Goal: Task Accomplishment & Management: Use online tool/utility

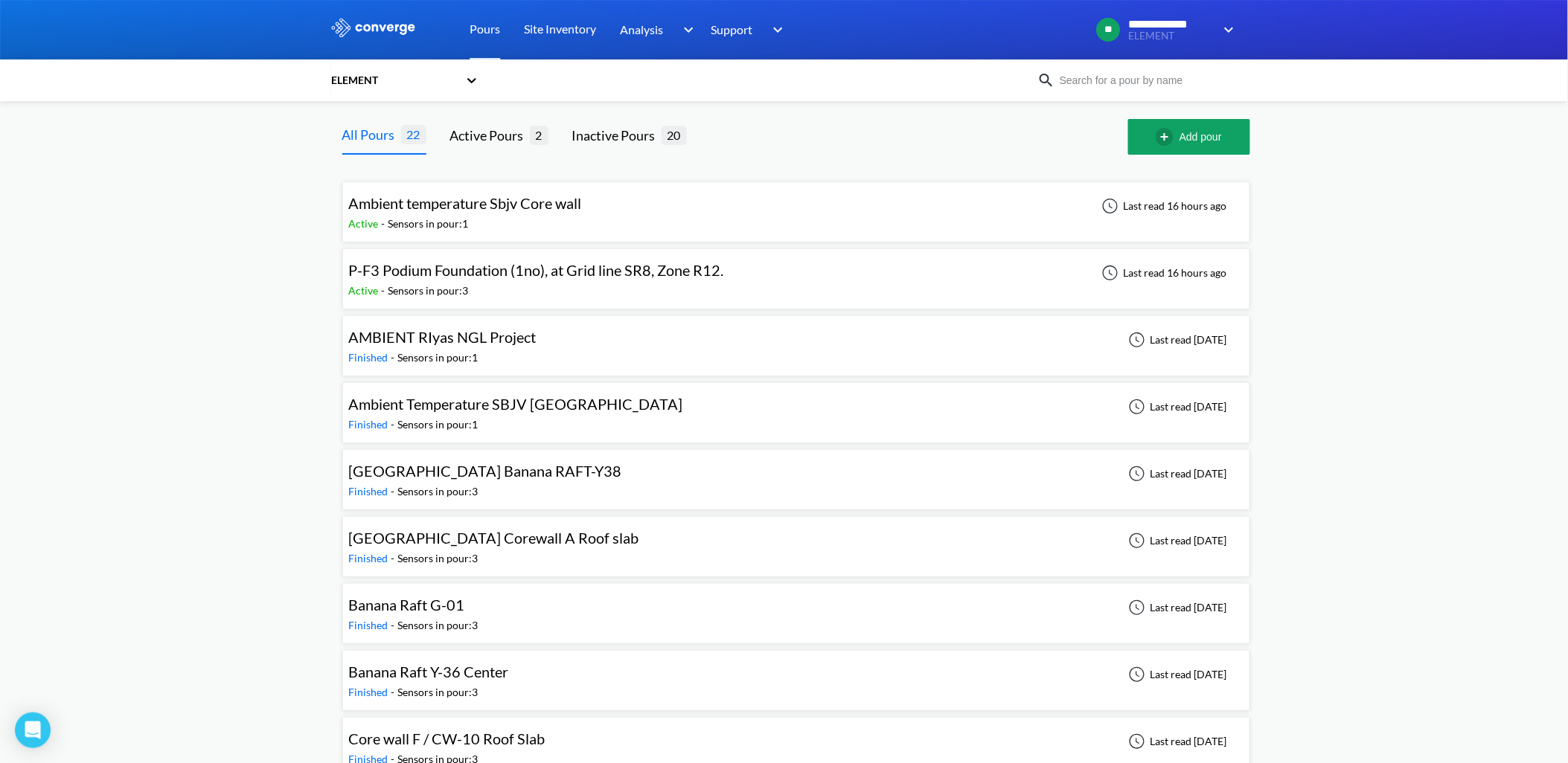
click at [486, 211] on span "Ambient temperature Sbjv Core wall" at bounding box center [465, 202] width 233 height 18
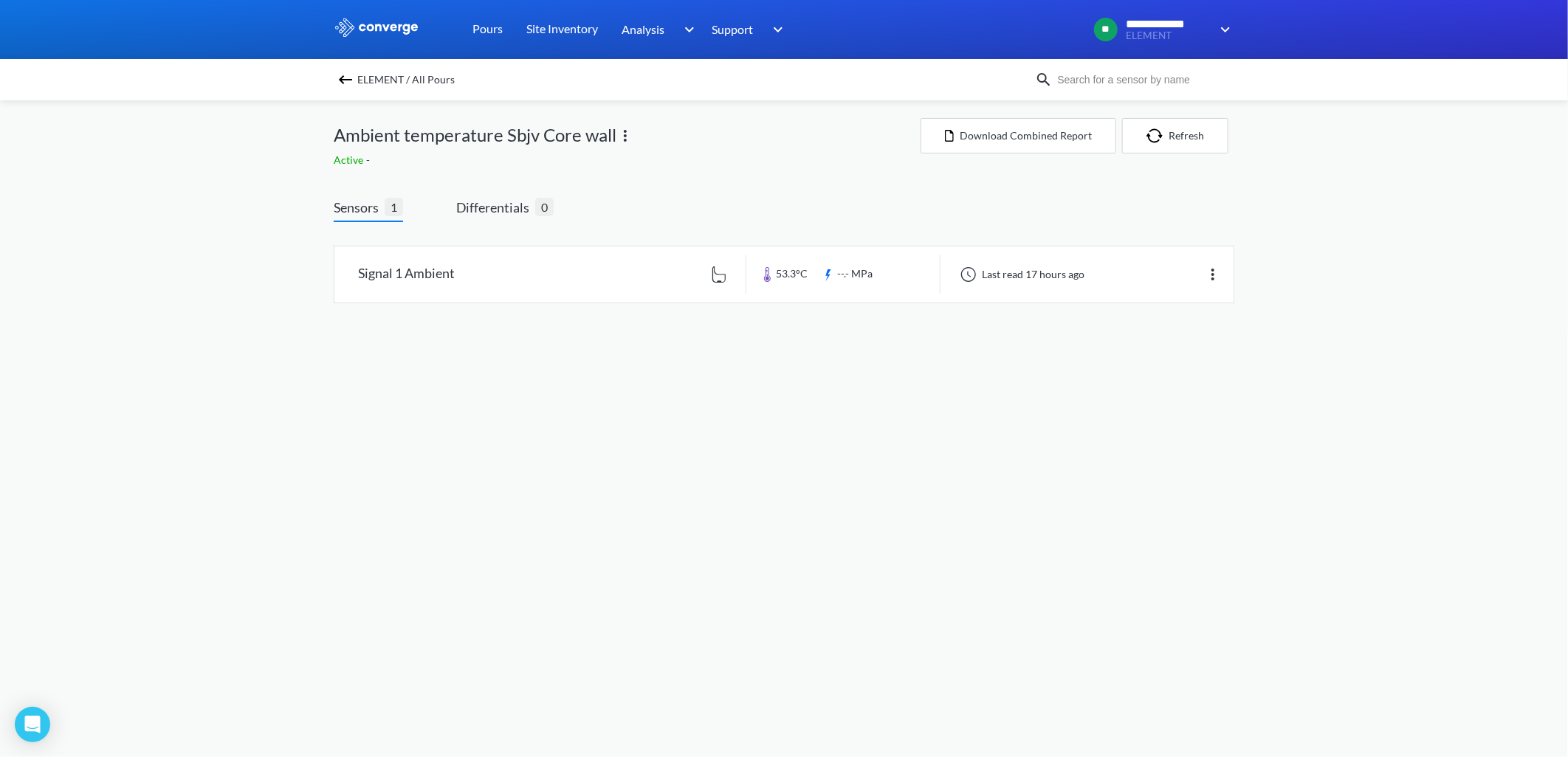
click at [624, 134] on img at bounding box center [625, 135] width 17 height 17
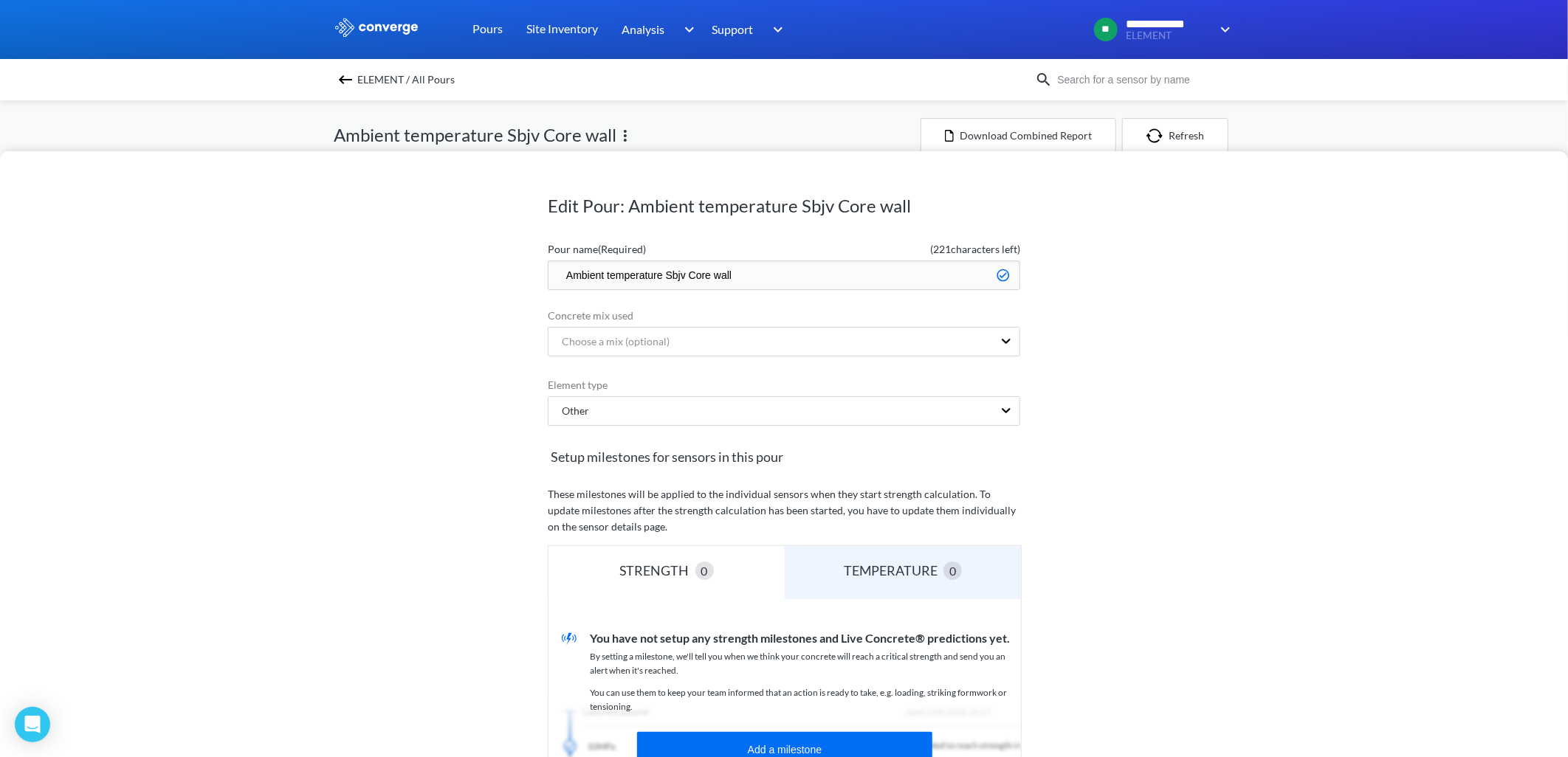
drag, startPoint x: 685, startPoint y: 275, endPoint x: 904, endPoint y: 293, distance: 219.7
click at [902, 293] on form "Pour name (Required) ( 221 characters left) Ambient temperature Sbjv Core wall …" at bounding box center [784, 606] width 473 height 741
type input "Ambient temperature Sbjv"
click at [1354, 241] on div "Edit Pour: Ambient temperature Sbjv Core wall Pour name (Required) ( 230 charac…" at bounding box center [784, 454] width 1568 height 606
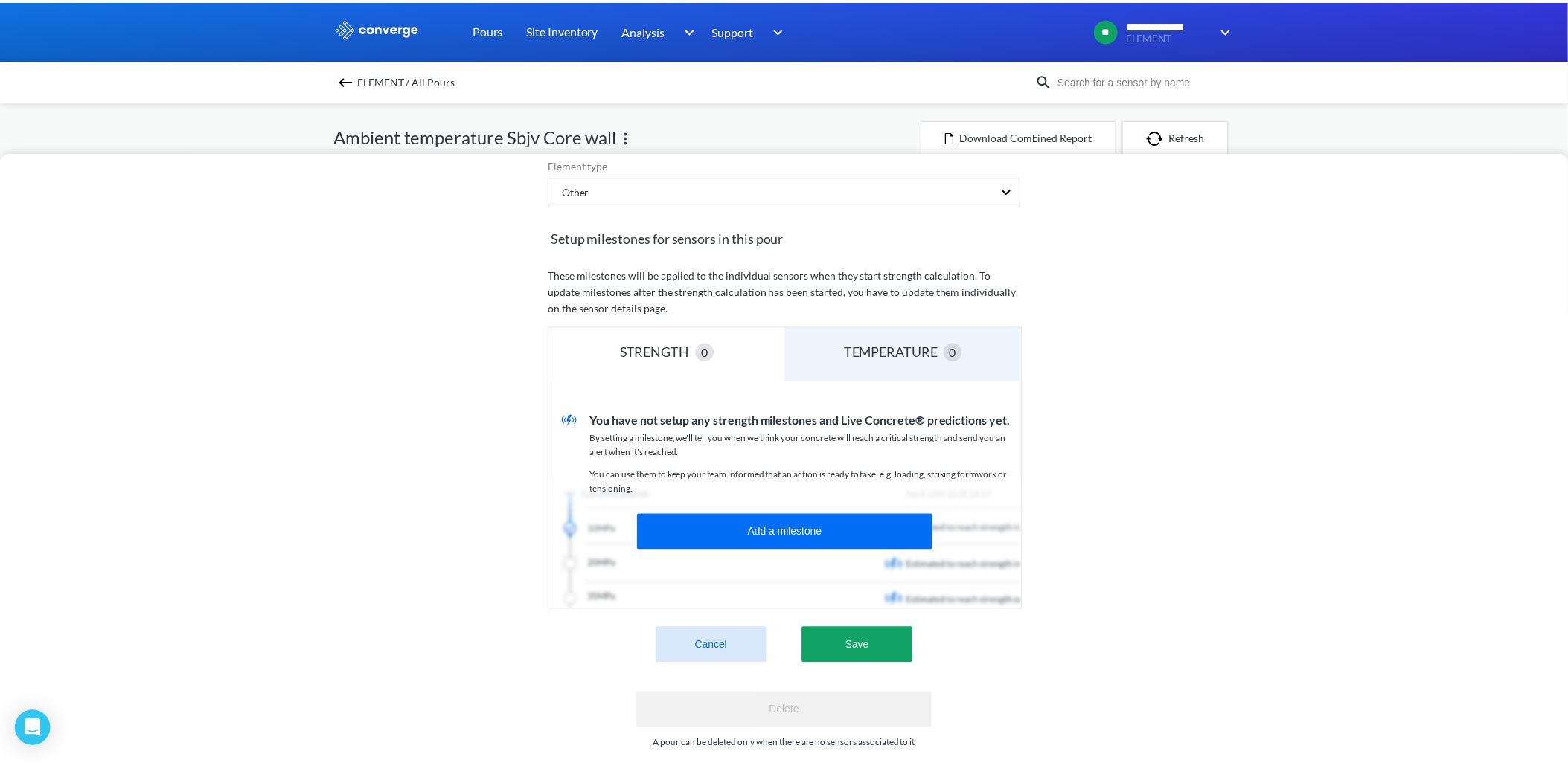
scroll to position [255, 0]
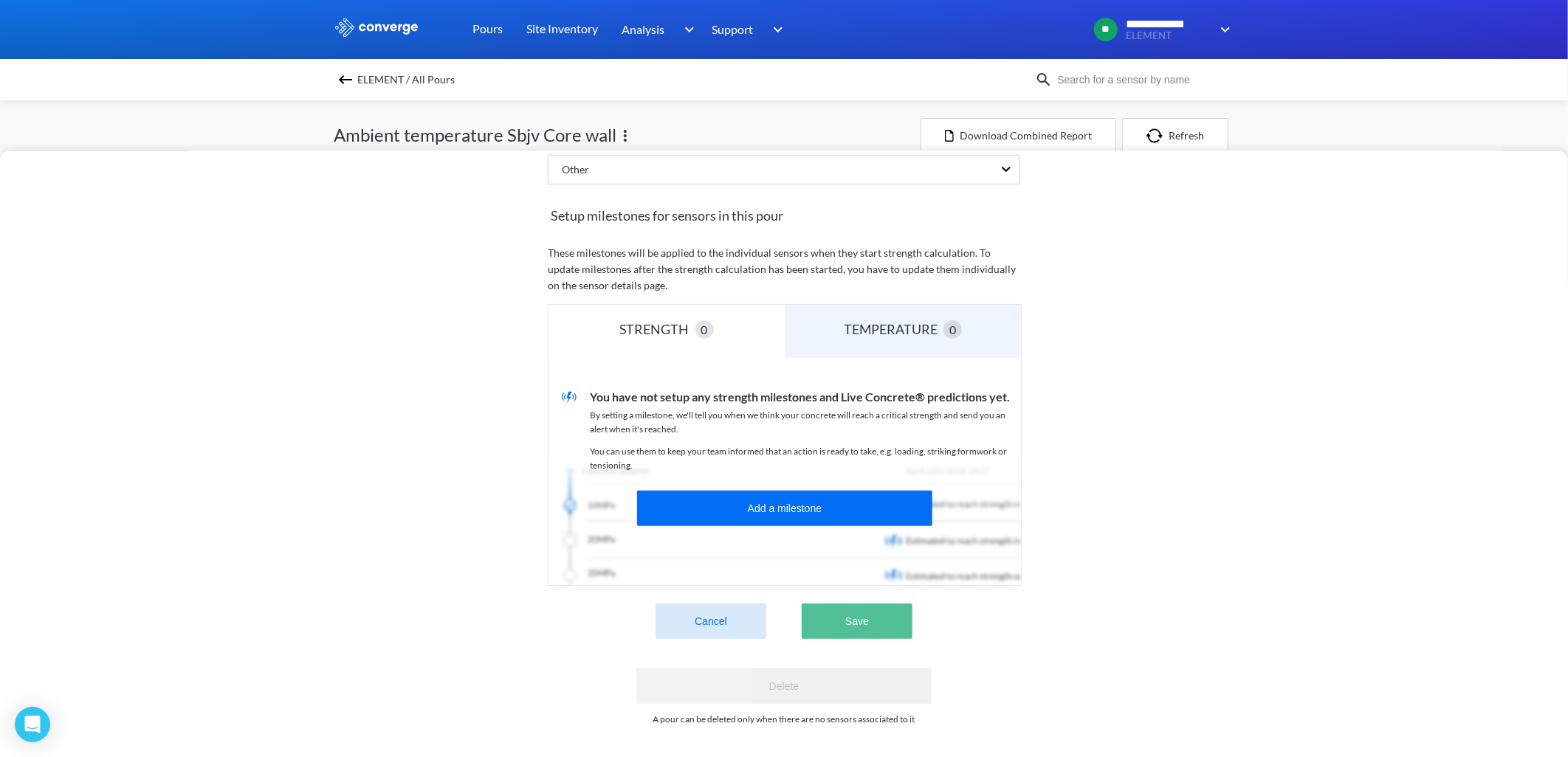
click at [845, 608] on button "Save" at bounding box center [856, 621] width 110 height 36
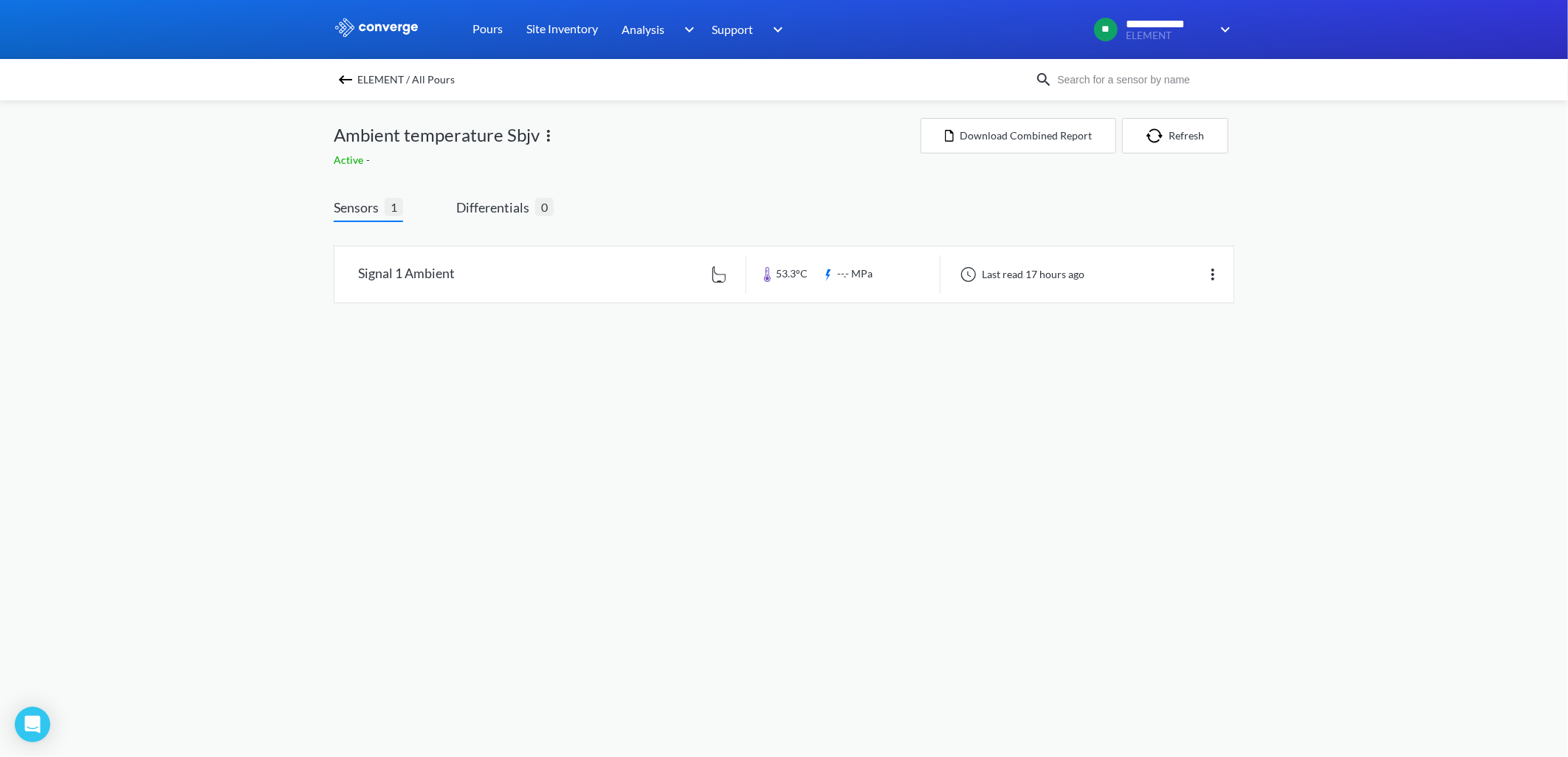
click at [342, 82] on img at bounding box center [345, 79] width 17 height 17
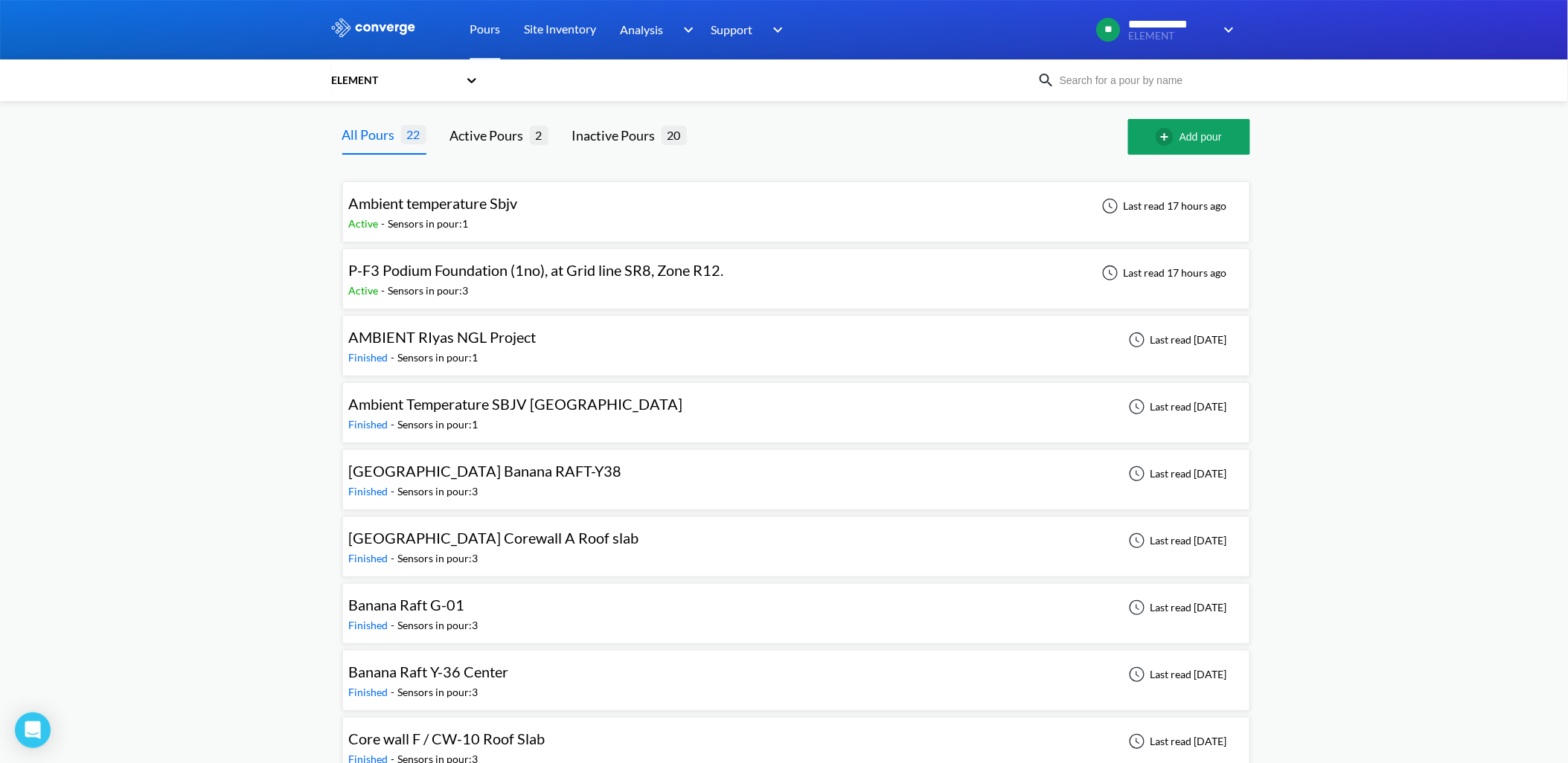
click at [533, 273] on span "P-F3 Podium Foundation (1no), at Grid line SR8, Zone R12." at bounding box center [537, 269] width 375 height 18
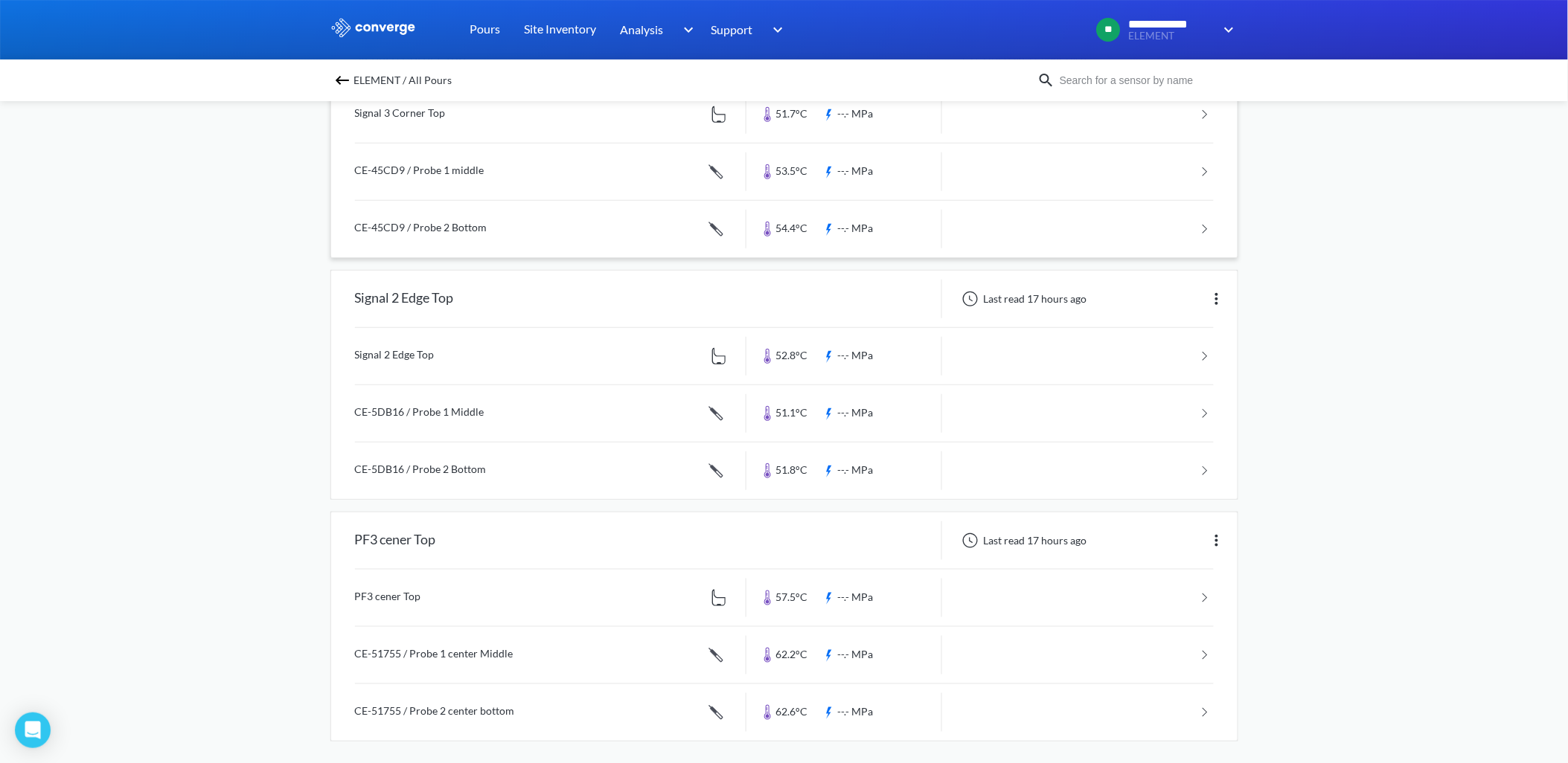
scroll to position [227, 0]
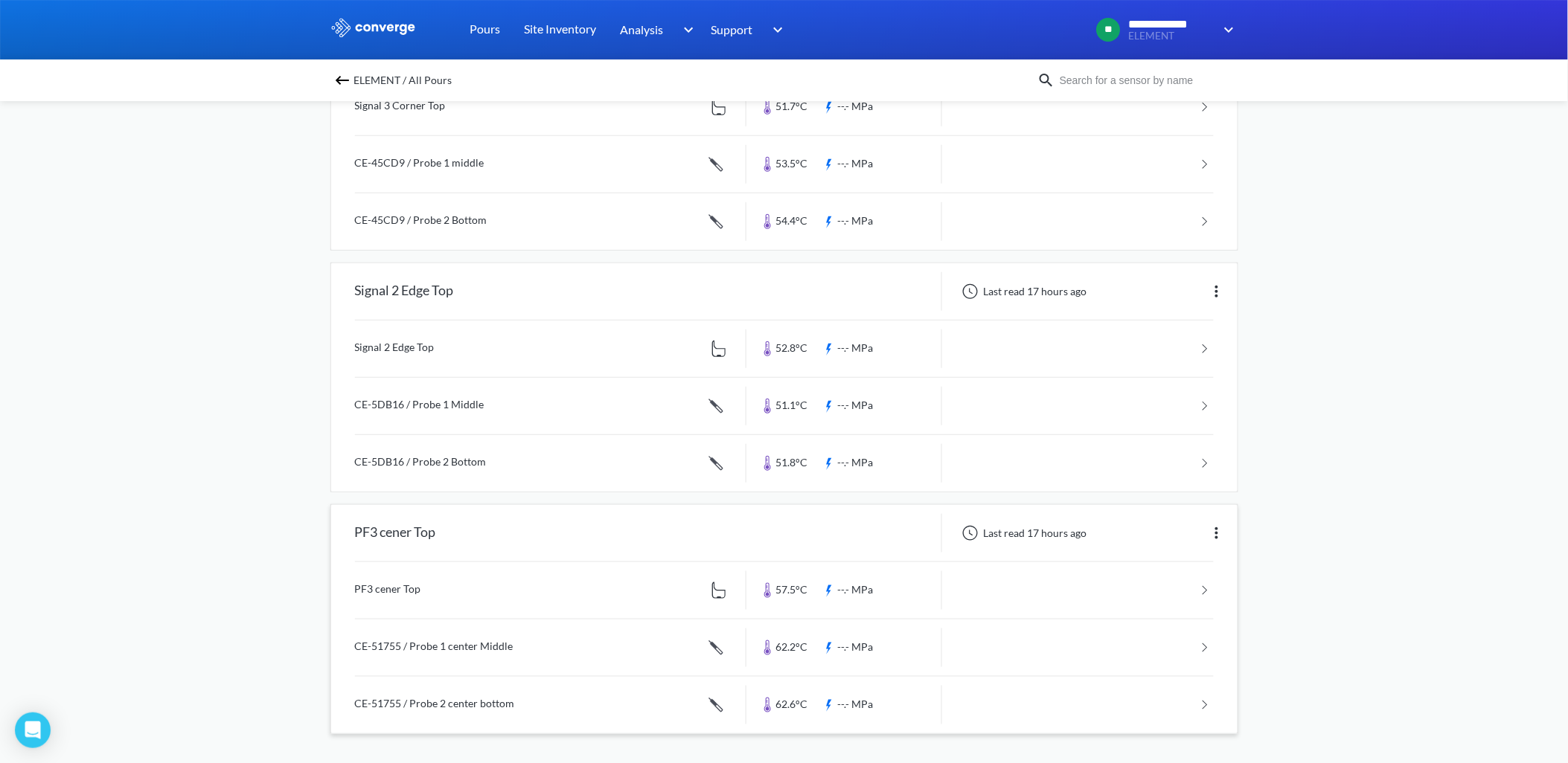
click at [494, 596] on link at bounding box center [784, 591] width 859 height 57
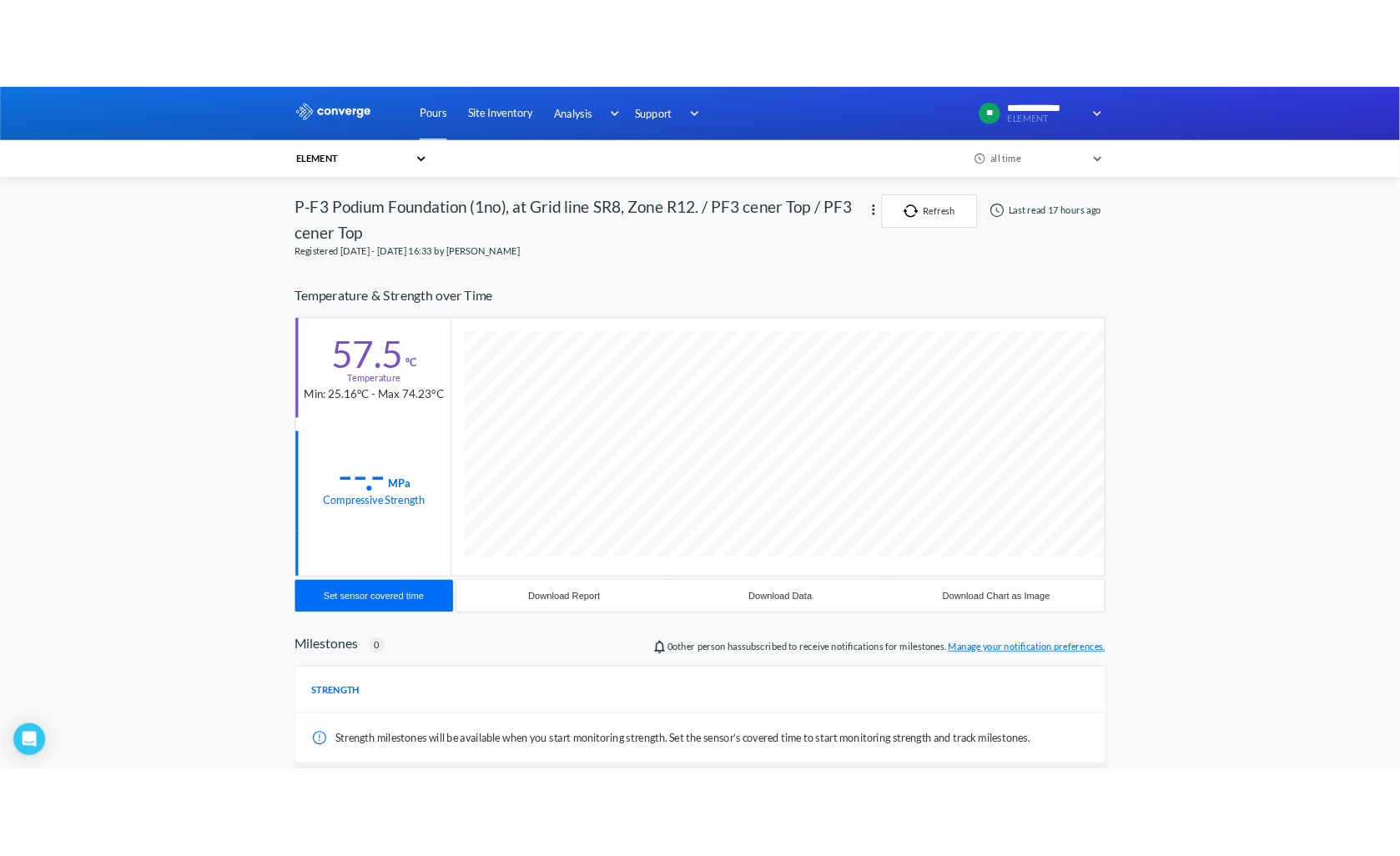
scroll to position [920, 1018]
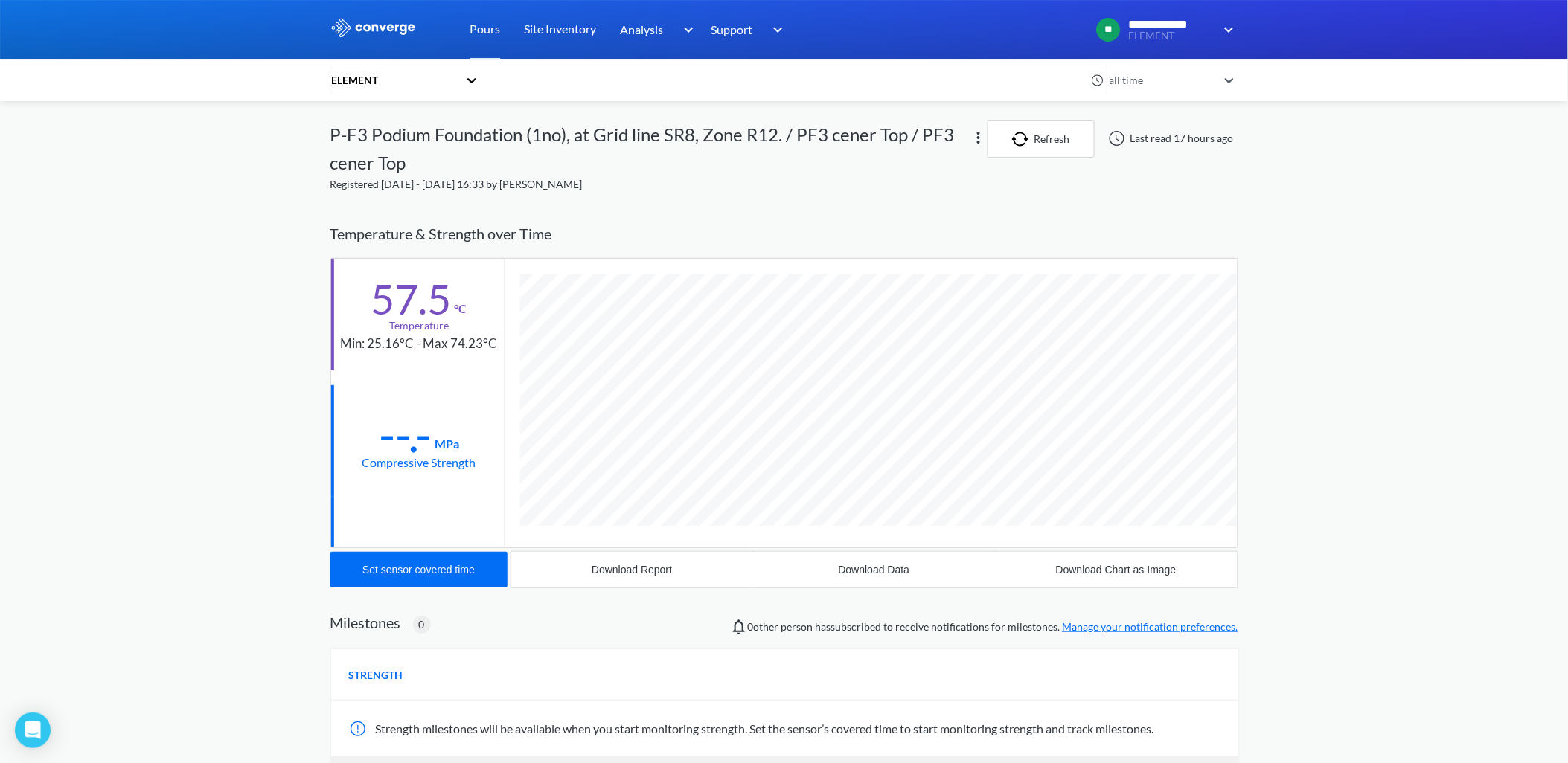
click at [61, 387] on div "**********" at bounding box center [784, 476] width 1568 height 952
click at [887, 571] on div "Download Data" at bounding box center [874, 570] width 71 height 12
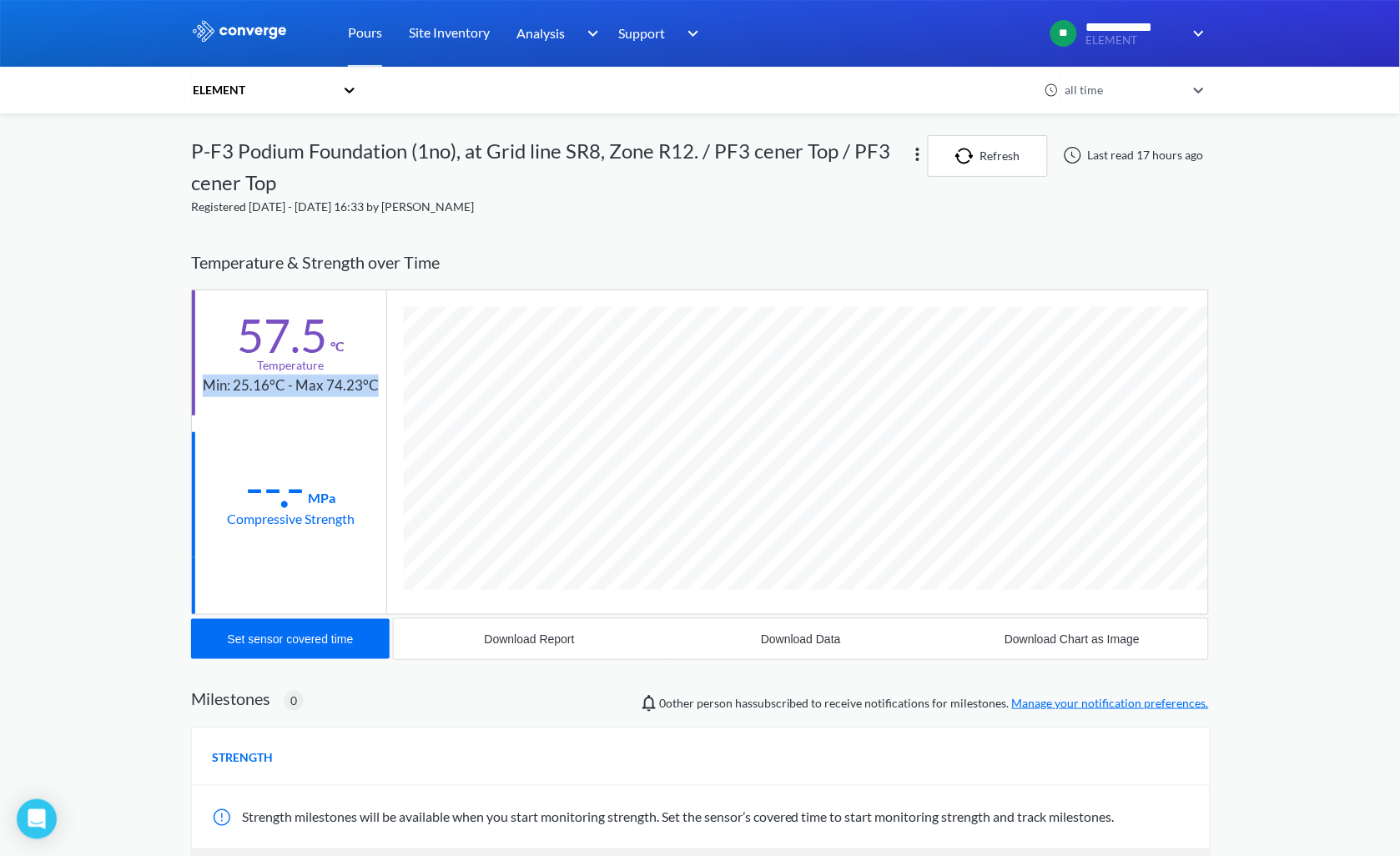
drag, startPoint x: 203, startPoint y: 385, endPoint x: 379, endPoint y: 384, distance: 176.0
click at [379, 384] on div "57.5 °C Temperature Min: 25.16°C - Max 74.23°C" at bounding box center [288, 352] width 194 height 125
copy div "Min: 25.16°C - Max 74.23°C"
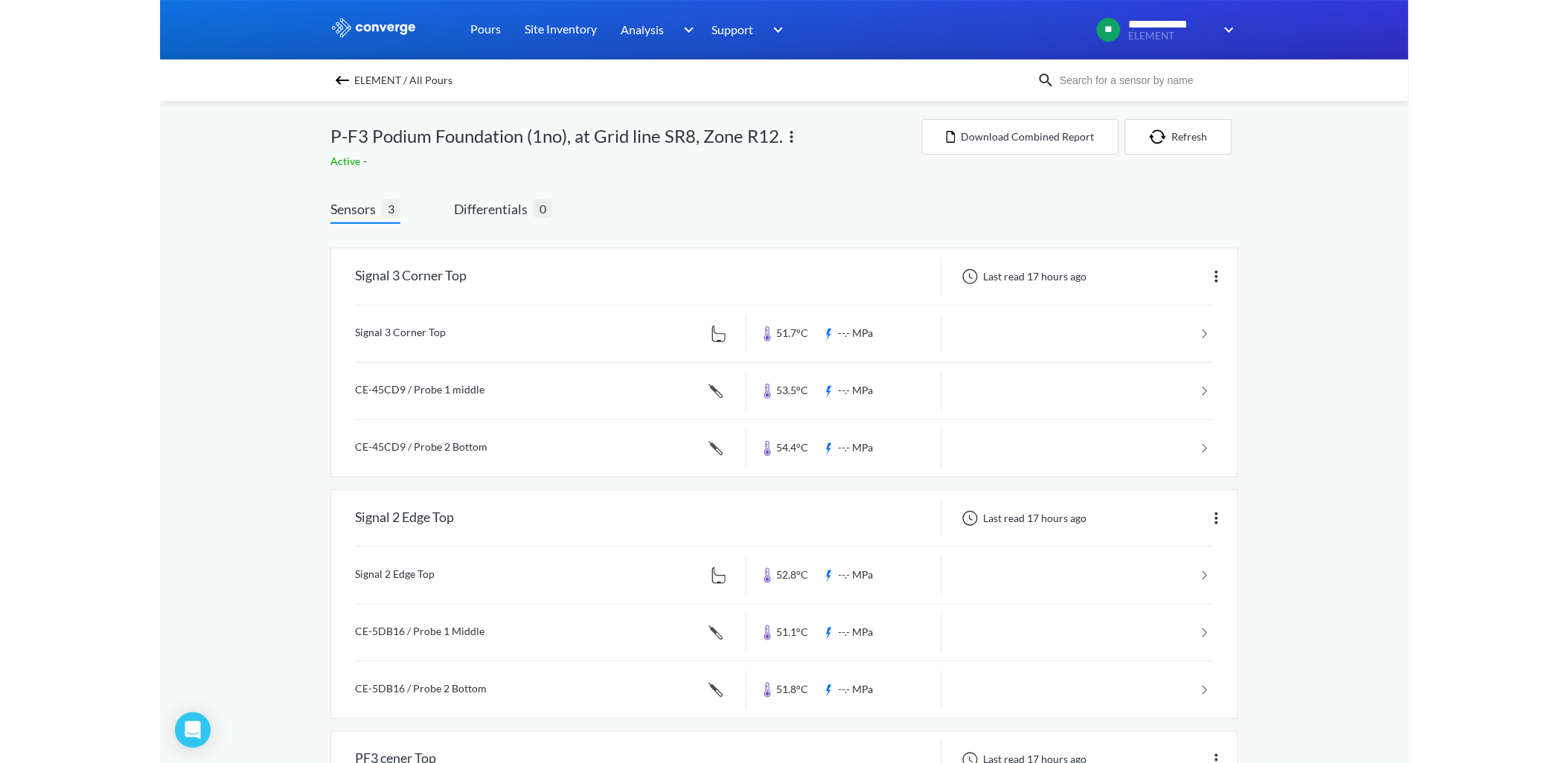
scroll to position [227, 0]
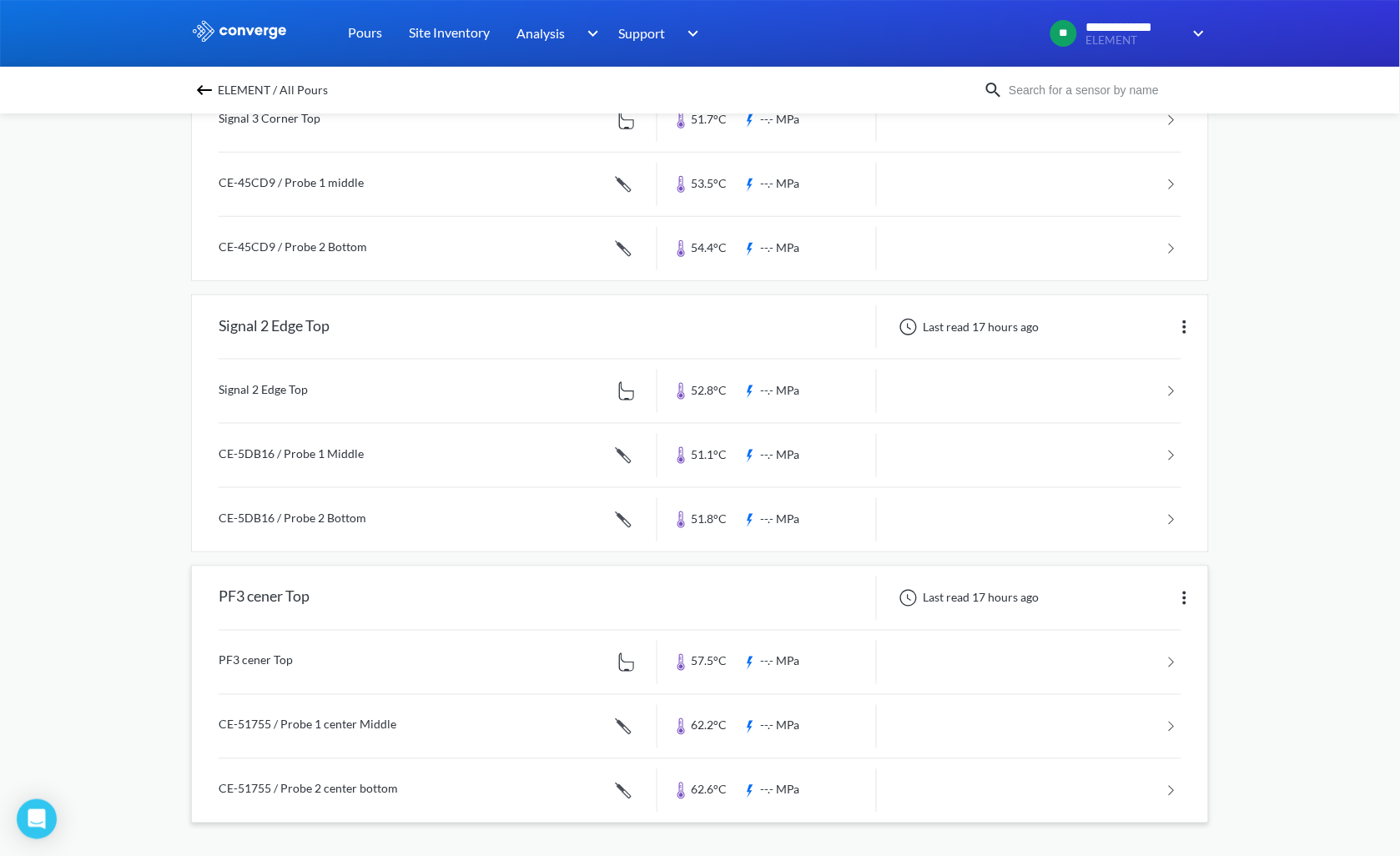
click at [1182, 593] on img at bounding box center [1184, 598] width 20 height 20
click at [1140, 604] on div "Edit" at bounding box center [1141, 599] width 107 height 32
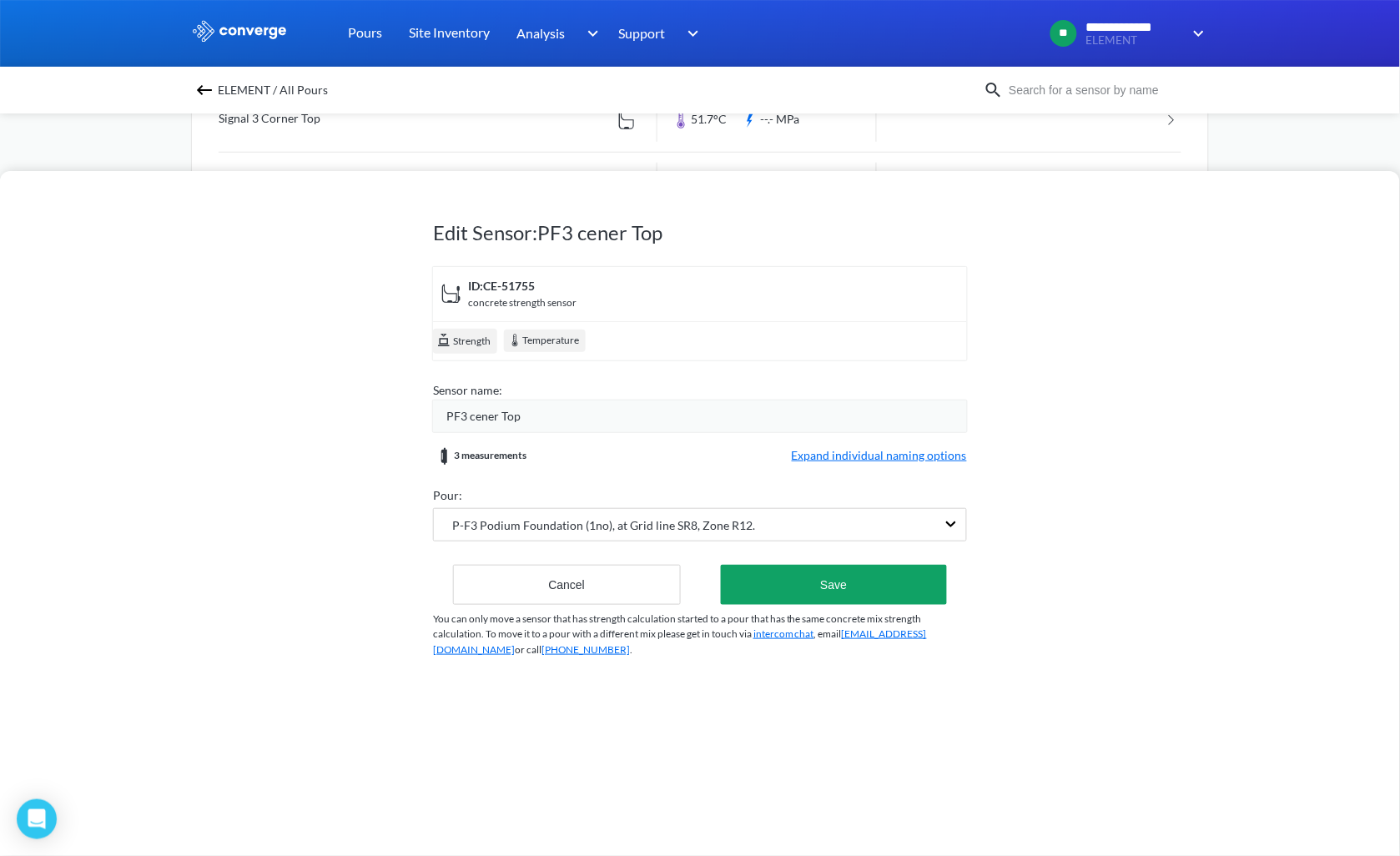
click at [610, 231] on h1 "Edit Sensor: PF3 cener Top" at bounding box center [699, 233] width 534 height 26
click at [572, 232] on h1 "Edit Sensor: PF3 cener Top" at bounding box center [699, 233] width 534 height 26
click at [524, 281] on div "ID: CE-51755" at bounding box center [523, 286] width 109 height 19
click at [496, 416] on span "PF3 cener Top" at bounding box center [483, 417] width 74 height 19
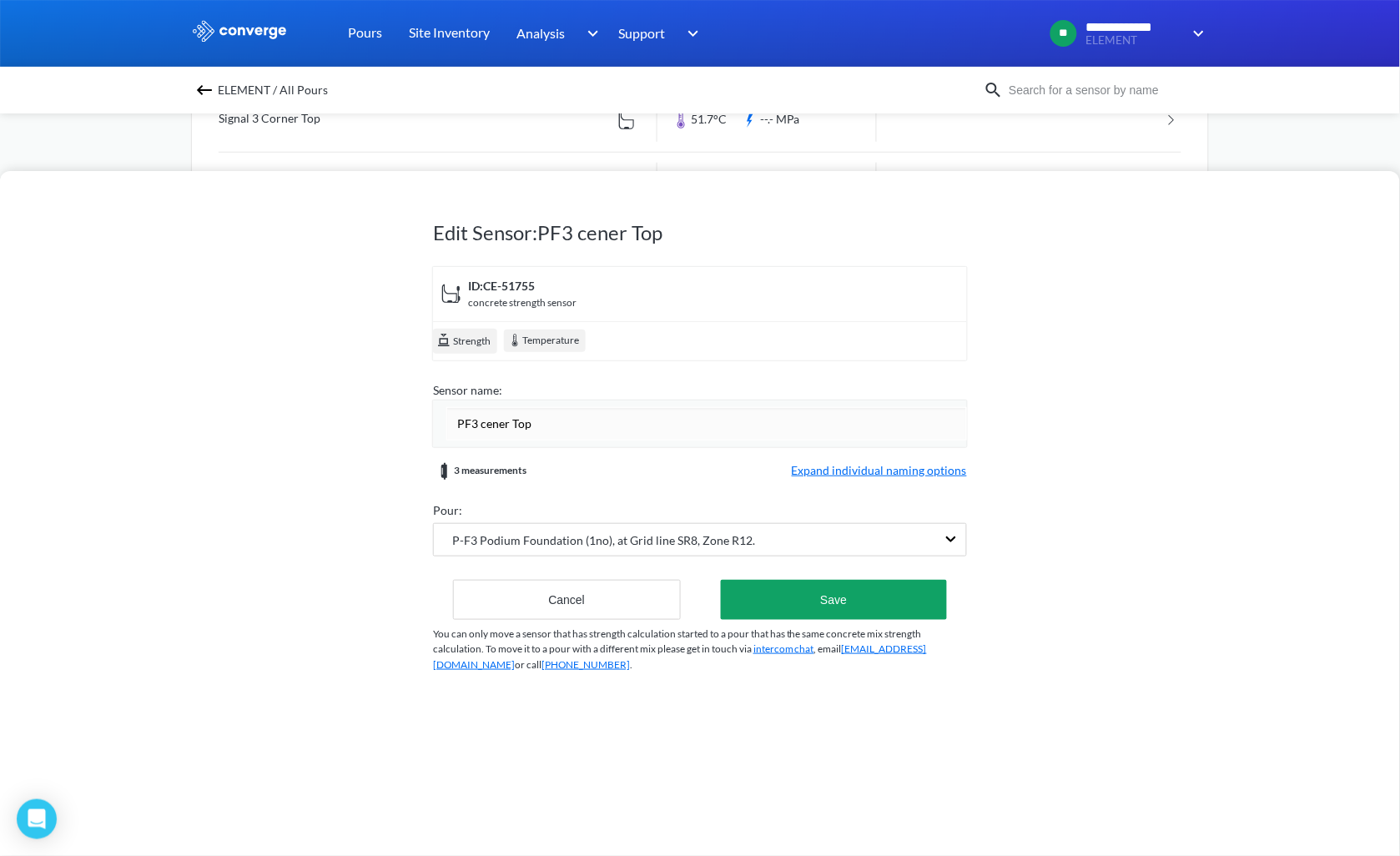
type input "PF3 center Top"
click at [1282, 602] on div "Edit Sensor: PF3 cener Top ID: CE-51755 concrete strength sensor Strength Tempe…" at bounding box center [700, 513] width 1400 height 685
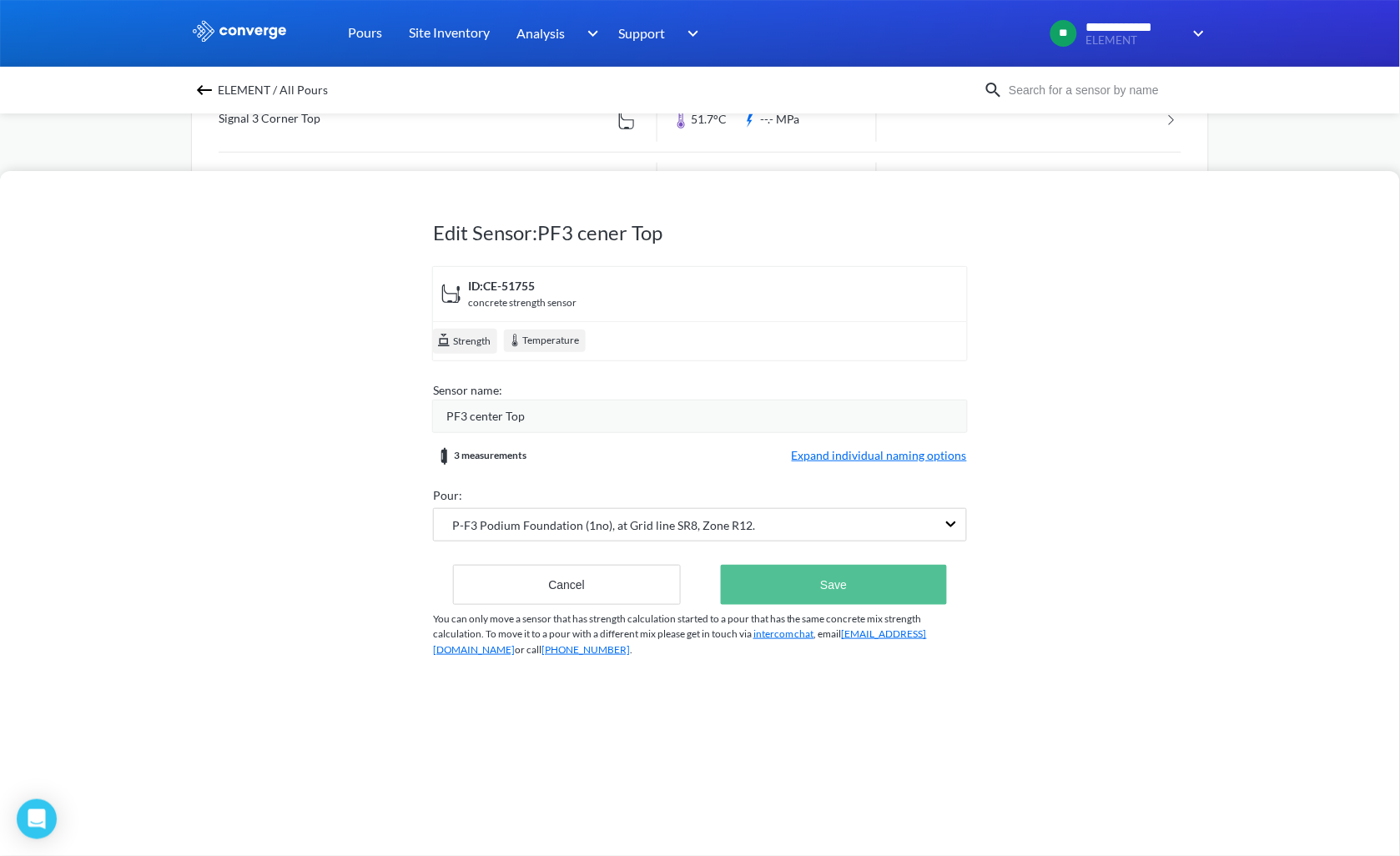
click at [877, 581] on button "Save" at bounding box center [833, 585] width 226 height 40
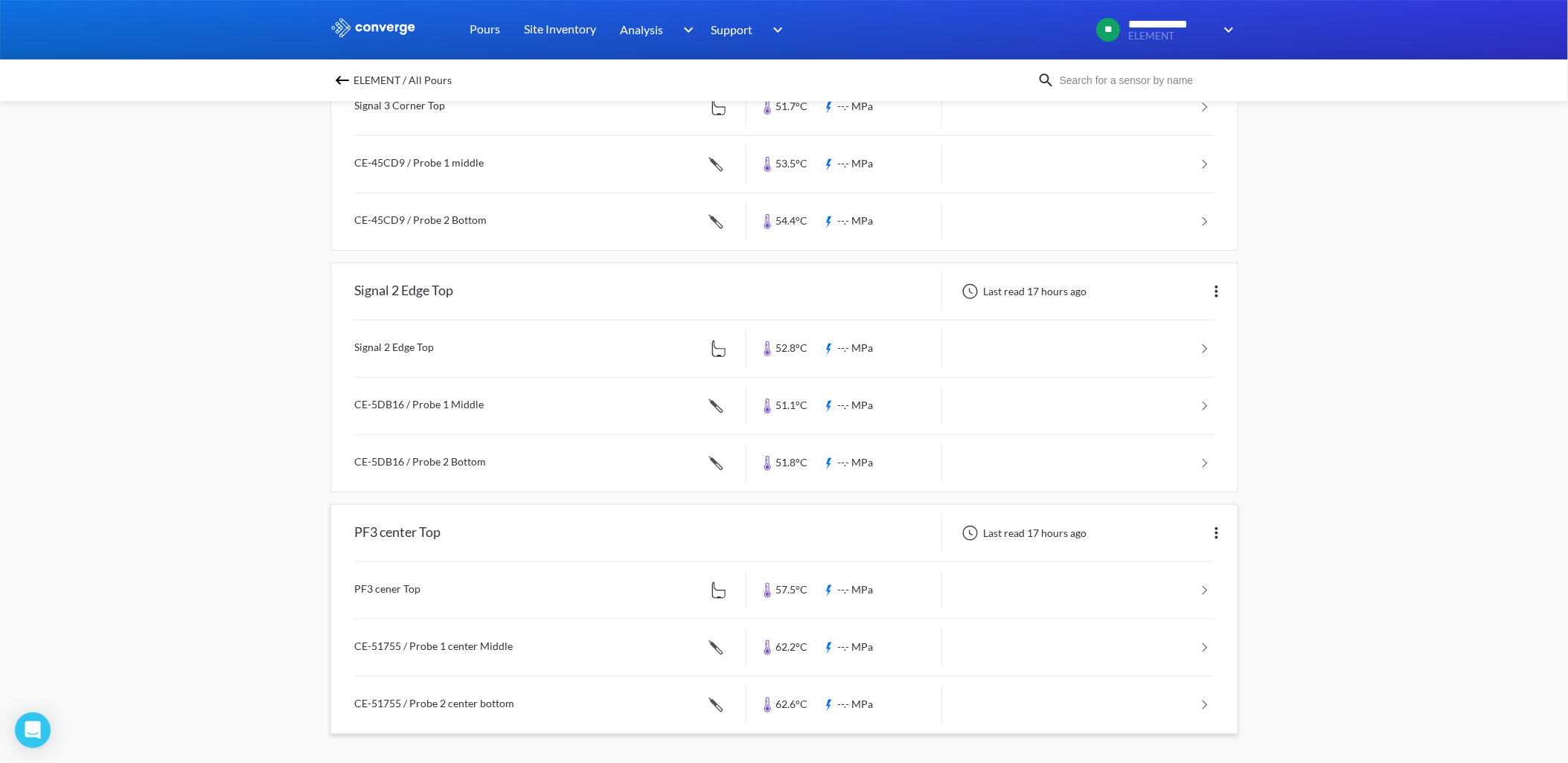
click at [1219, 537] on img at bounding box center [1216, 533] width 18 height 18
click at [1176, 532] on div "Edit" at bounding box center [1178, 534] width 95 height 28
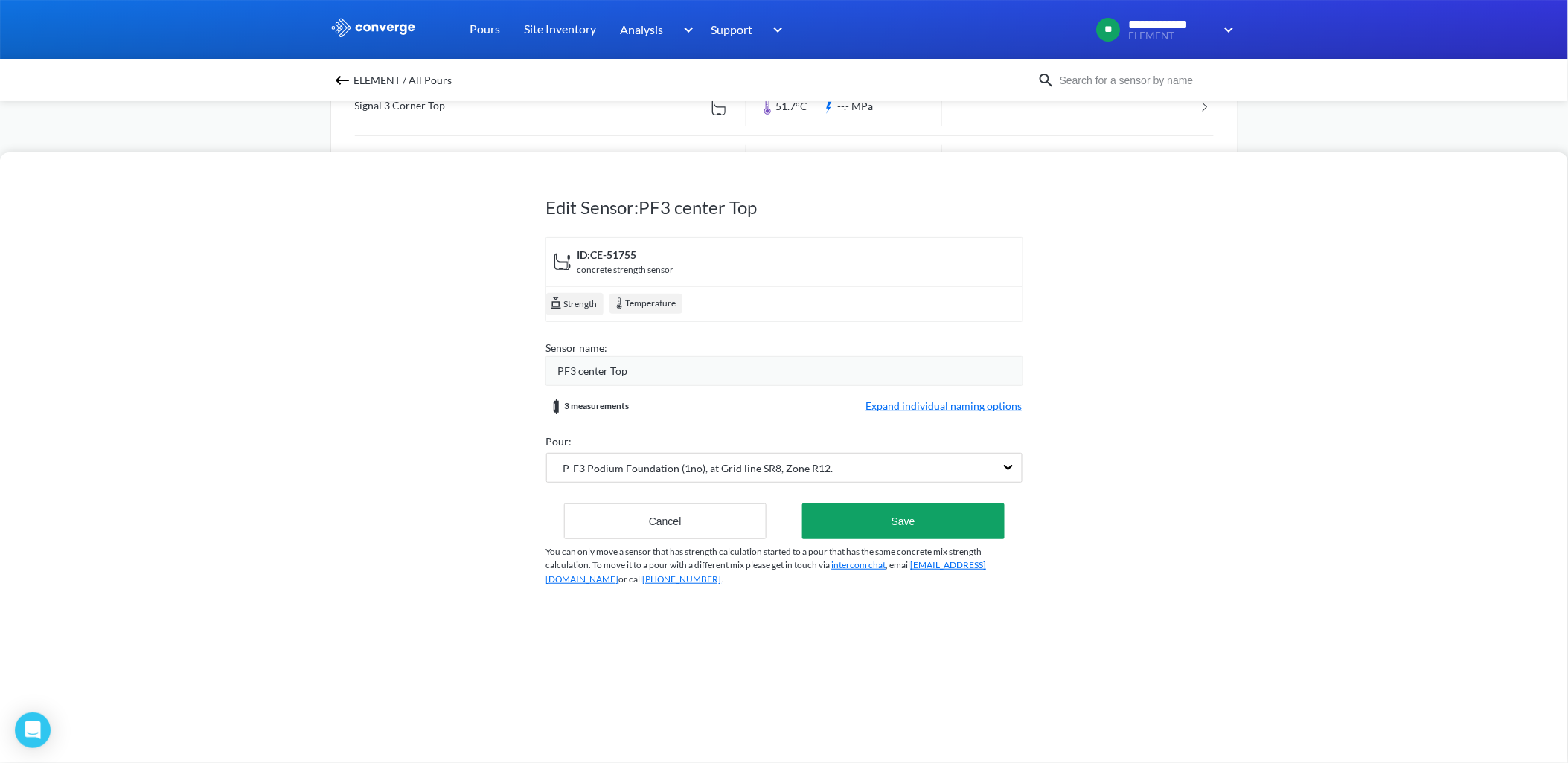
click at [618, 369] on span "PF3 center Top" at bounding box center [594, 371] width 70 height 17
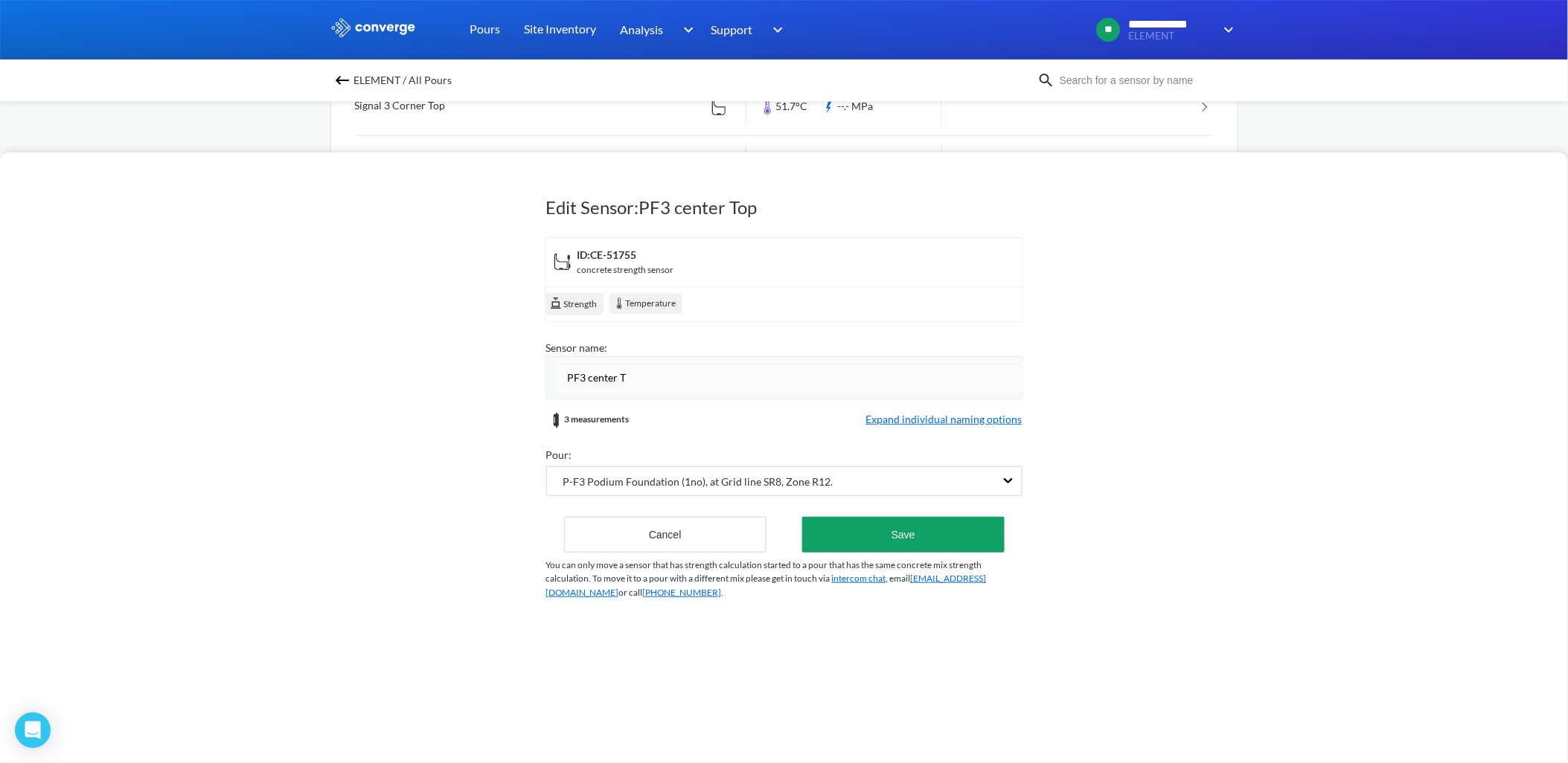
type input "PF3 center"
click at [927, 530] on button "Save" at bounding box center [902, 535] width 202 height 36
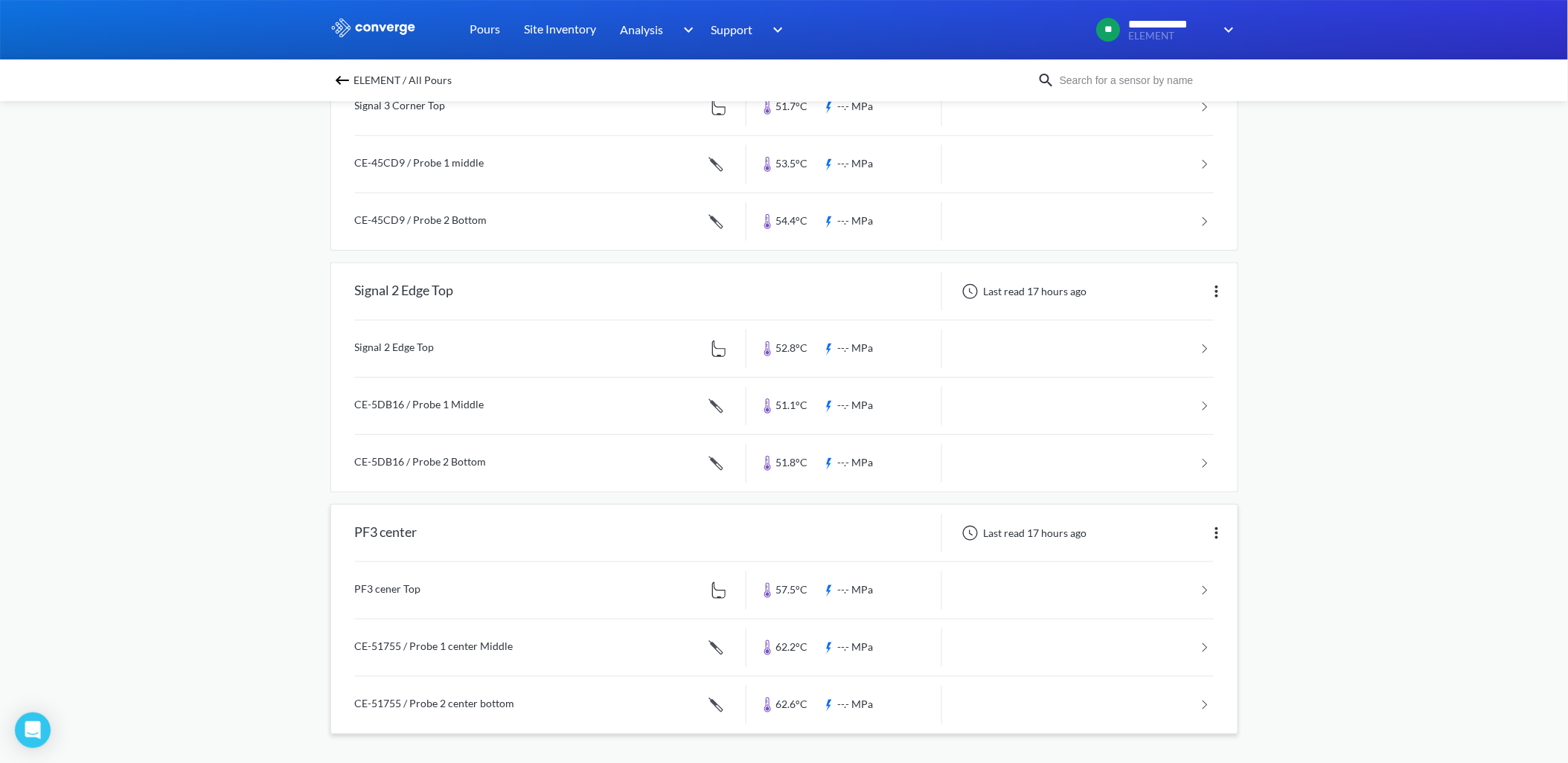
click at [1103, 597] on link at bounding box center [784, 591] width 859 height 57
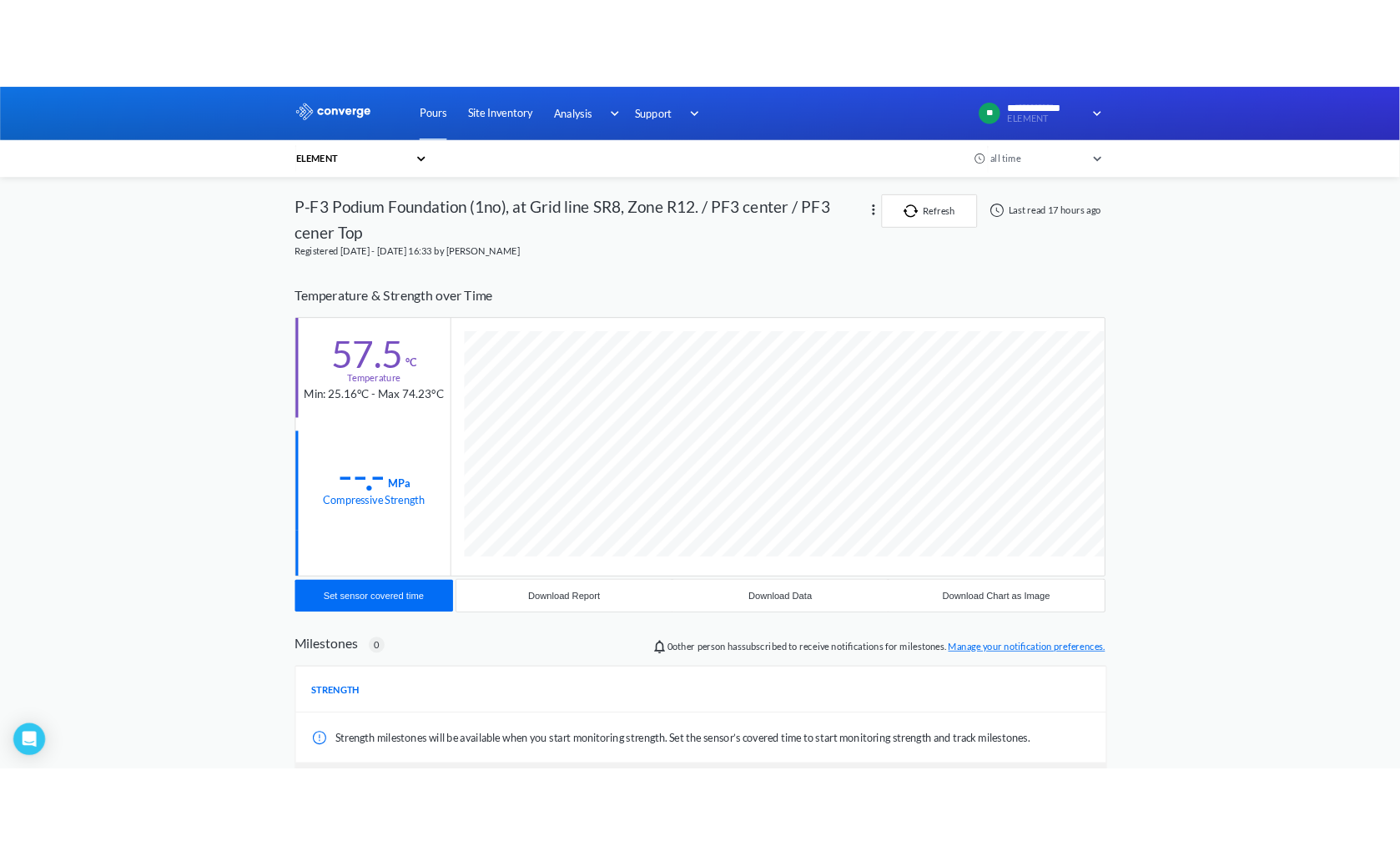
scroll to position [920, 1018]
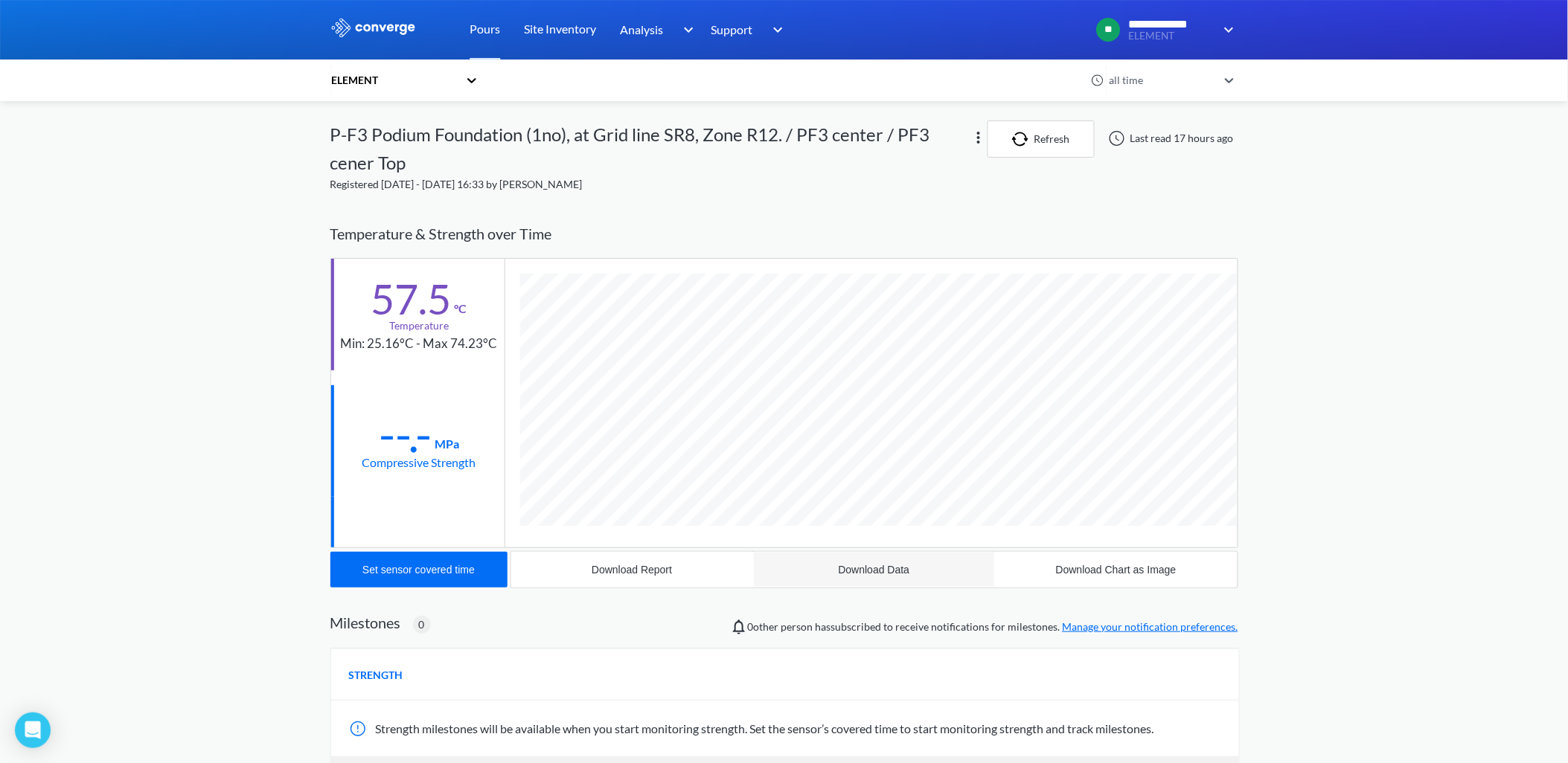
click at [903, 561] on button "Download Data" at bounding box center [874, 570] width 242 height 36
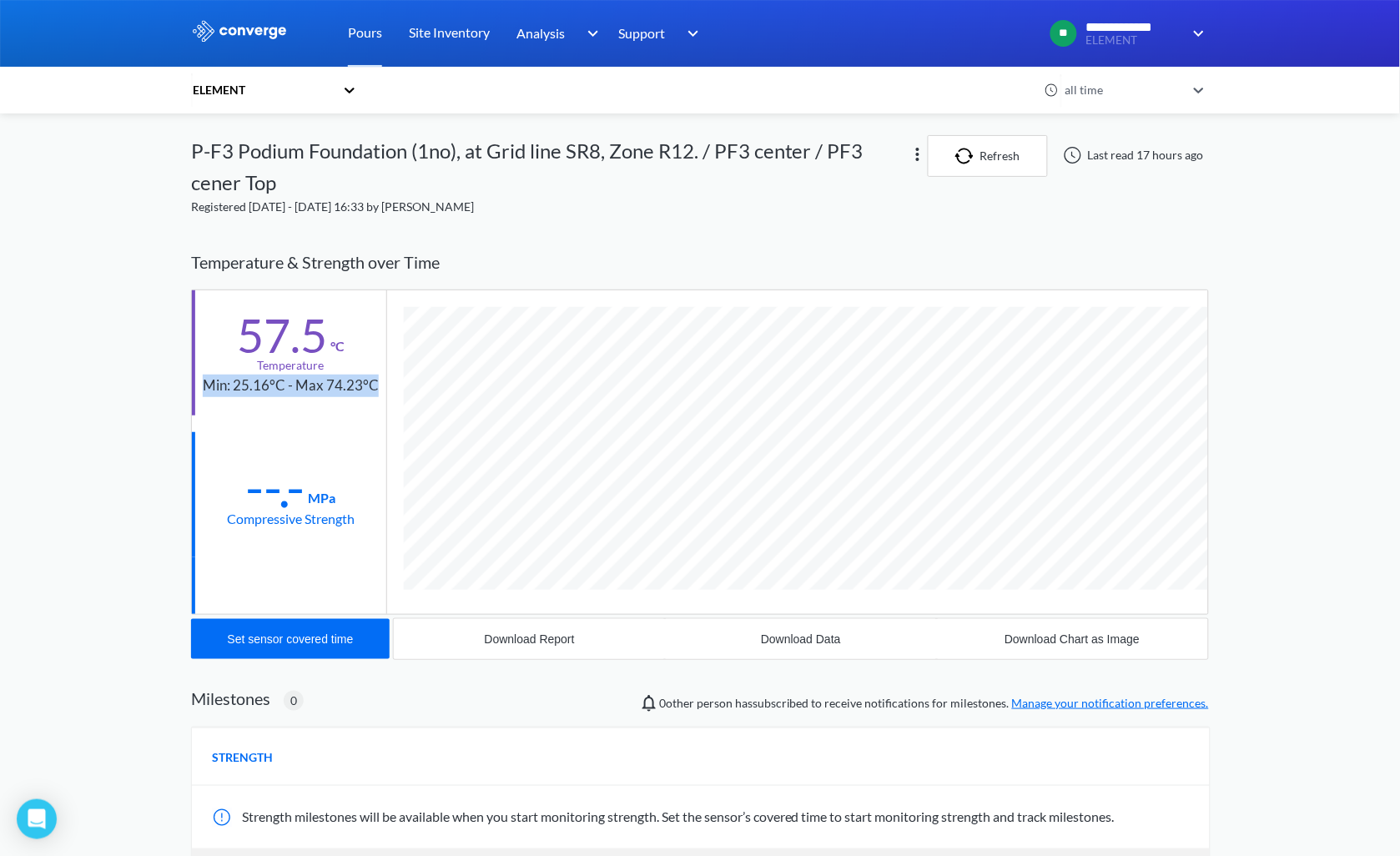
drag, startPoint x: 206, startPoint y: 382, endPoint x: 387, endPoint y: 373, distance: 181.2
click at [387, 373] on div "57.5 °C Temperature Min: 25.16°C - Max 74.23°C" at bounding box center [288, 352] width 194 height 125
copy div "Min: 25.16°C - Max 74.23°C"
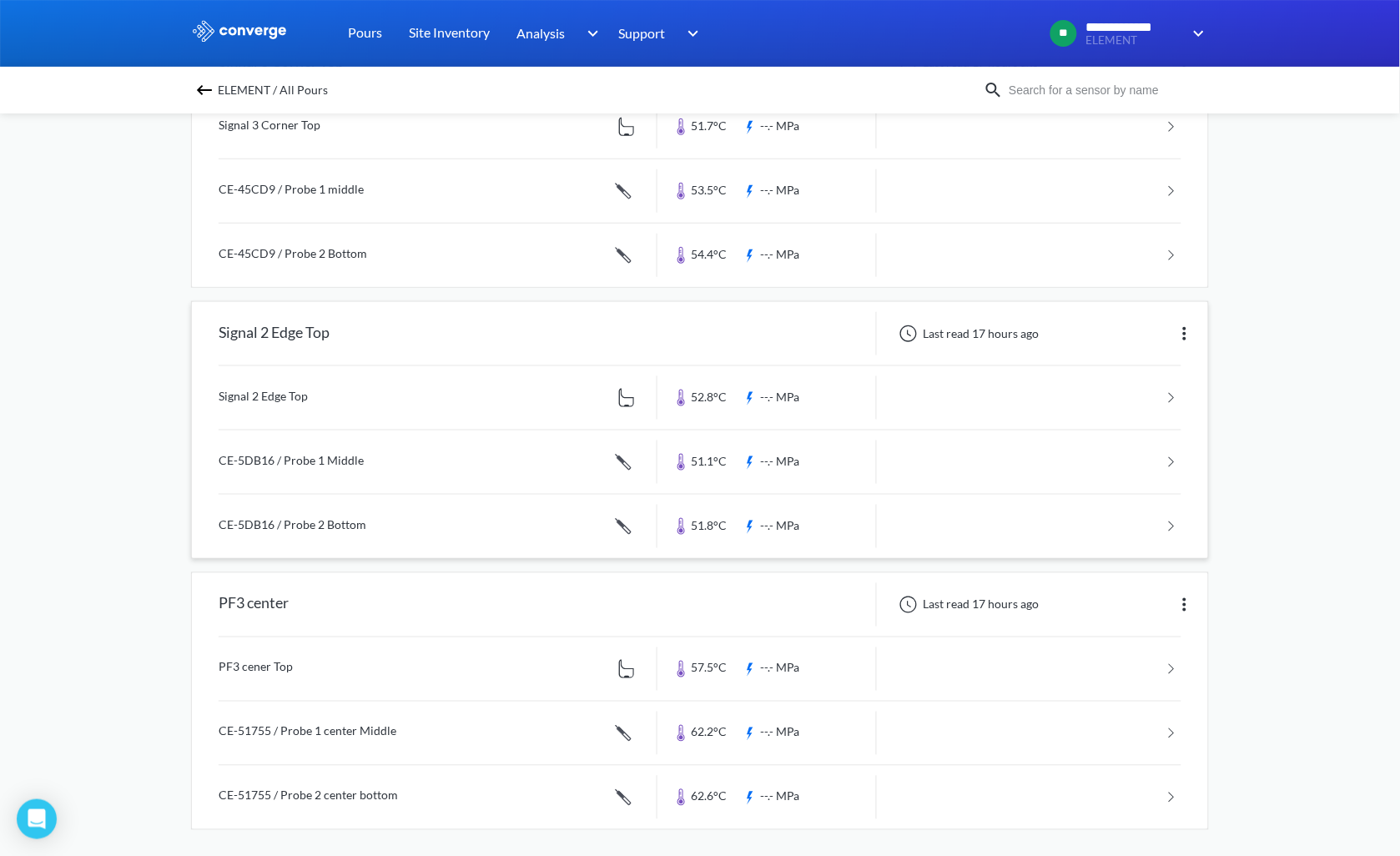
scroll to position [254, 0]
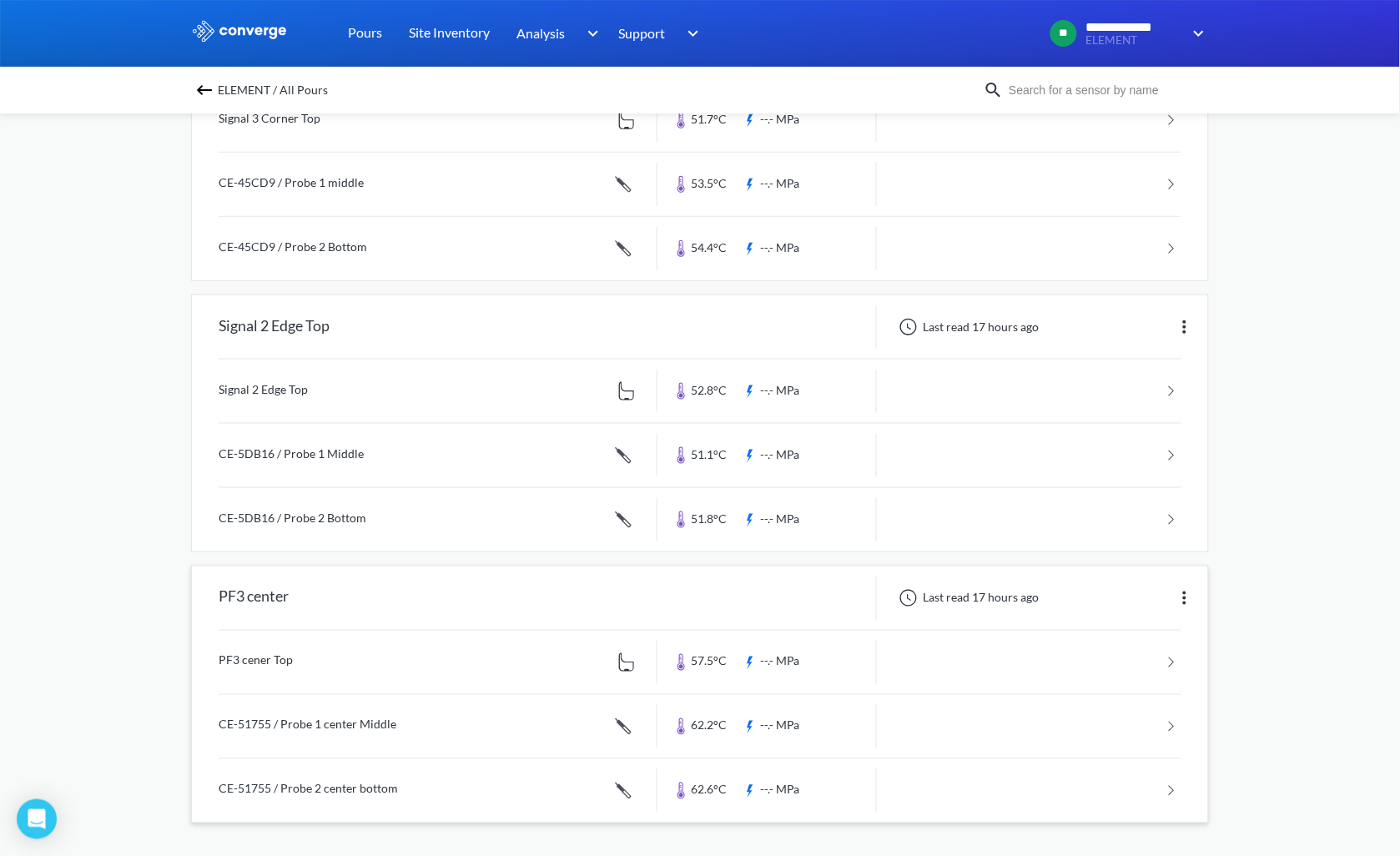
click at [452, 736] on link at bounding box center [700, 727] width 963 height 64
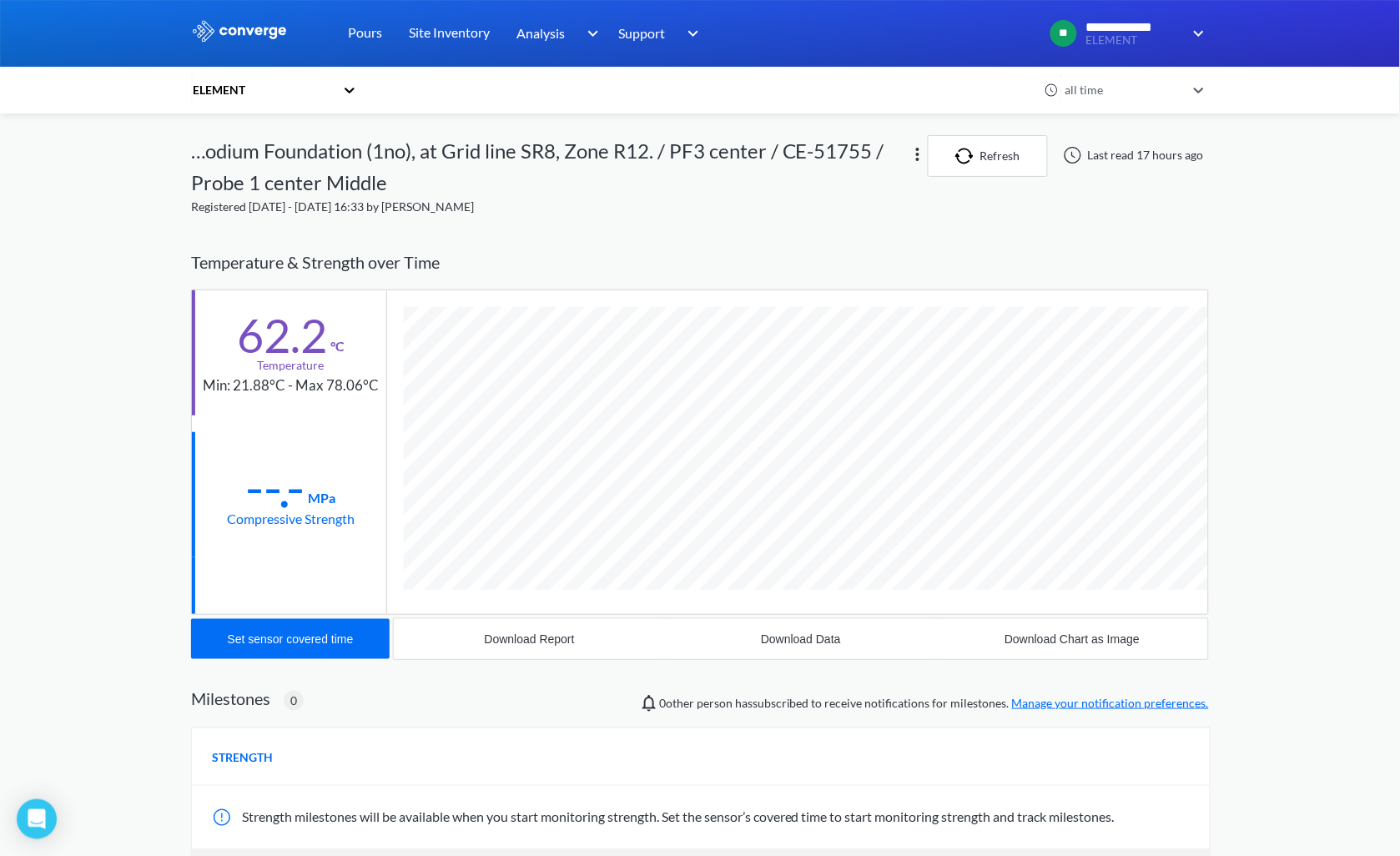
scroll to position [952, 1018]
click at [806, 643] on div "Download Data" at bounding box center [800, 639] width 80 height 13
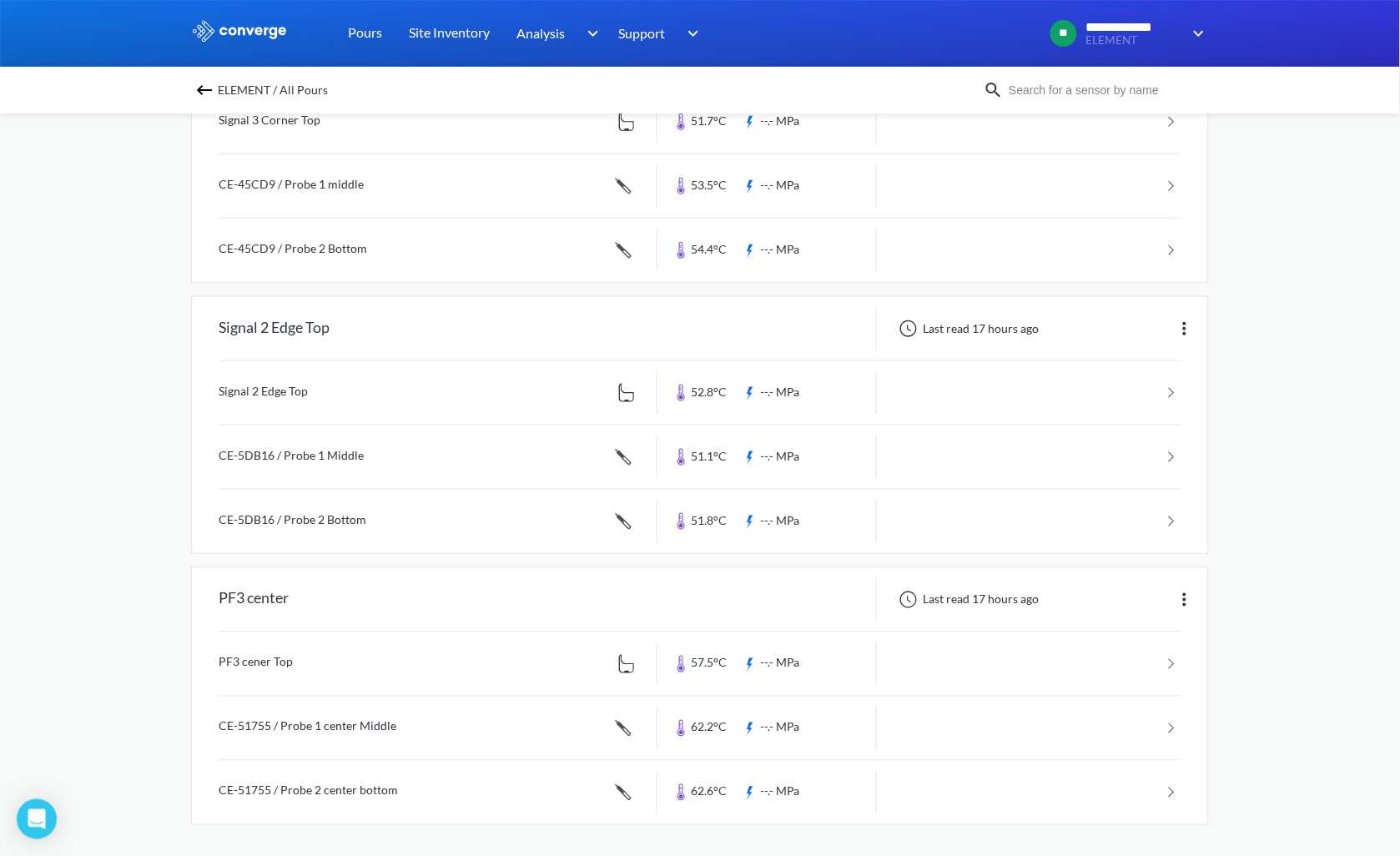
scroll to position [254, 0]
click at [362, 724] on link at bounding box center [700, 727] width 963 height 64
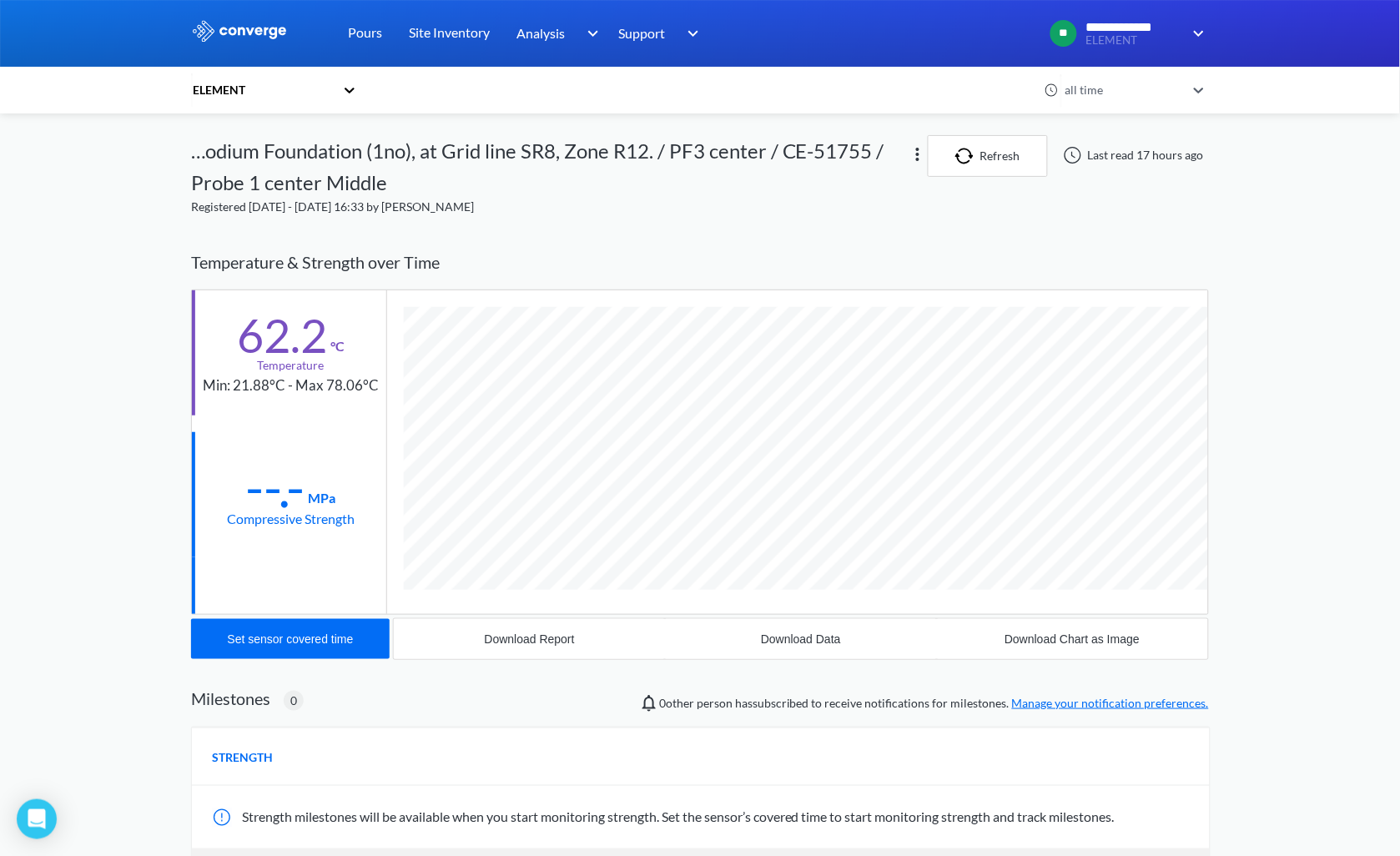
scroll to position [952, 1018]
drag, startPoint x: 205, startPoint y: 384, endPoint x: 384, endPoint y: 373, distance: 179.3
click at [384, 373] on div "62.2 °C Temperature Min: 21.88°C - Max 78.06°C" at bounding box center [288, 352] width 194 height 125
copy div "Min: 21.88°C - Max 78.06°C"
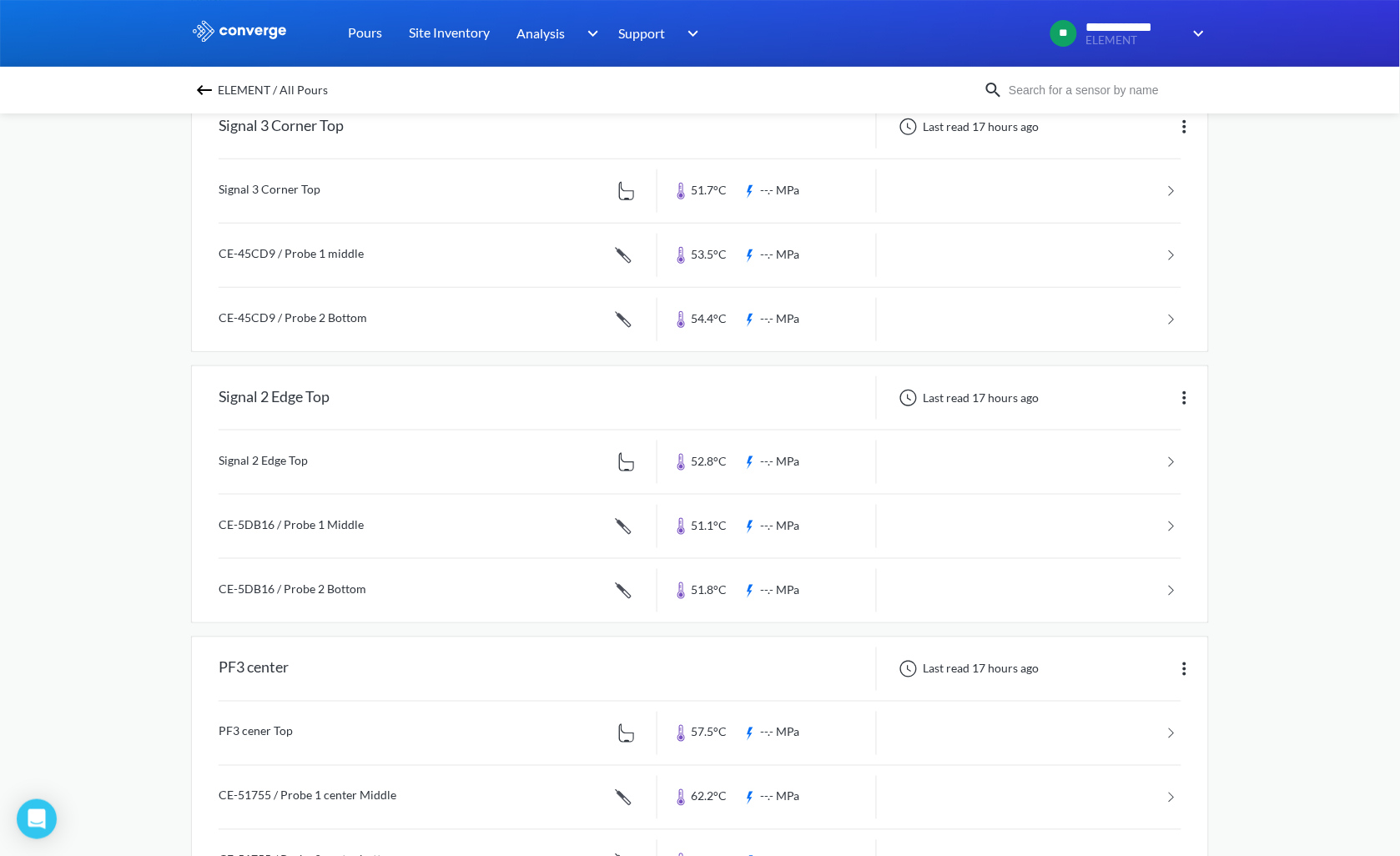
scroll to position [254, 0]
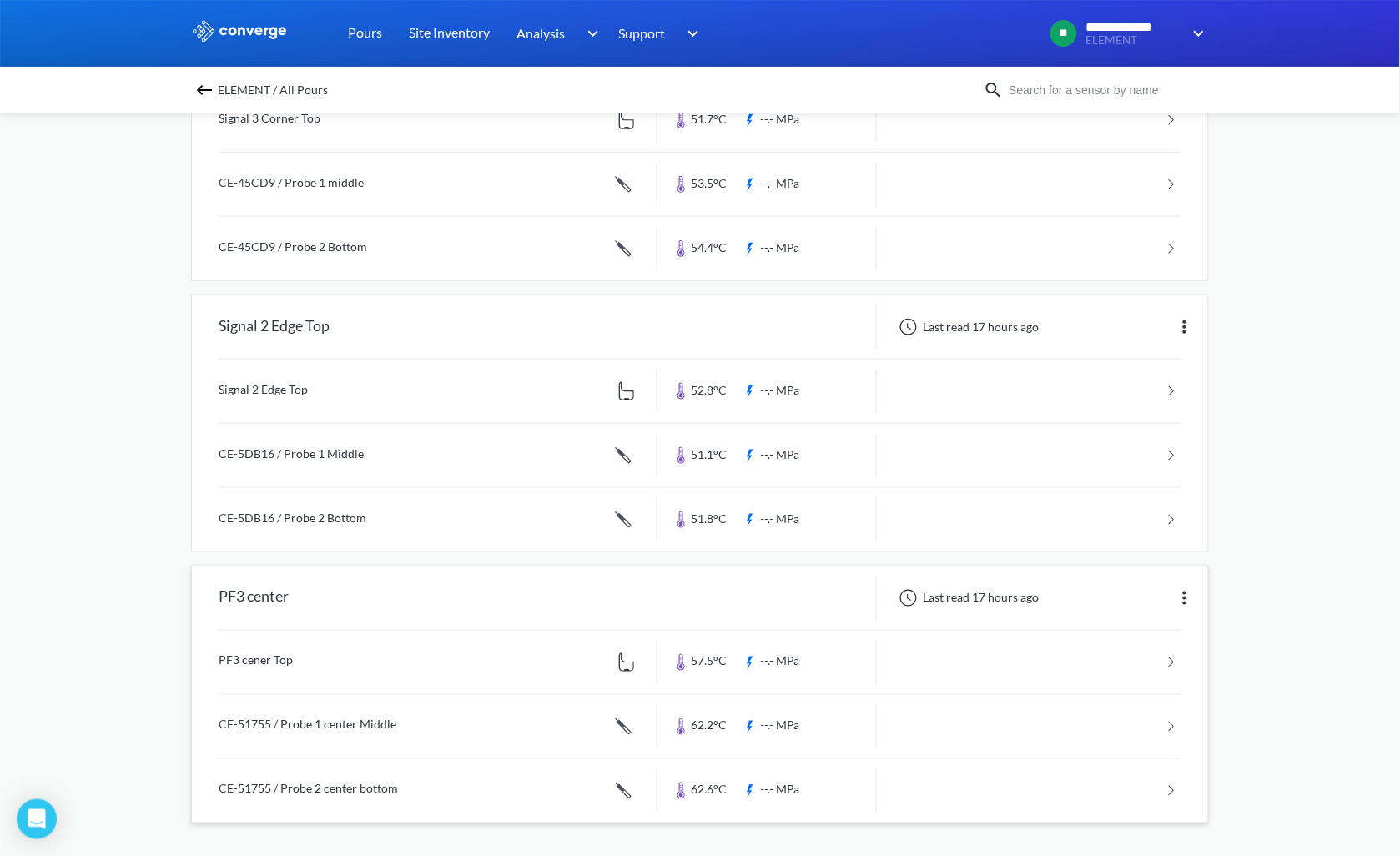
click at [467, 793] on link at bounding box center [700, 791] width 963 height 64
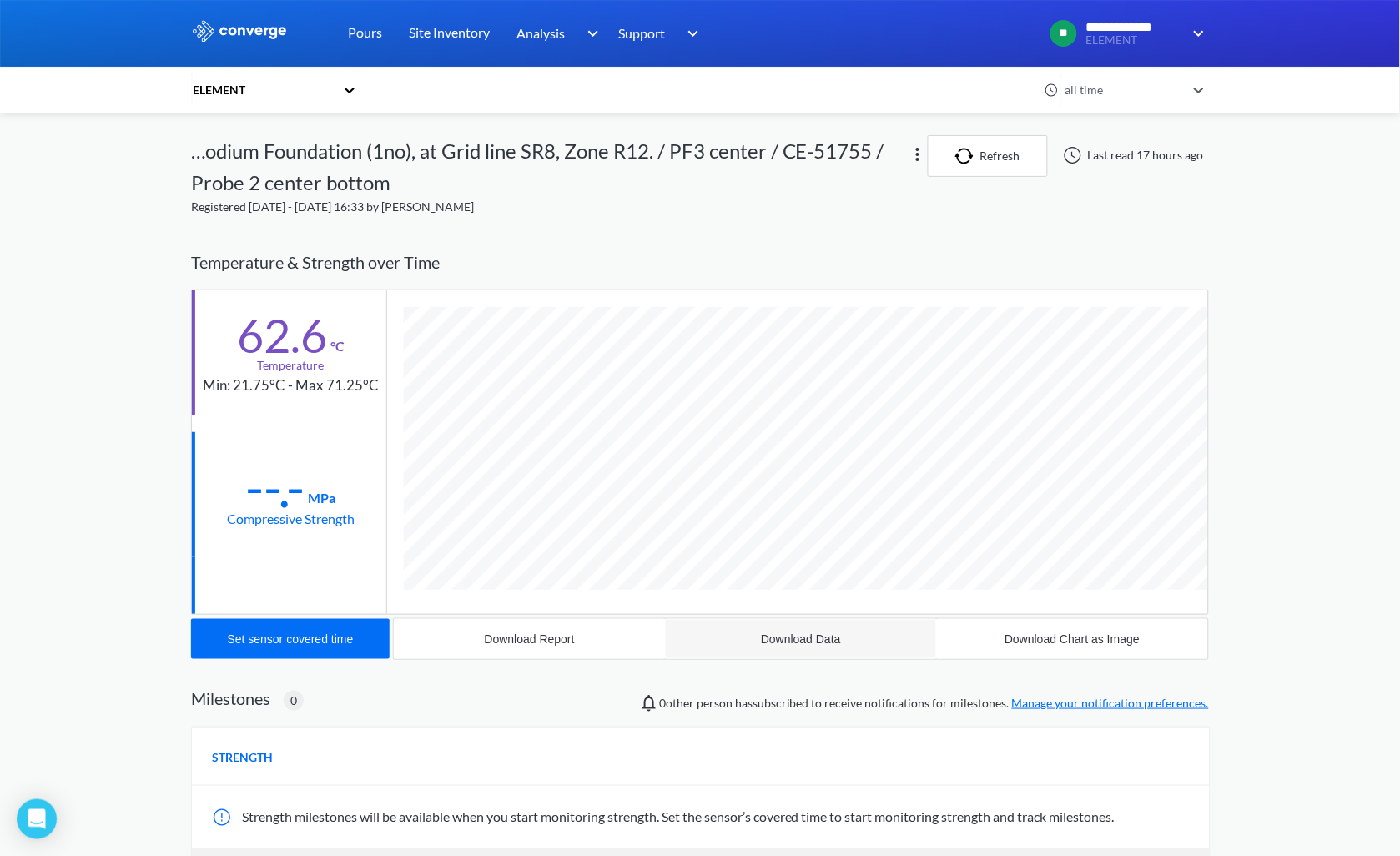
scroll to position [952, 1018]
click at [799, 645] on div "Download Data" at bounding box center [800, 639] width 80 height 13
drag, startPoint x: 205, startPoint y: 384, endPoint x: 381, endPoint y: 382, distance: 176.0
click at [381, 382] on div "62.6 °C Temperature Min: 21.75°C - Max 71.25°C" at bounding box center [288, 352] width 194 height 125
copy div "Min: 21.75°C - Max 71.25°C"
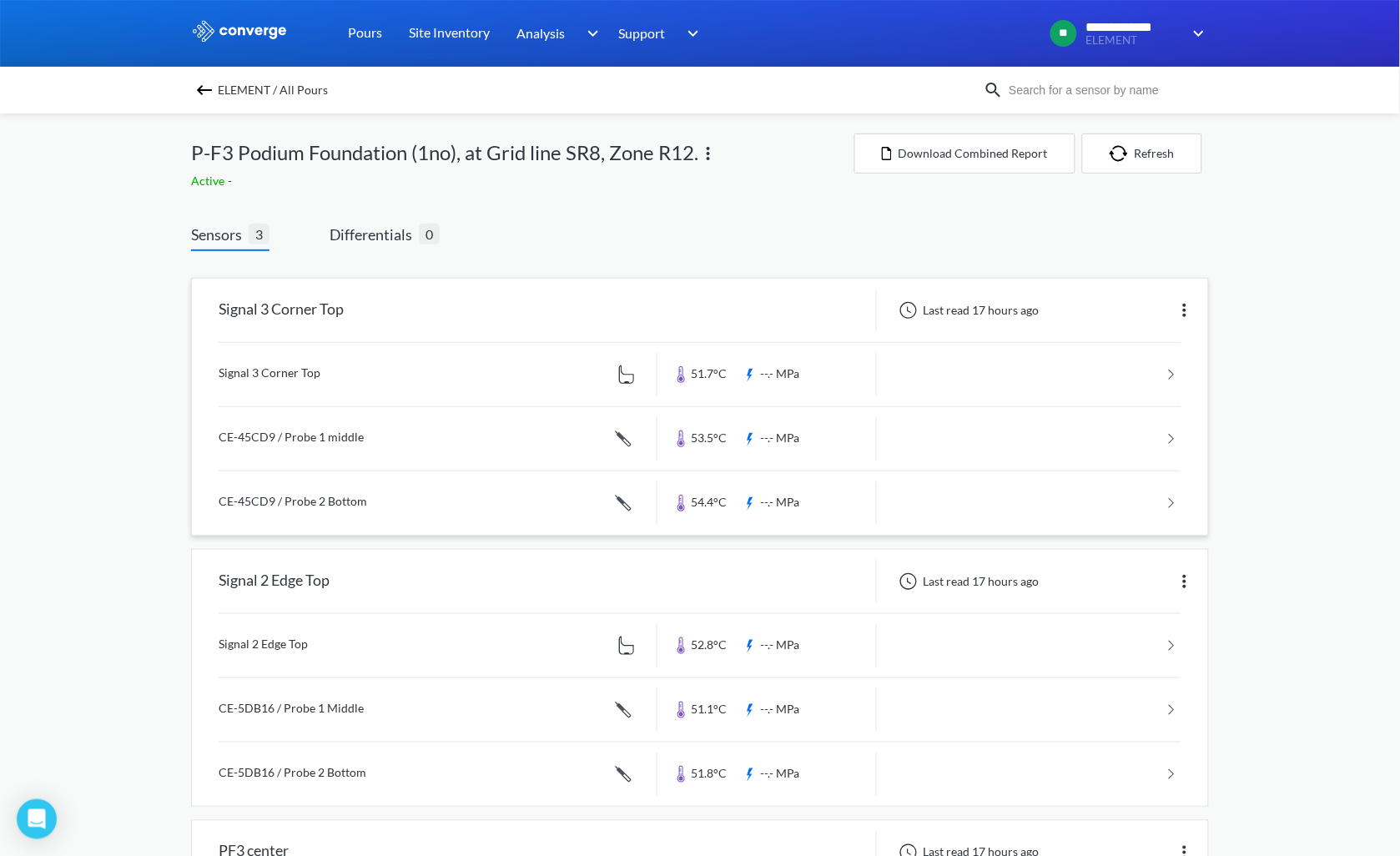
scroll to position [93, 0]
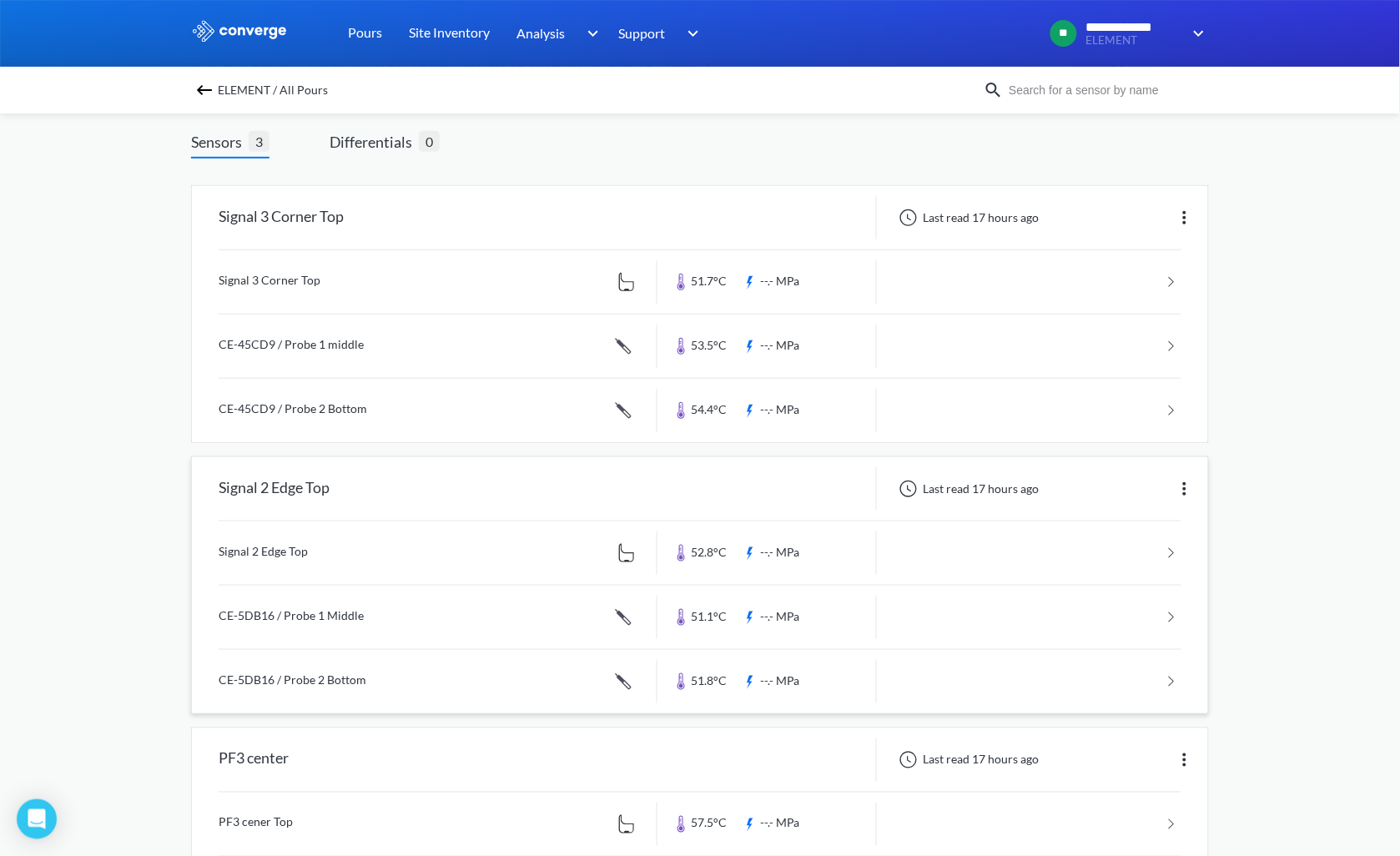
click at [1179, 492] on img at bounding box center [1184, 488] width 20 height 20
click at [1135, 484] on div "Edit" at bounding box center [1141, 489] width 107 height 32
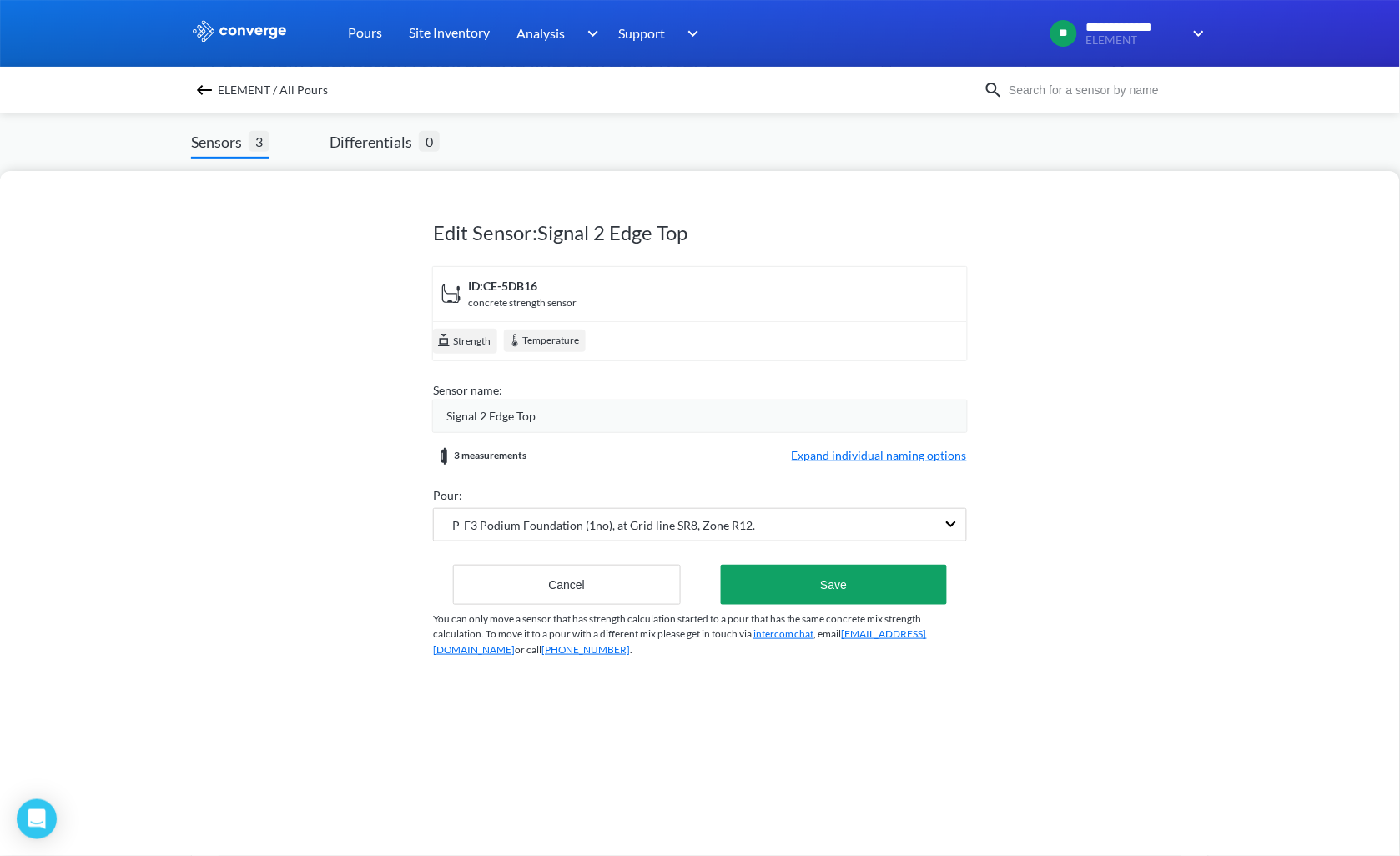
click at [518, 411] on span "Signal 2 Edge Top" at bounding box center [491, 417] width 89 height 19
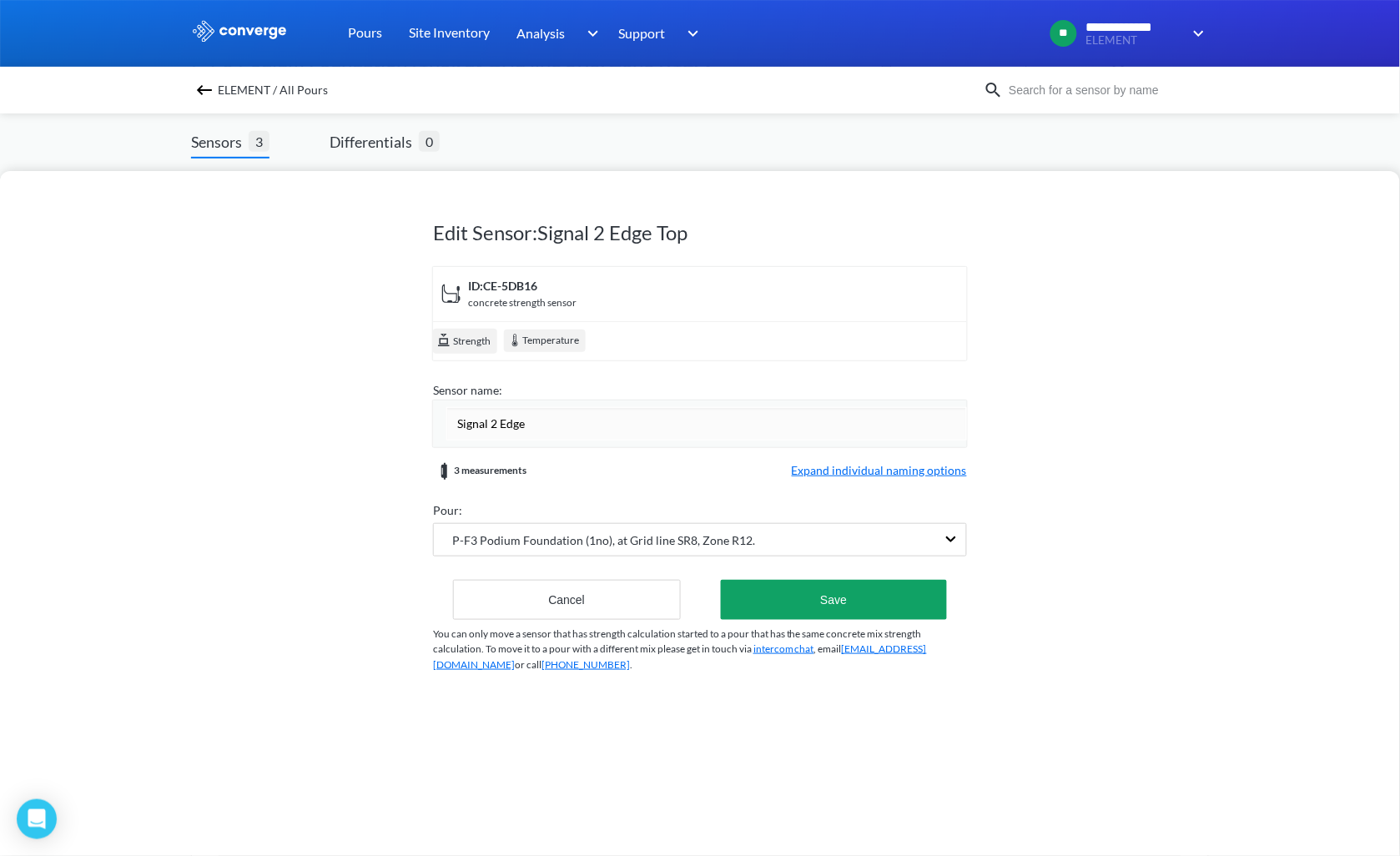
drag, startPoint x: 494, startPoint y: 422, endPoint x: 415, endPoint y: 417, distance: 79.2
click at [415, 417] on div "Edit Sensor: Signal 2 Edge Top ID: CE-5DB16 concrete strength sensor Strength T…" at bounding box center [700, 513] width 1400 height 685
type input "PF3_ Edge"
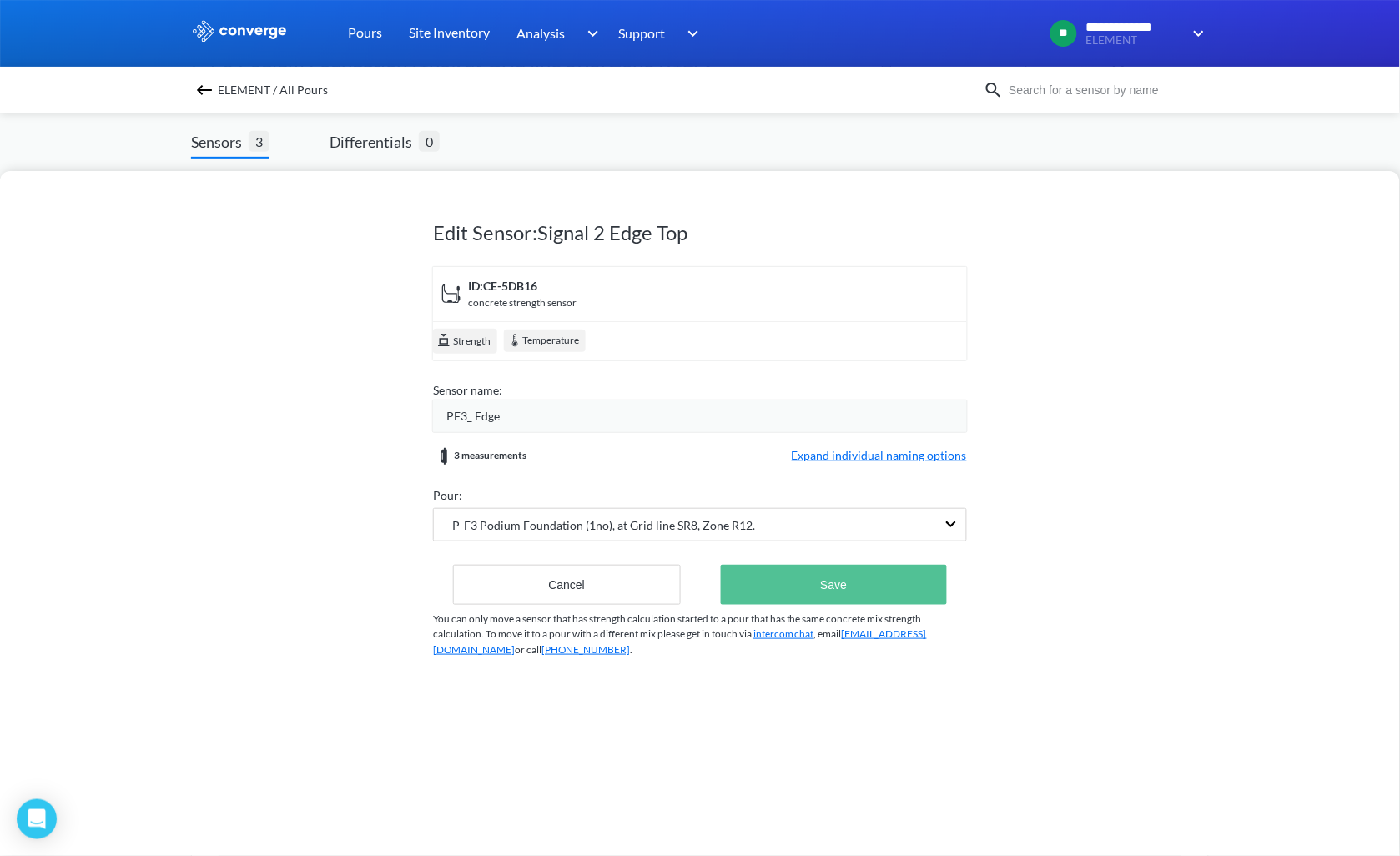
click at [869, 568] on button "Save" at bounding box center [833, 585] width 226 height 40
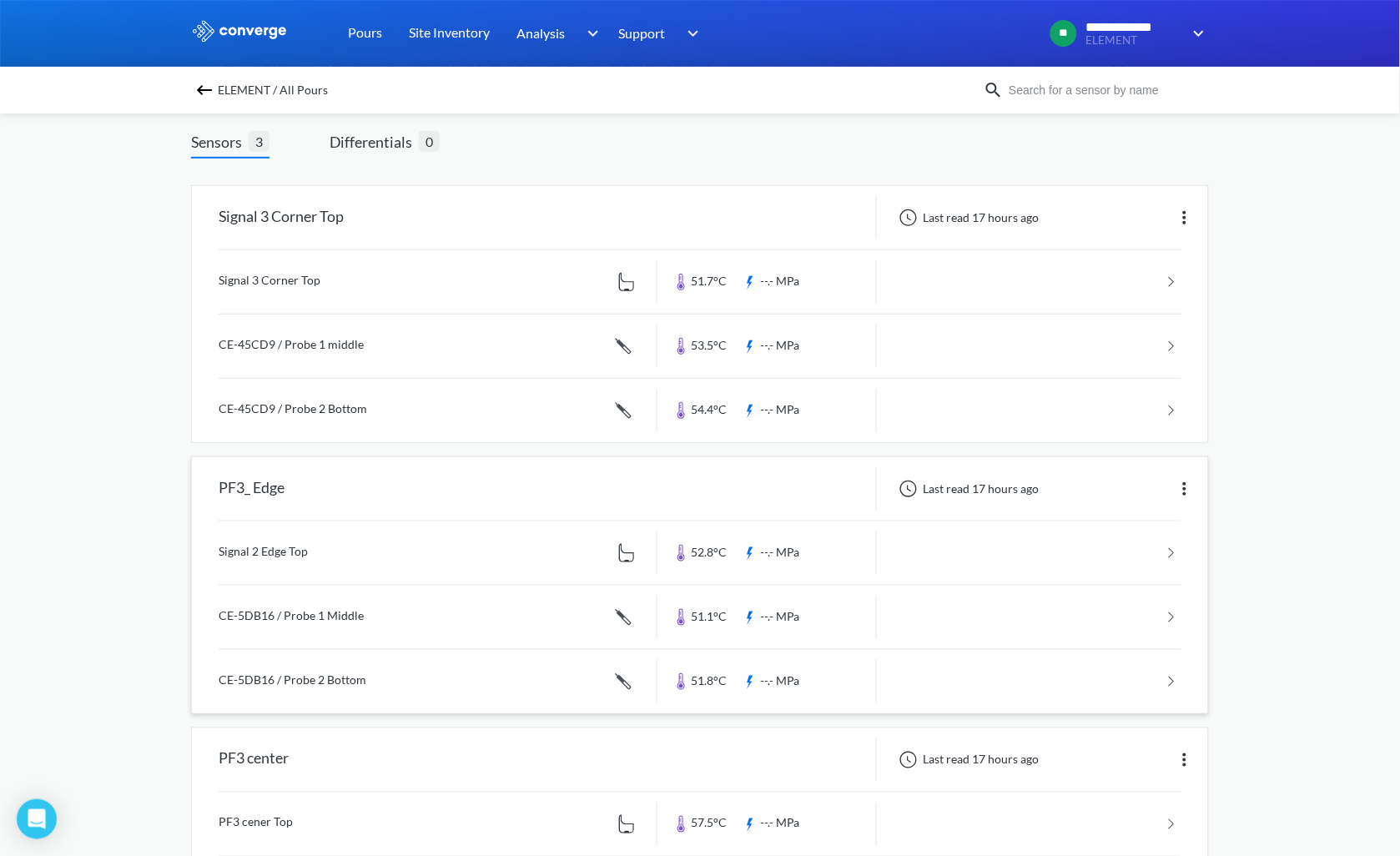
click at [871, 543] on link at bounding box center [700, 554] width 963 height 64
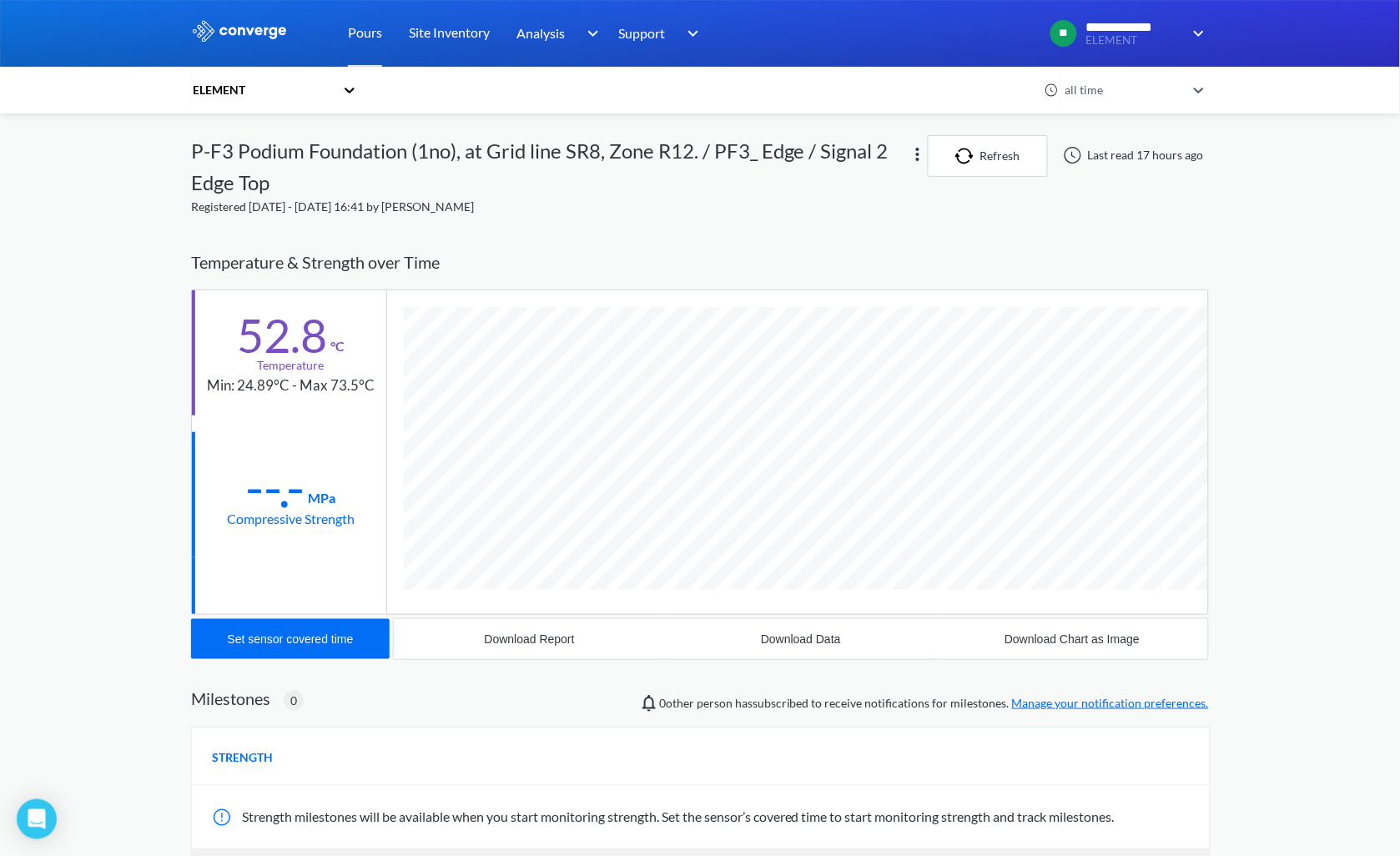
scroll to position [920, 1018]
click at [834, 636] on div "Download Data" at bounding box center [800, 639] width 80 height 13
drag, startPoint x: 210, startPoint y: 381, endPoint x: 379, endPoint y: 375, distance: 169.1
click at [379, 375] on div "52.8 °C Temperature Min: 24.89°C - Max 73.5°C" at bounding box center [288, 352] width 194 height 125
copy div "Min: 24.89°C - Max 73.5°C"
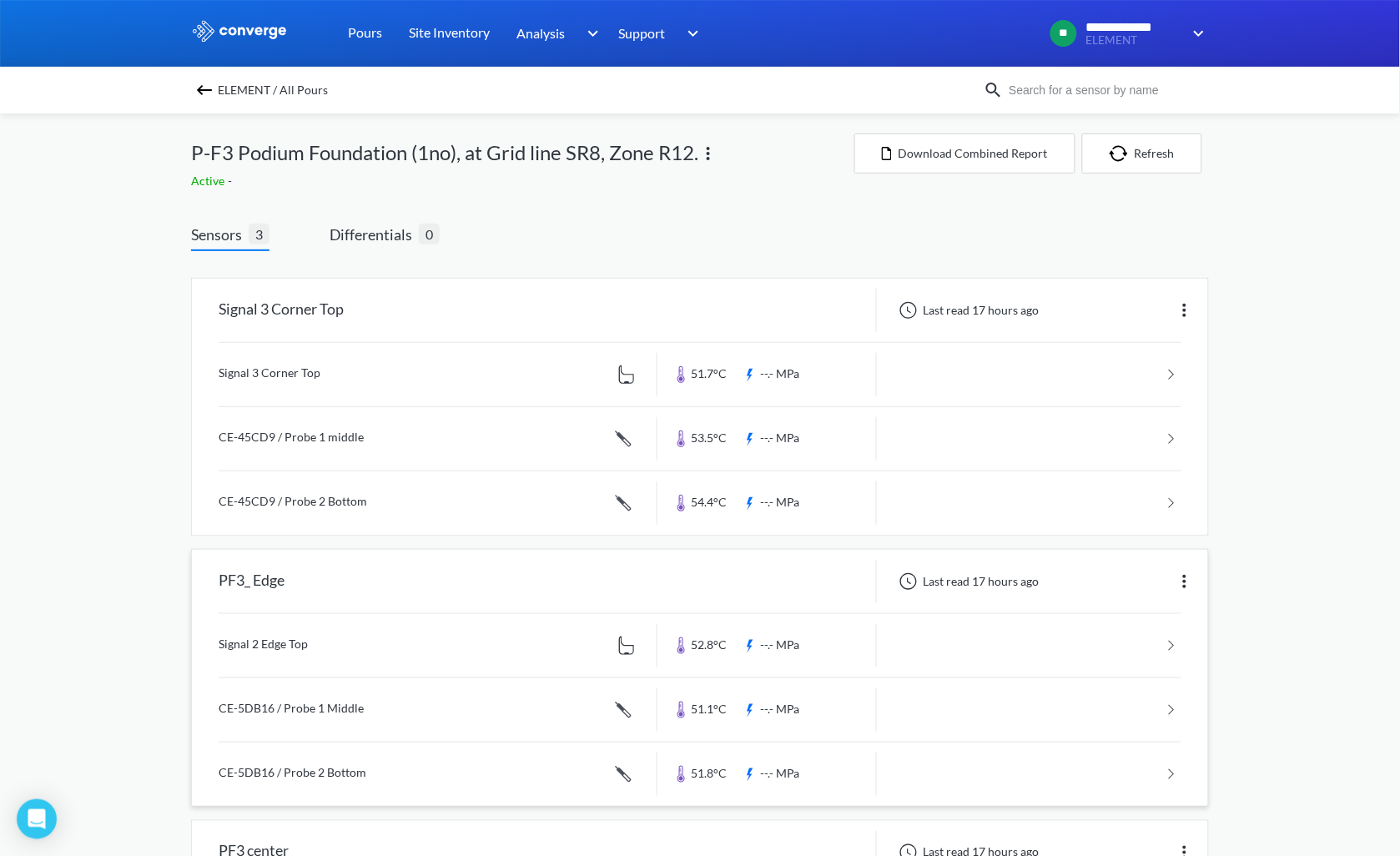
click at [943, 705] on link at bounding box center [700, 711] width 963 height 64
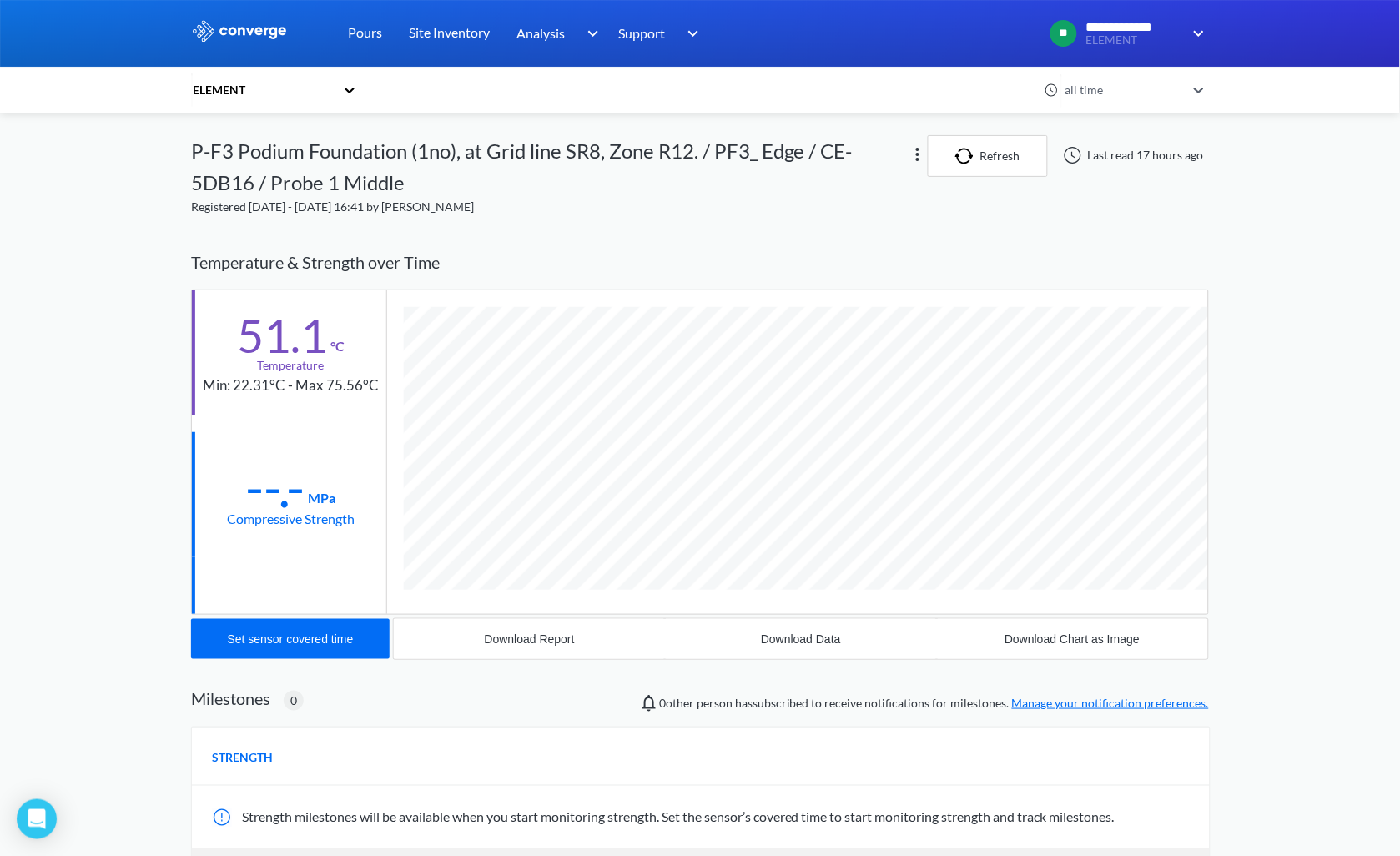
scroll to position [952, 1018]
click at [828, 646] on button "Download Data" at bounding box center [800, 639] width 271 height 40
drag, startPoint x: 205, startPoint y: 385, endPoint x: 384, endPoint y: 378, distance: 179.1
click at [384, 378] on div "51.1 °C Temperature Min: 22.31°C - Max 75.56°C" at bounding box center [288, 352] width 194 height 125
copy div "Min: 22.31°C - Max 75.56°C"
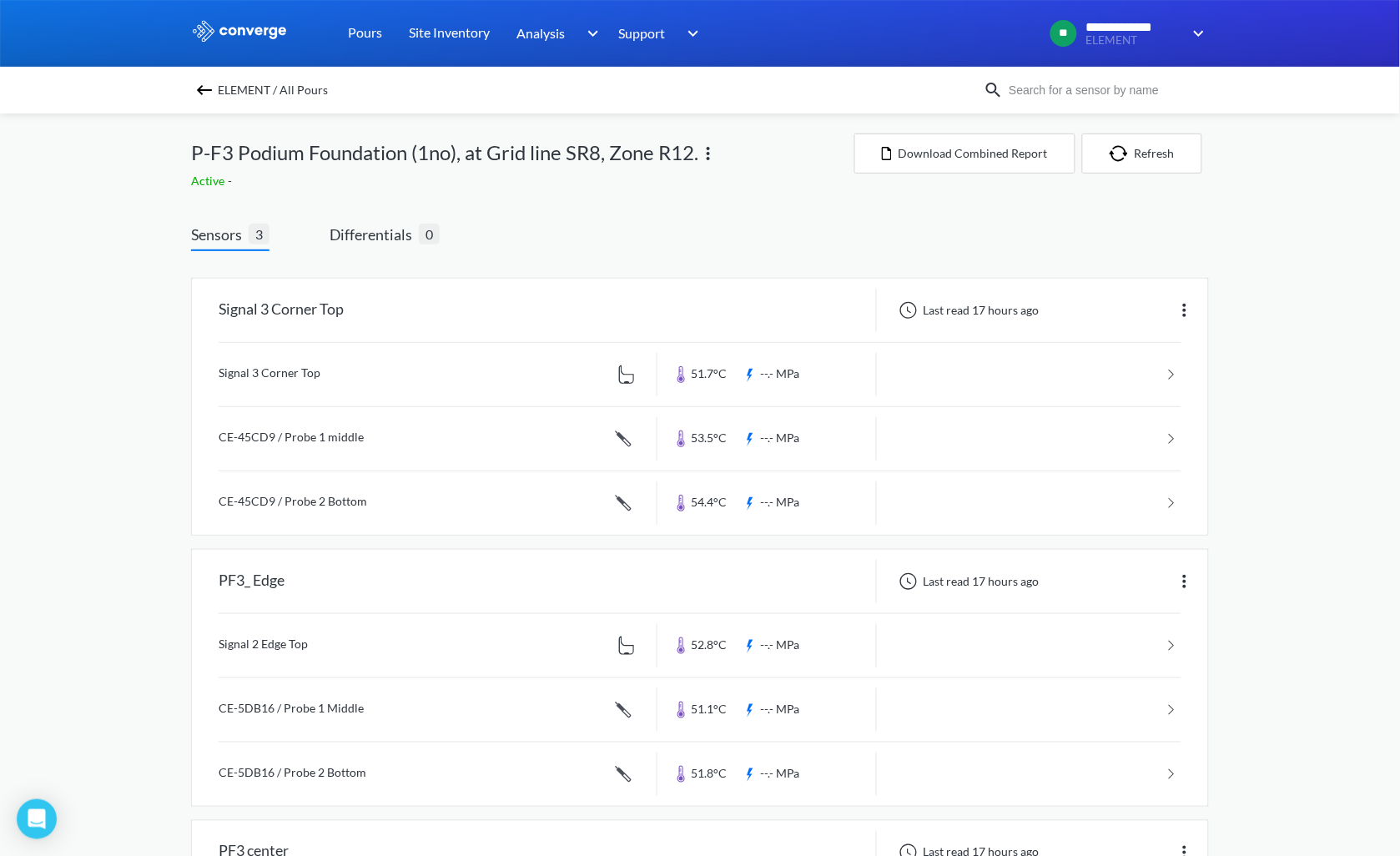
scroll to position [93, 0]
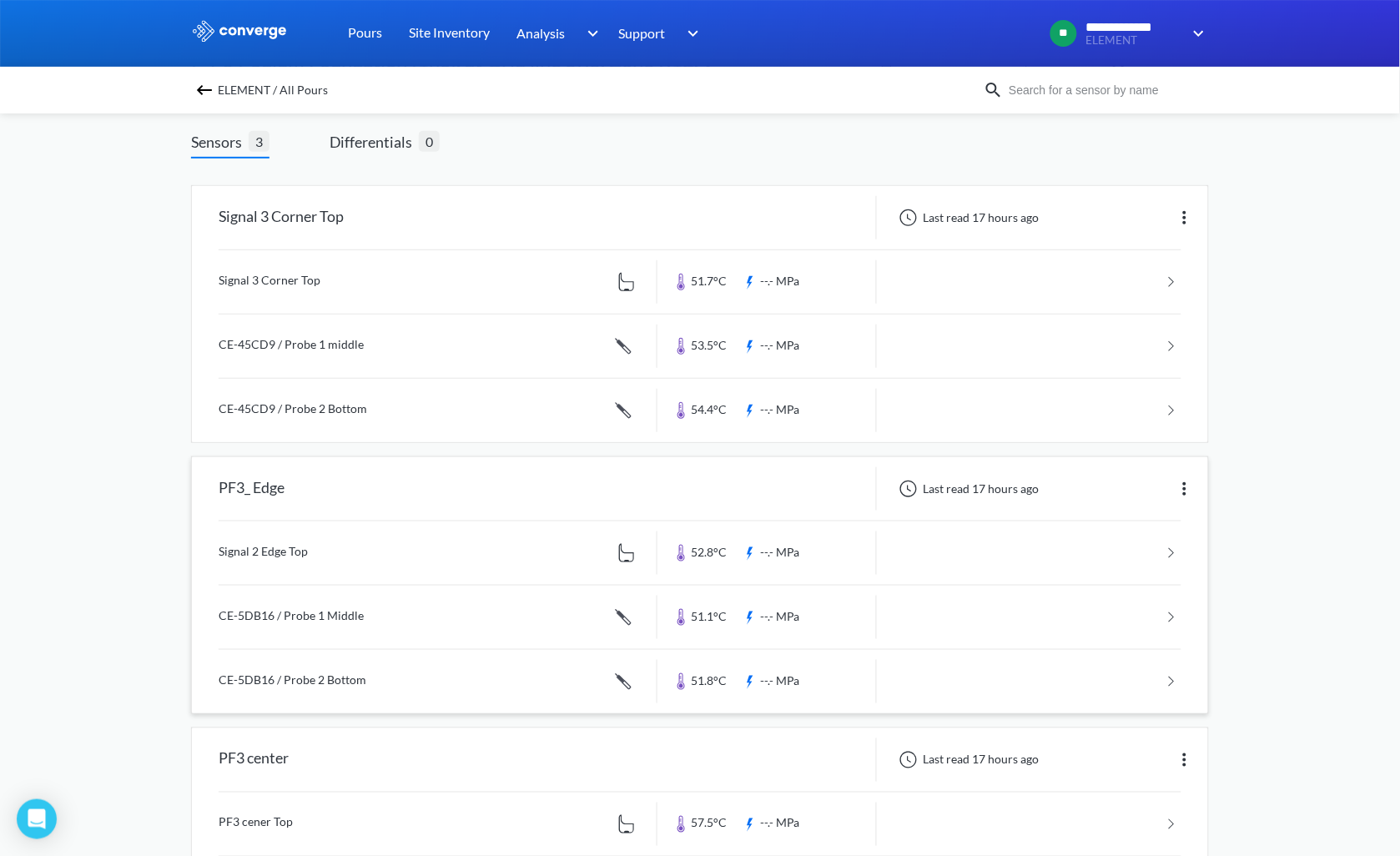
click at [549, 674] on link at bounding box center [700, 682] width 963 height 64
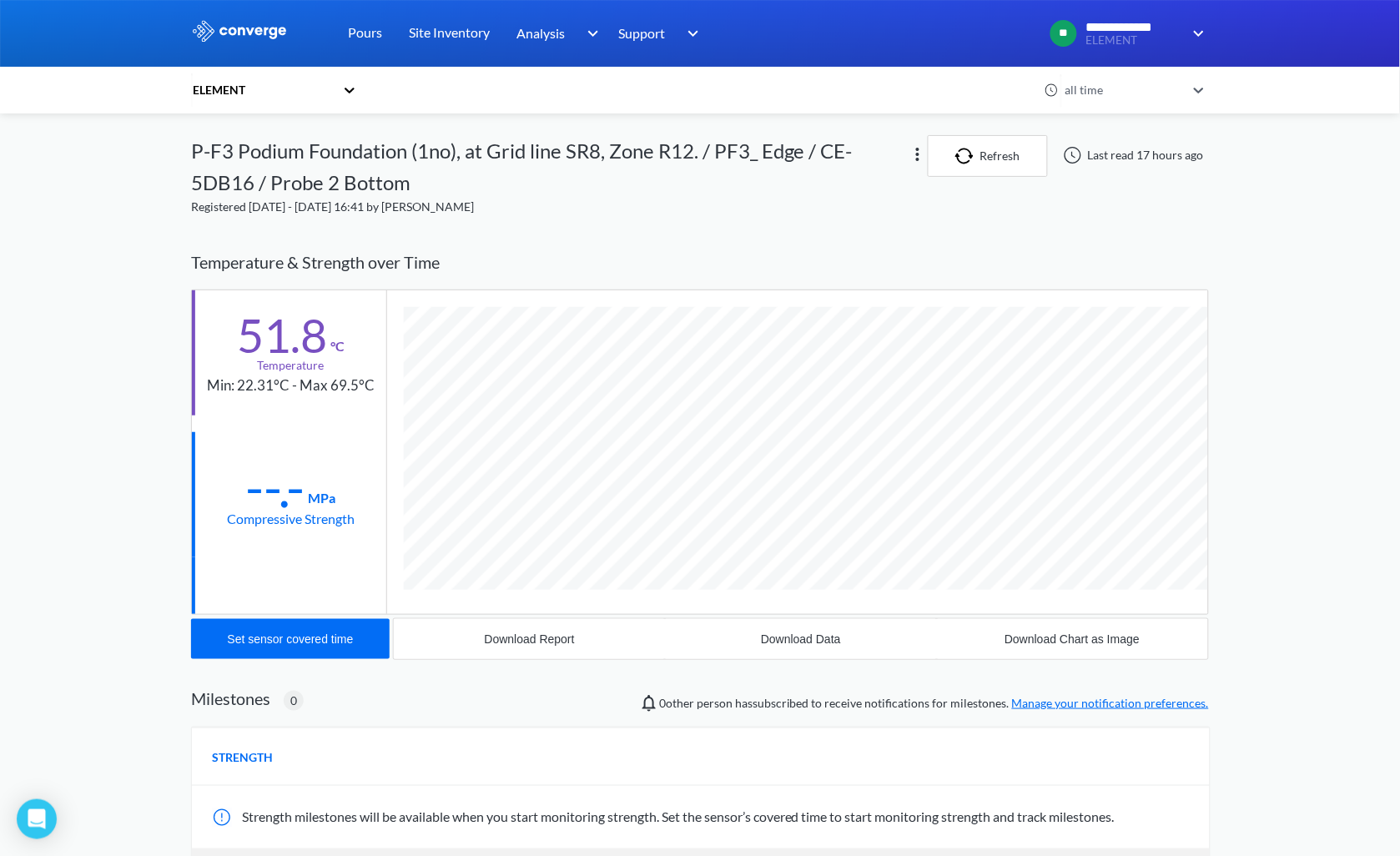
scroll to position [952, 1018]
drag, startPoint x: 212, startPoint y: 384, endPoint x: 385, endPoint y: 382, distance: 173.0
click at [385, 382] on div "51.8 °C Temperature Min: 22.31°C - Max 69.5°C" at bounding box center [288, 352] width 194 height 125
copy div "Min: 22.31°C - Max 69.5°C"
click at [854, 639] on button "Download Data" at bounding box center [800, 639] width 271 height 40
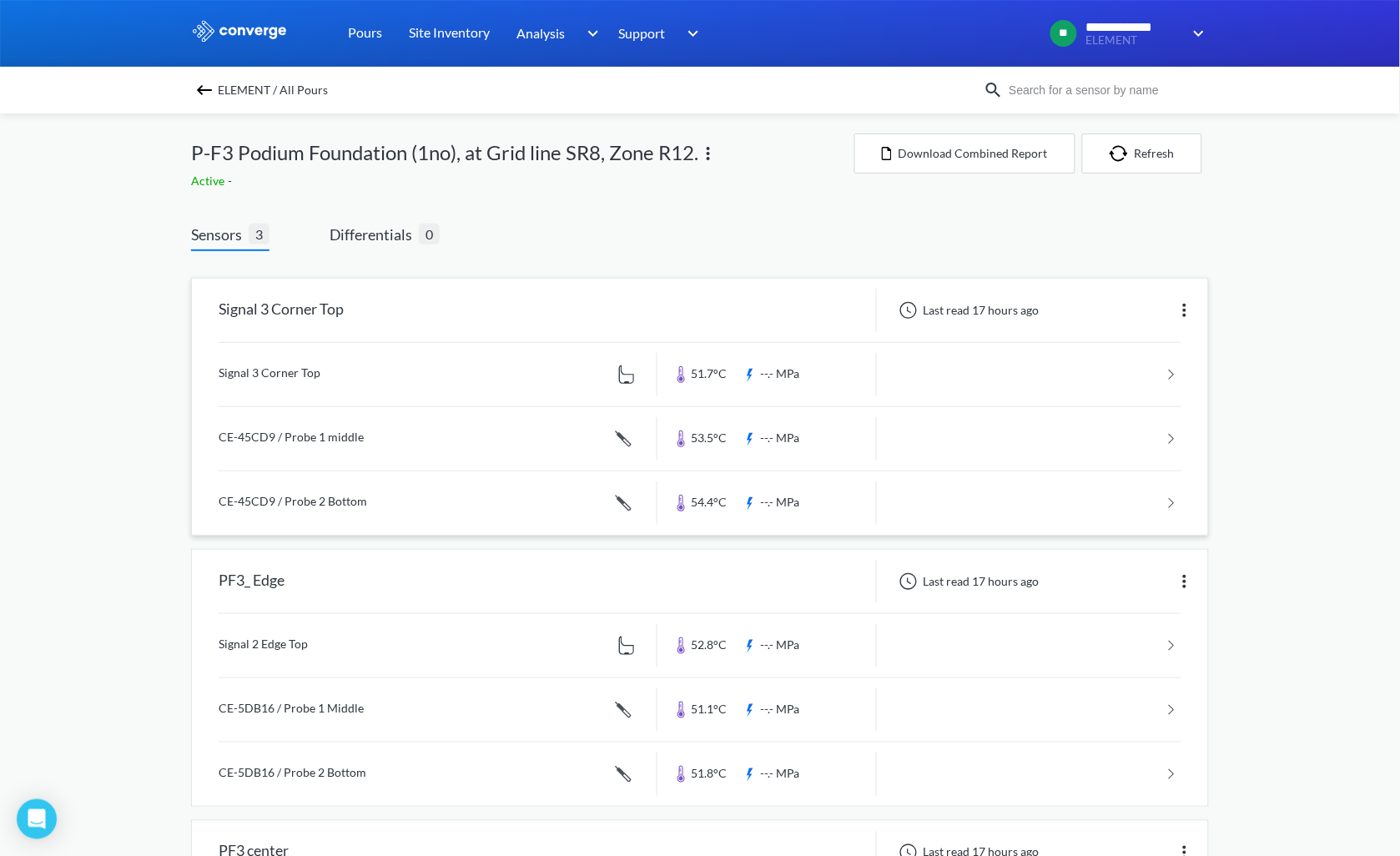
click at [1184, 304] on img at bounding box center [1184, 310] width 20 height 20
click at [1116, 306] on div "Edit" at bounding box center [1141, 311] width 107 height 32
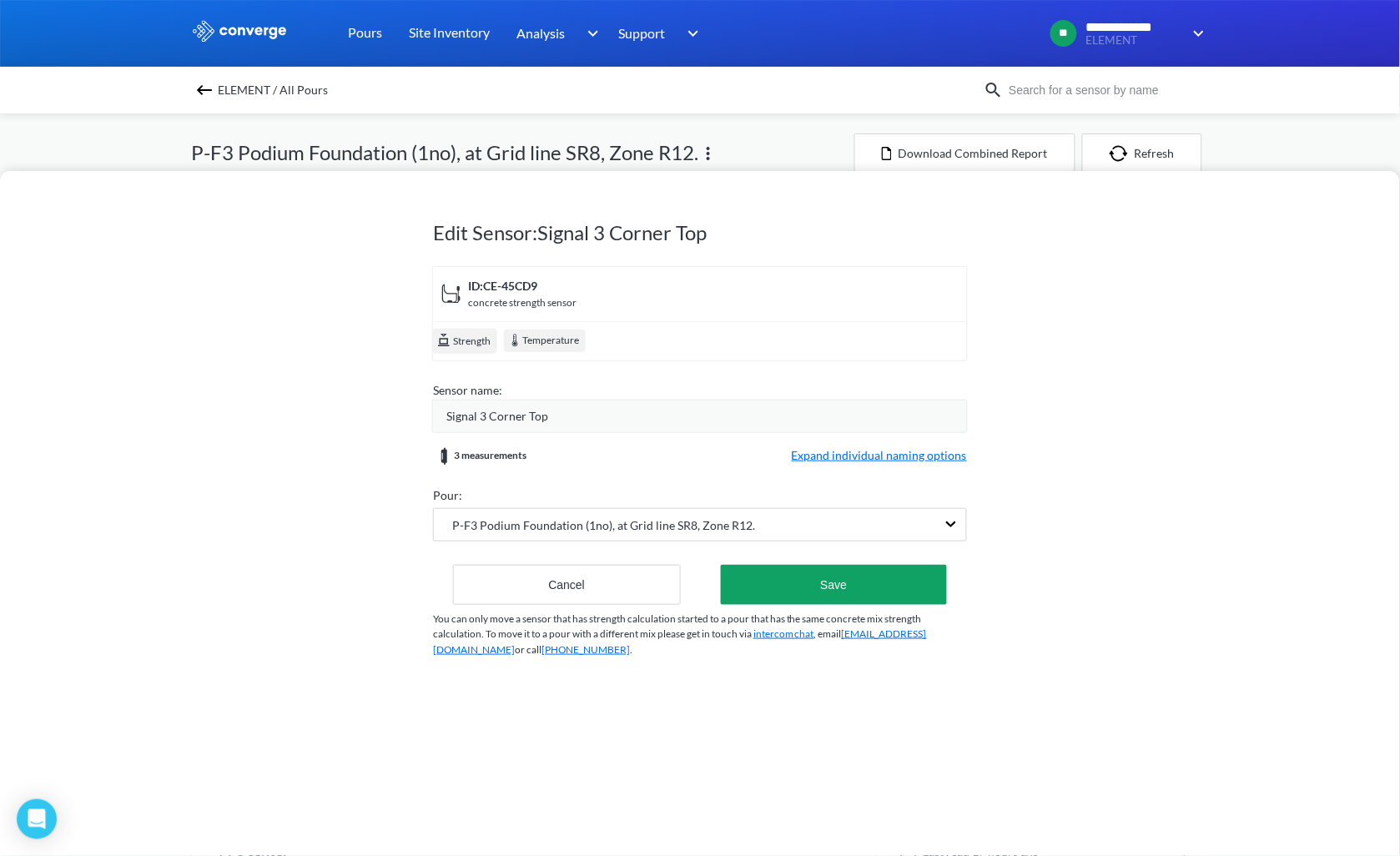
click at [534, 407] on span "Signal 3 Corner Top" at bounding box center [497, 417] width 101 height 19
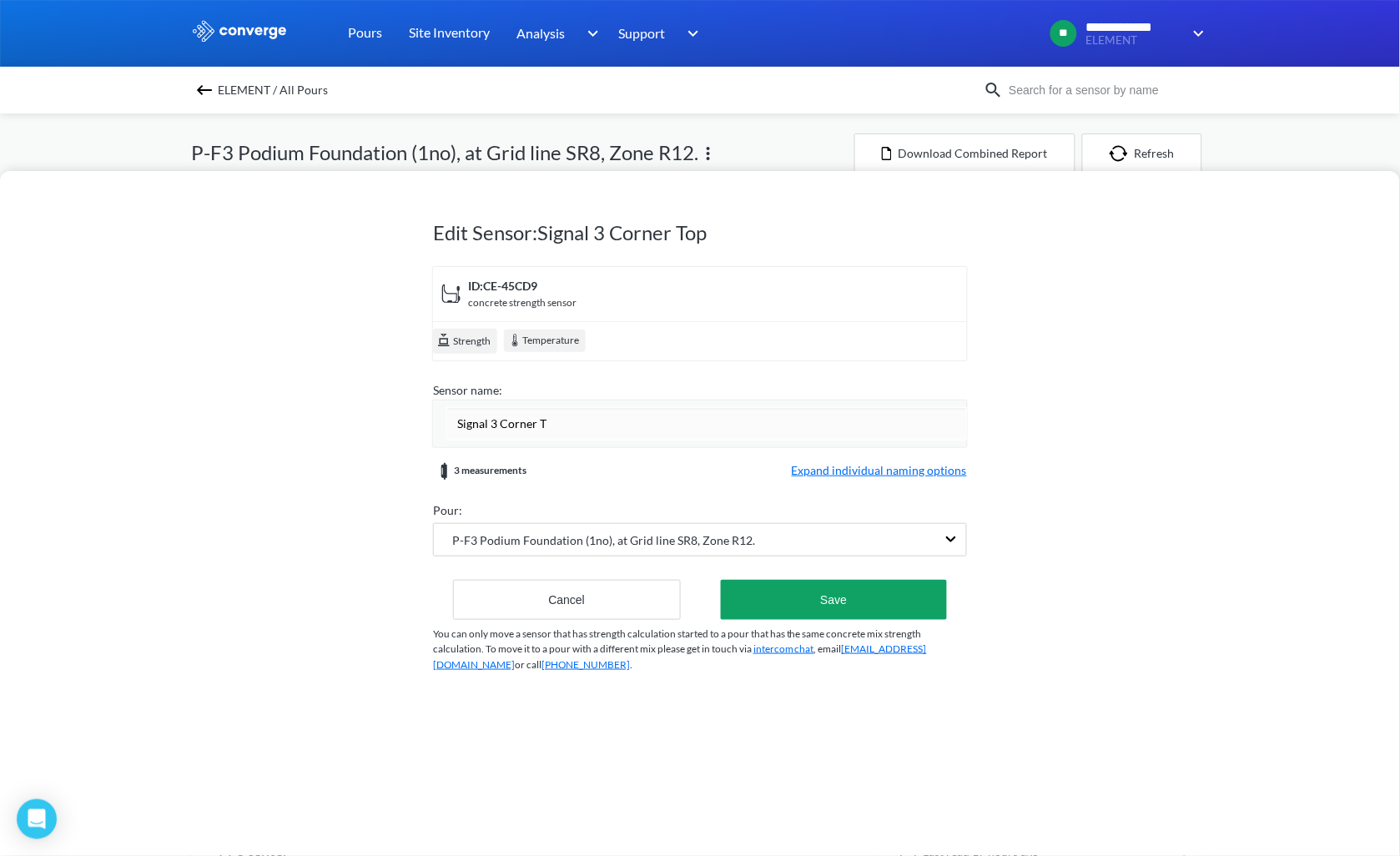
type input "Signal 3 Corner"
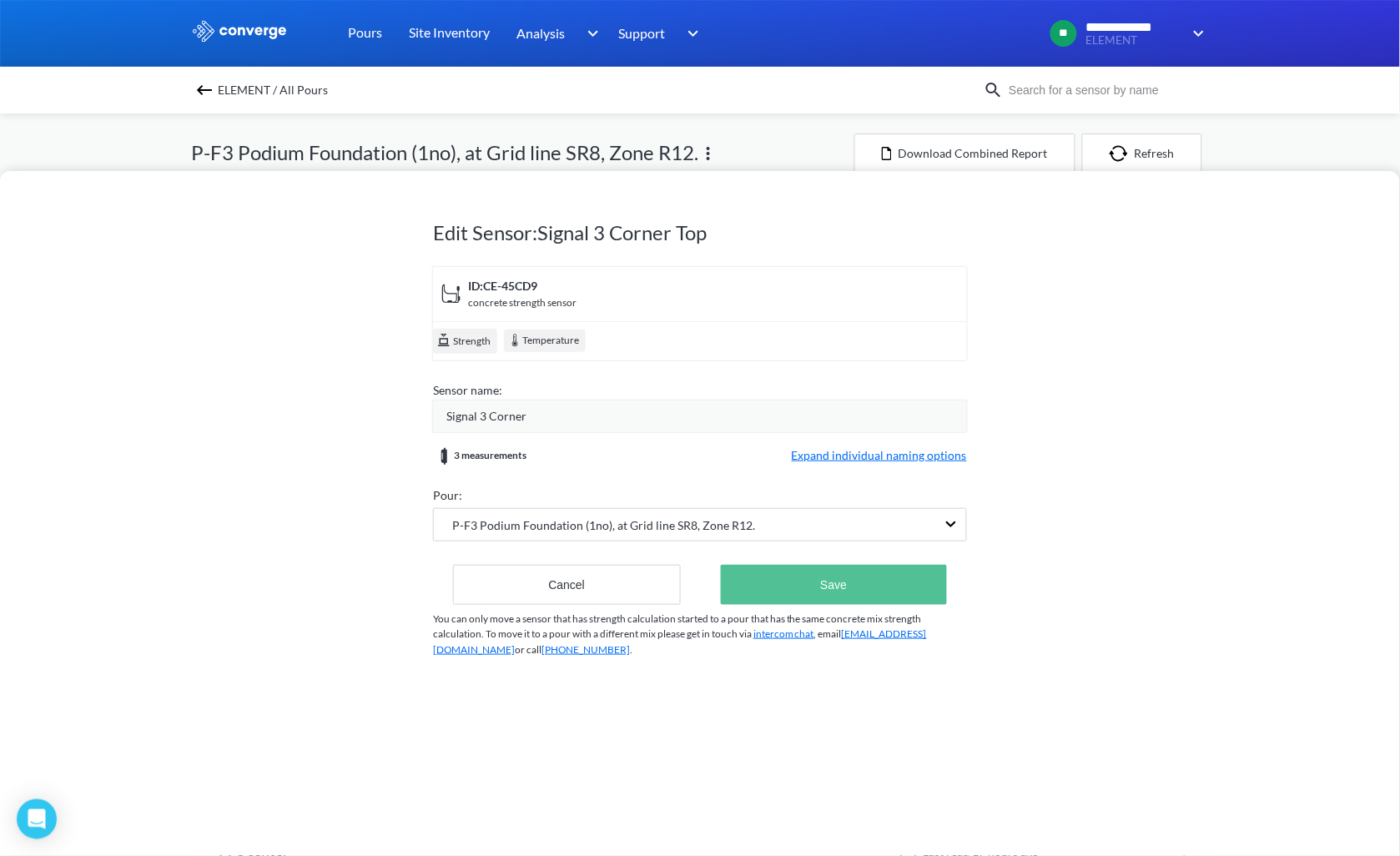
click at [820, 593] on button "Save" at bounding box center [833, 585] width 226 height 40
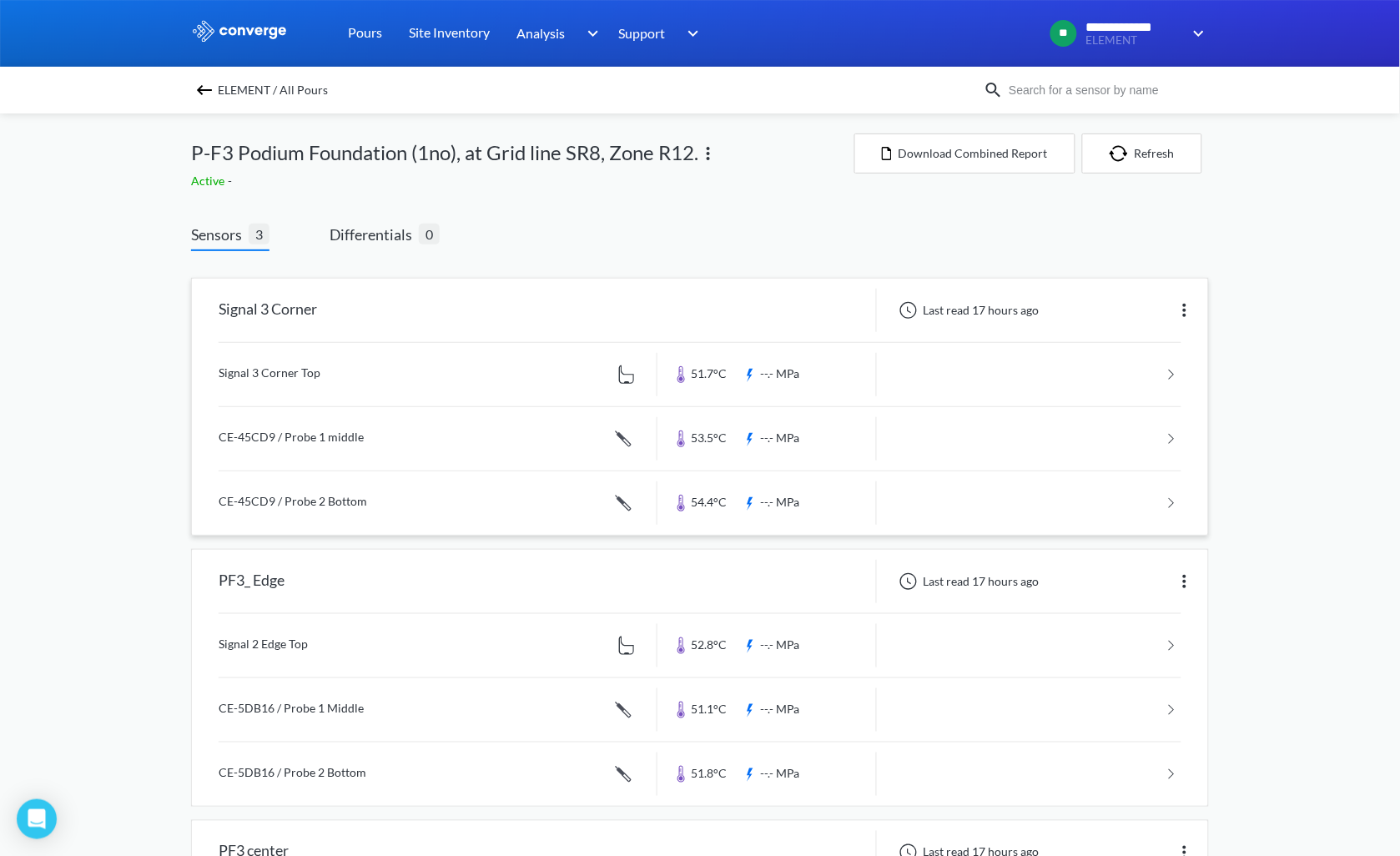
click at [1056, 372] on link at bounding box center [700, 374] width 963 height 64
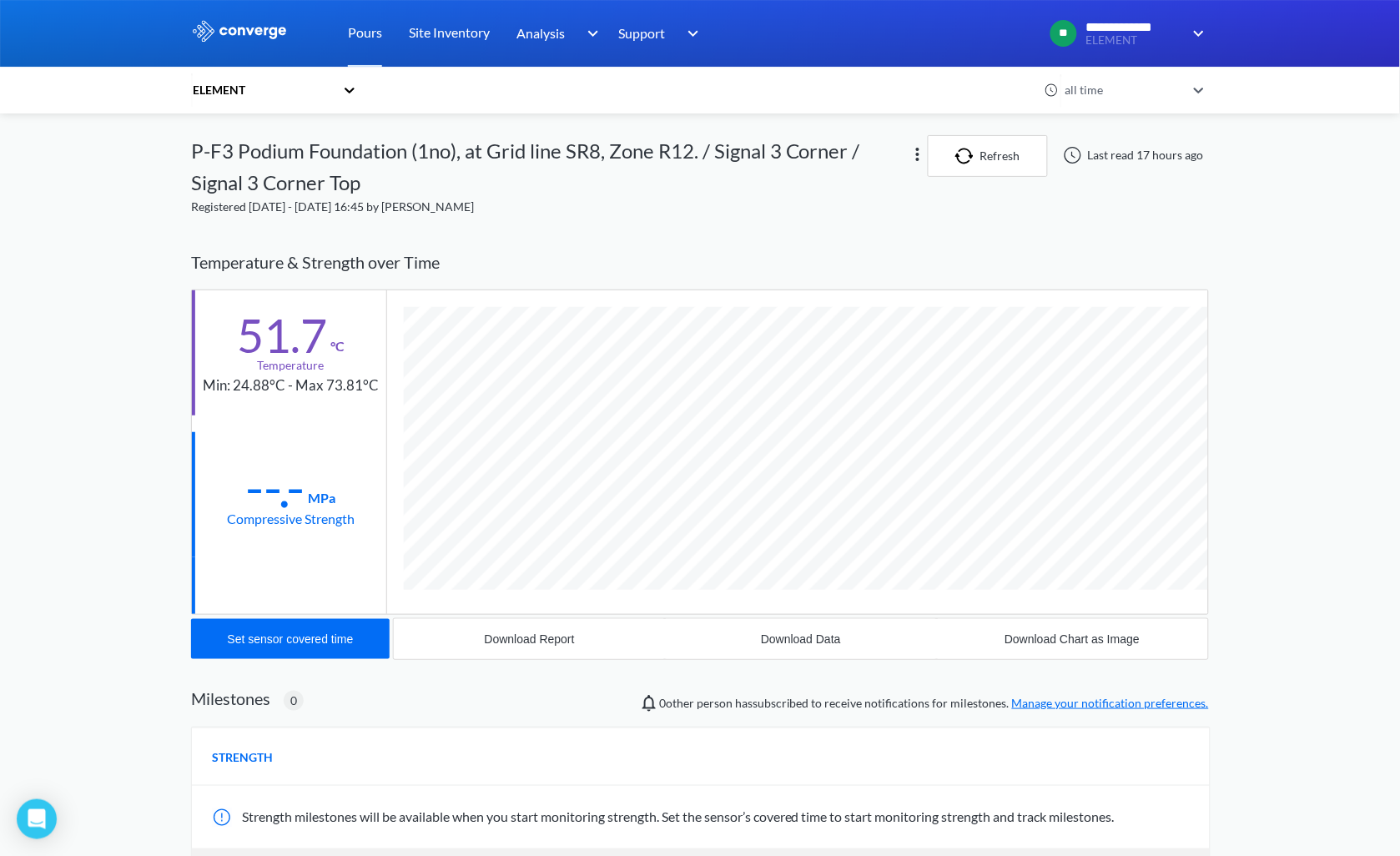
scroll to position [920, 1018]
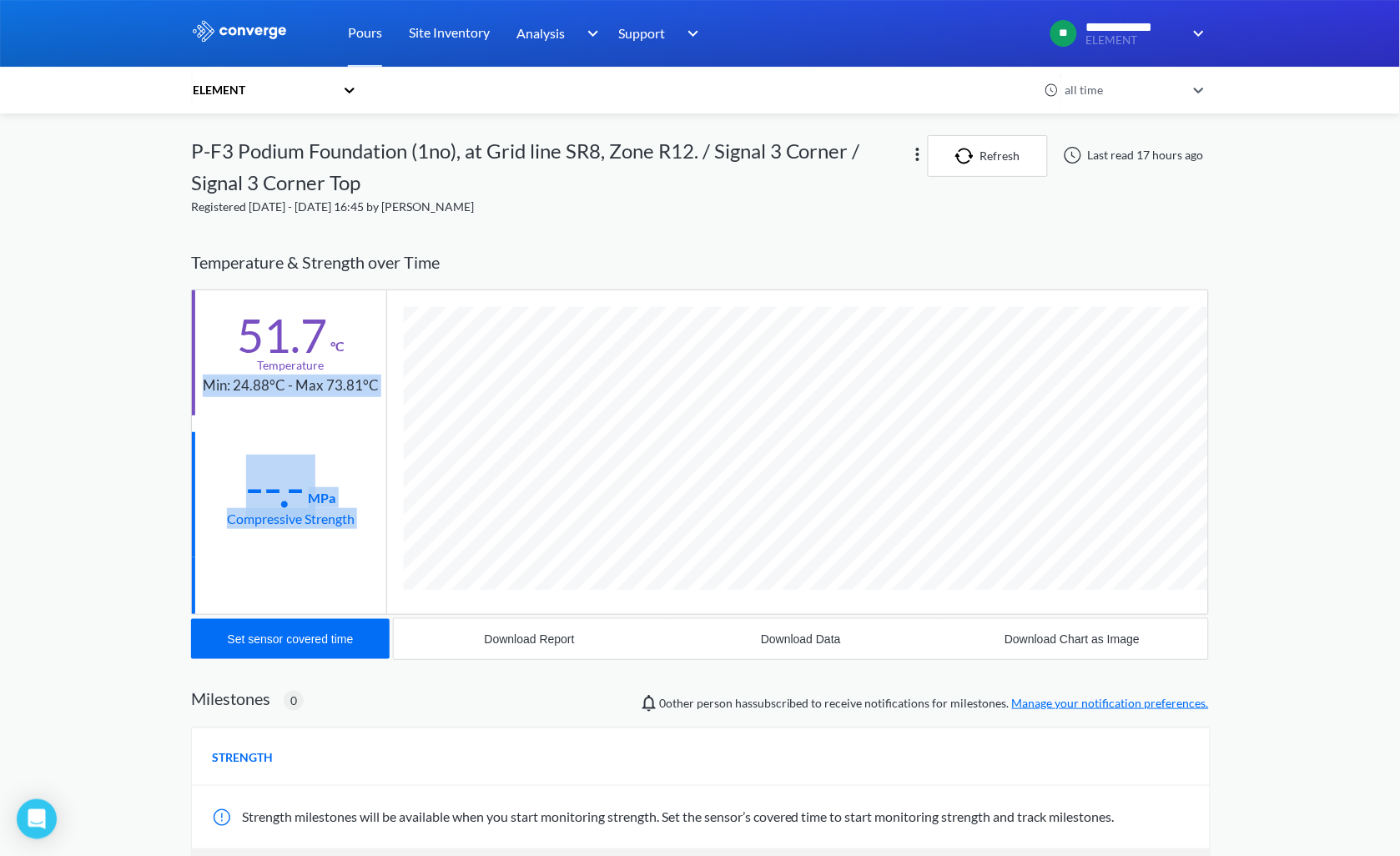
drag, startPoint x: 206, startPoint y: 385, endPoint x: 389, endPoint y: 386, distance: 183.0
click at [389, 386] on div "51.7 °C Temperature Min: 24.88°C - Max 73.81°C --.- MPa Compressive Strength" at bounding box center [700, 451] width 1018 height 326
drag, startPoint x: 389, startPoint y: 386, endPoint x: 264, endPoint y: 413, distance: 127.9
click at [265, 415] on div "51.7 °C Temperature Min: 24.88°C - Max 73.81°C --.- MPa Compressive Strength" at bounding box center [289, 451] width 195 height 324
drag, startPoint x: 204, startPoint y: 382, endPoint x: 387, endPoint y: 388, distance: 183.1
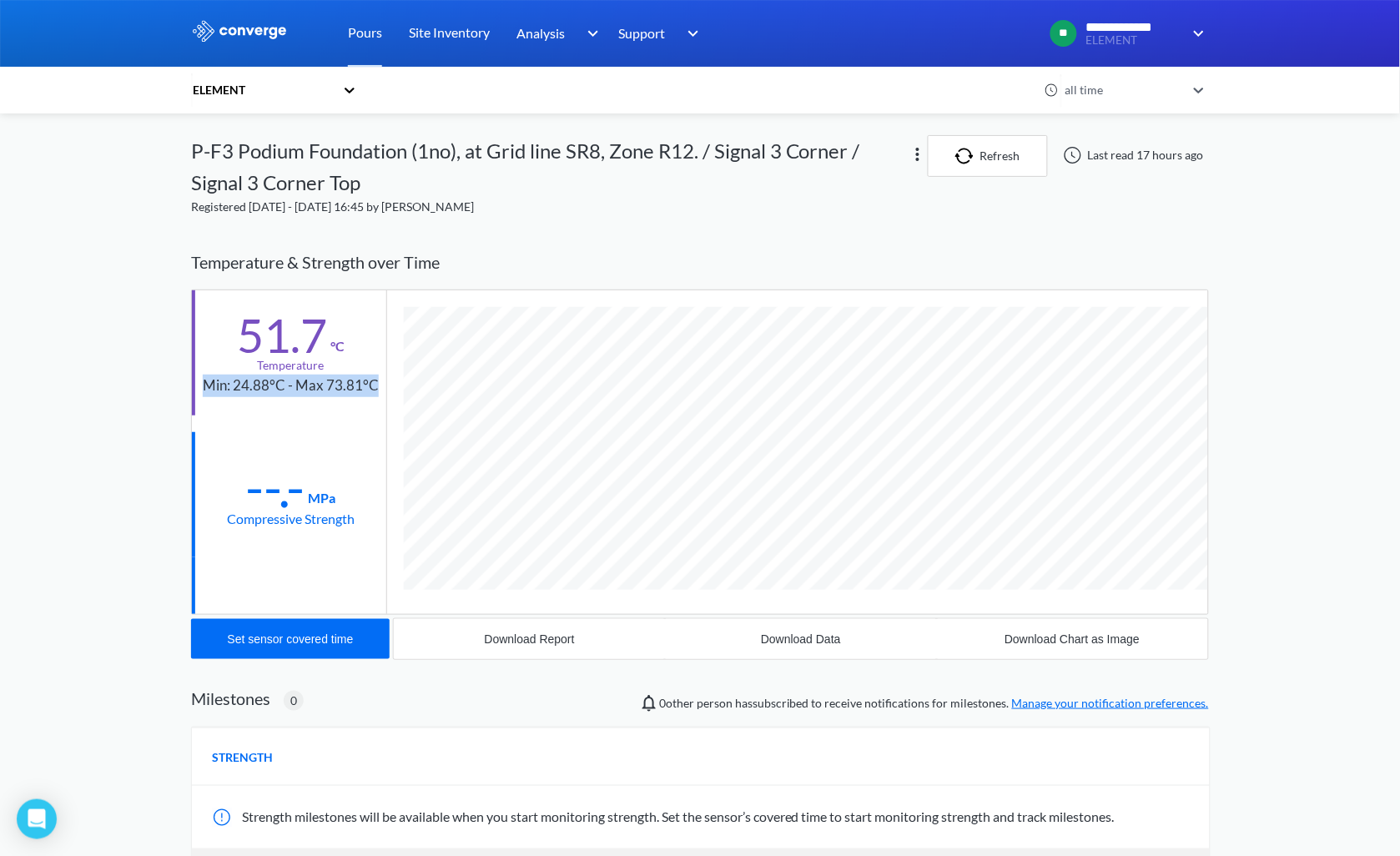
click at [387, 388] on div "51.7 °C Temperature Min: 24.88°C - Max 73.81°C" at bounding box center [288, 352] width 194 height 125
copy div "Min: 24.88°C - Max 73.81°C"
click at [822, 647] on button "Download Data" at bounding box center [800, 639] width 271 height 40
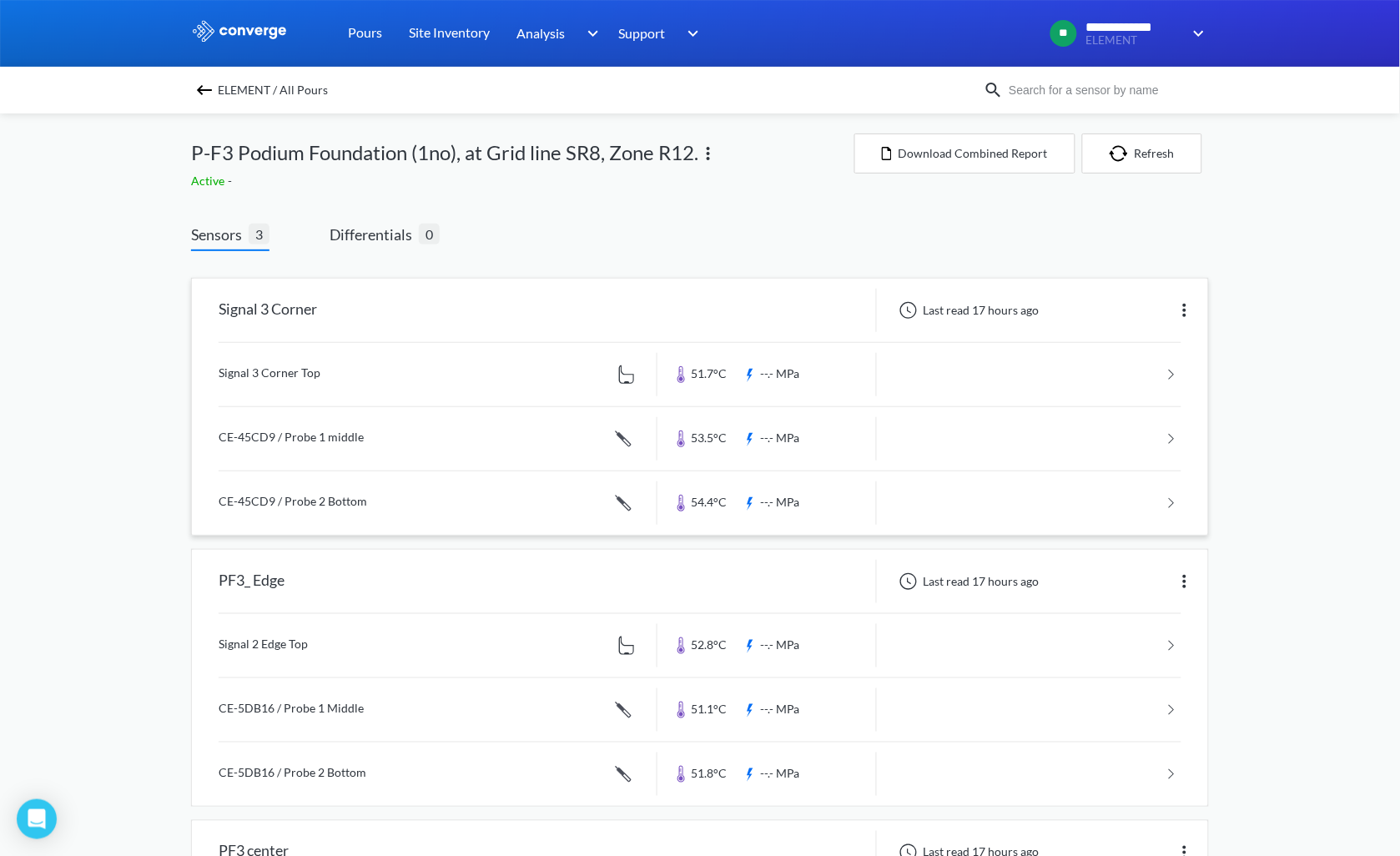
click at [488, 438] on link at bounding box center [700, 439] width 963 height 64
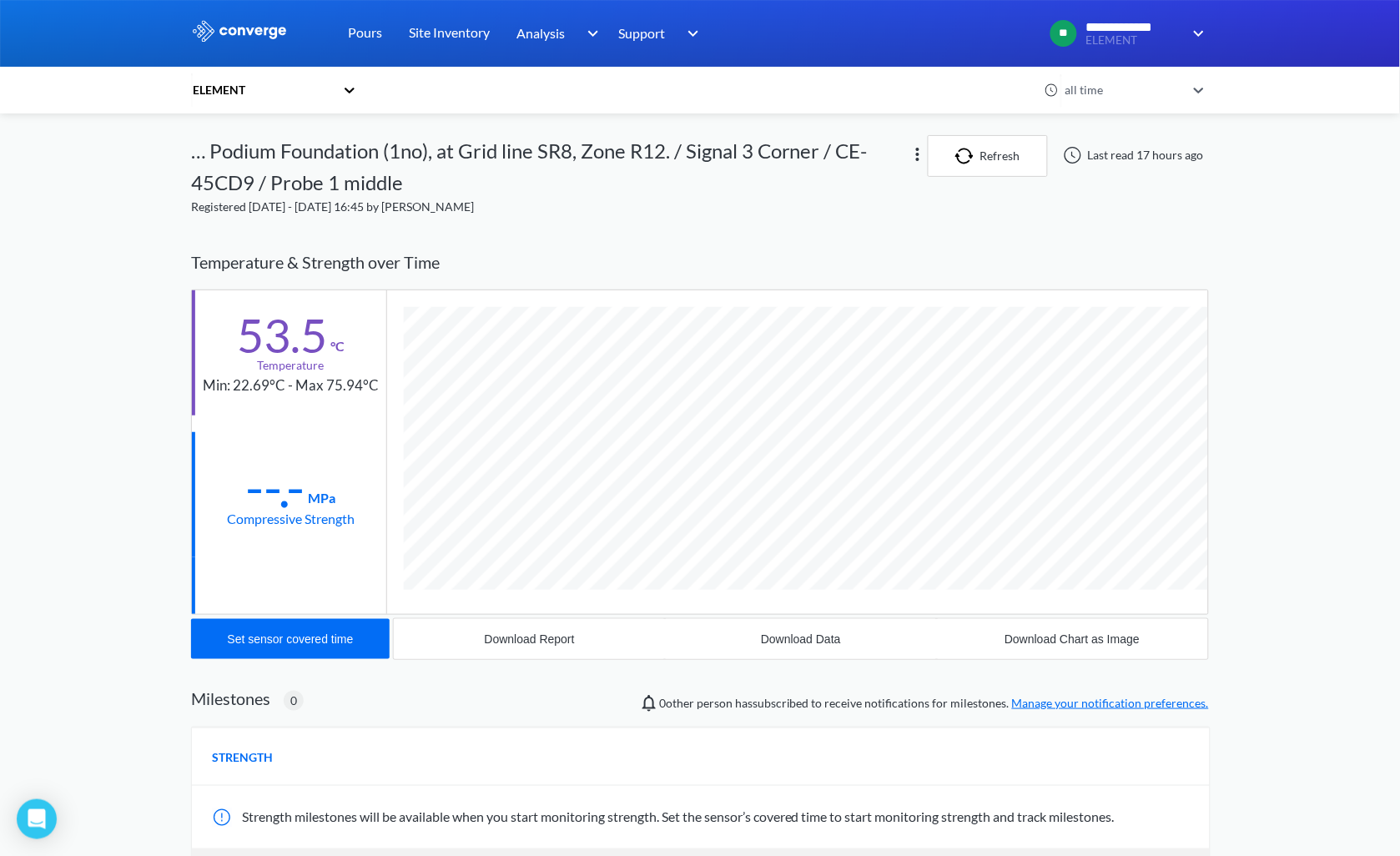
scroll to position [952, 1018]
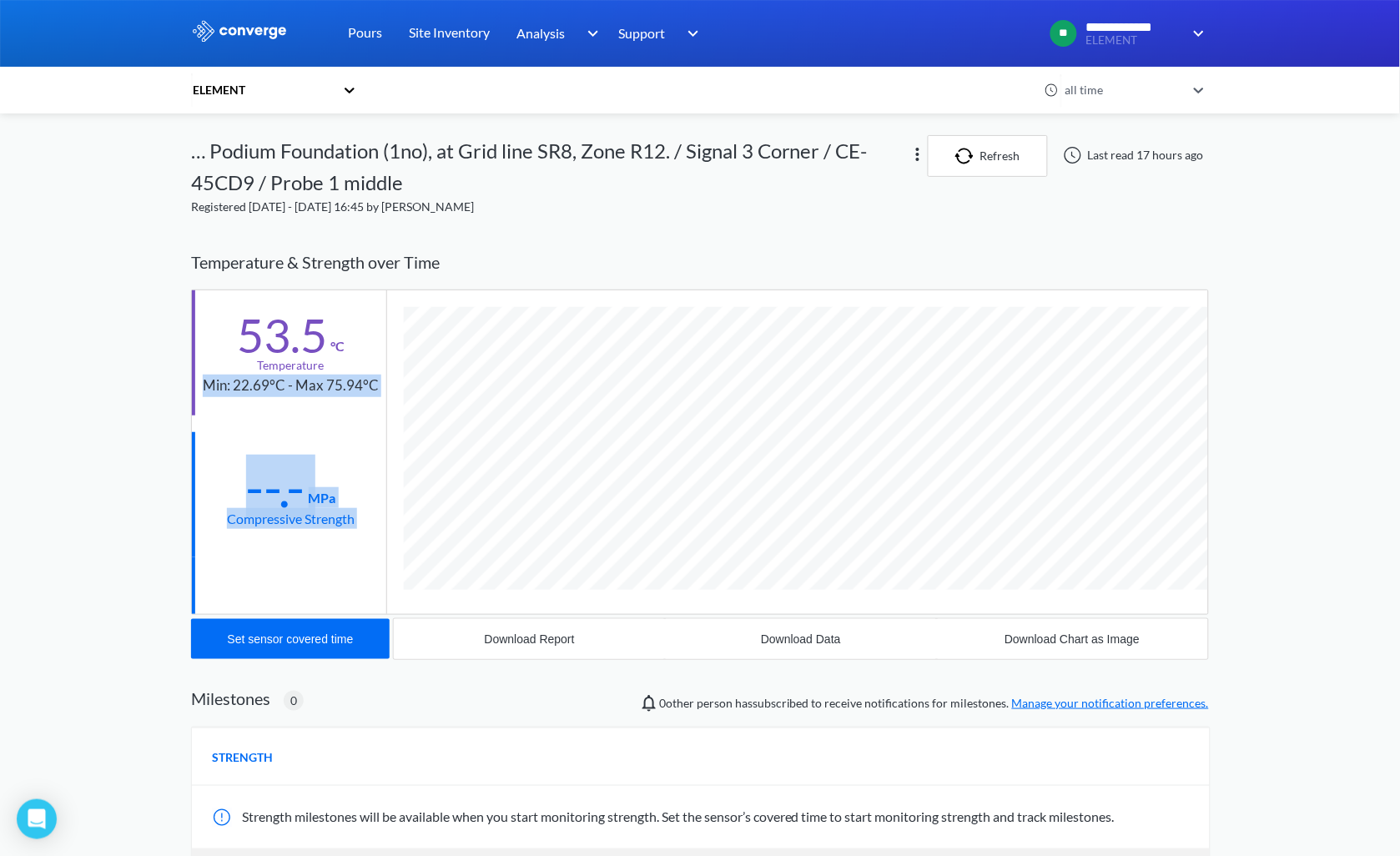
drag, startPoint x: 206, startPoint y: 382, endPoint x: 394, endPoint y: 382, distance: 188.0
click at [394, 382] on div "53.5 °C Temperature Min: 22.69°C - Max 75.94°C --.- MPa Compressive Strength" at bounding box center [700, 451] width 1018 height 326
drag, startPoint x: 394, startPoint y: 382, endPoint x: 319, endPoint y: 407, distance: 79.1
click at [318, 407] on div "53.5 °C Temperature Min: 22.69°C - Max 75.94°C" at bounding box center [288, 352] width 194 height 125
drag, startPoint x: 378, startPoint y: 384, endPoint x: 190, endPoint y: 385, distance: 188.0
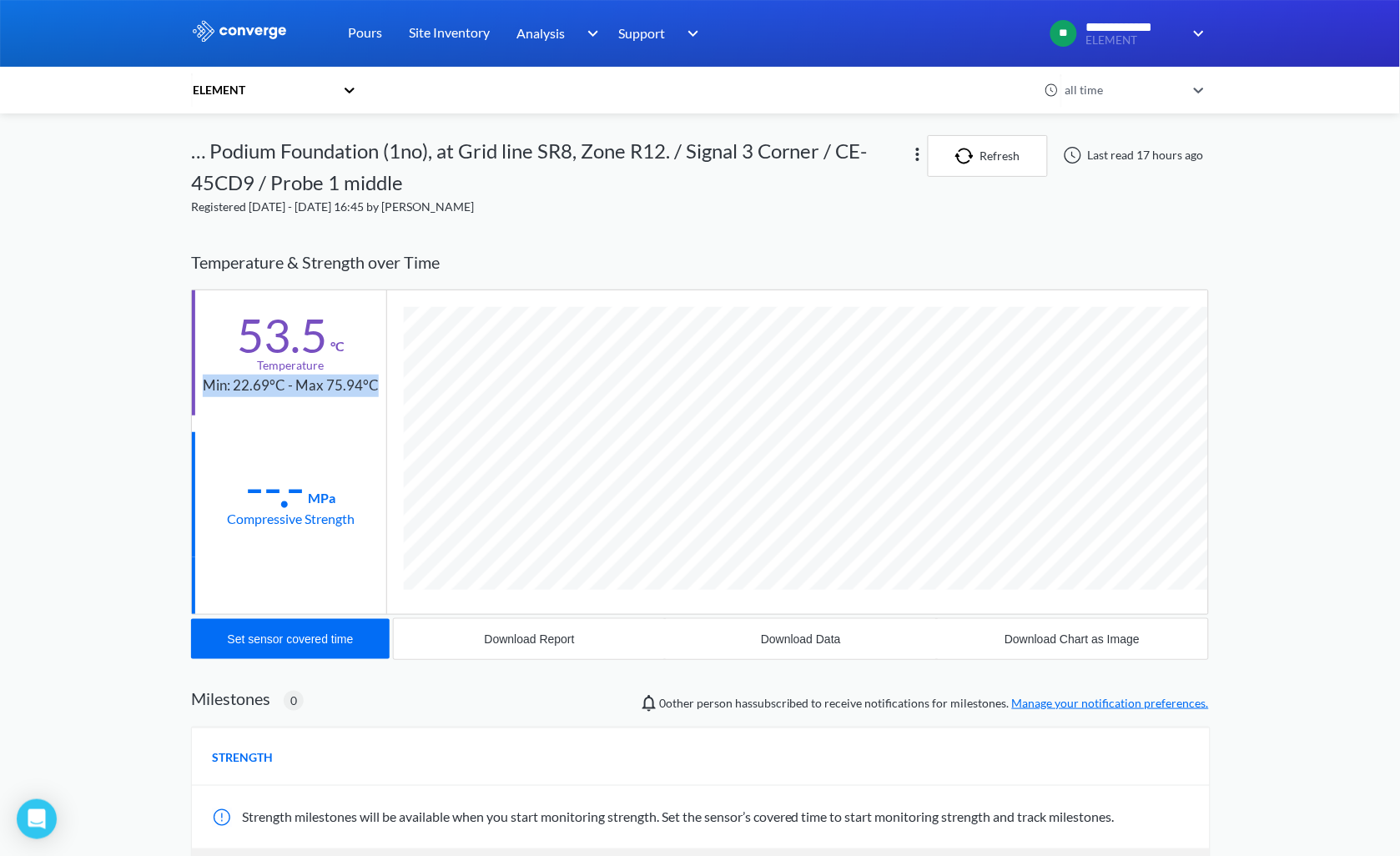
click at [190, 385] on div "**********" at bounding box center [700, 548] width 1400 height 1097
copy div "Min: 22.69°C - Max 75.94°C"
click at [815, 635] on div "Download Data" at bounding box center [800, 639] width 80 height 13
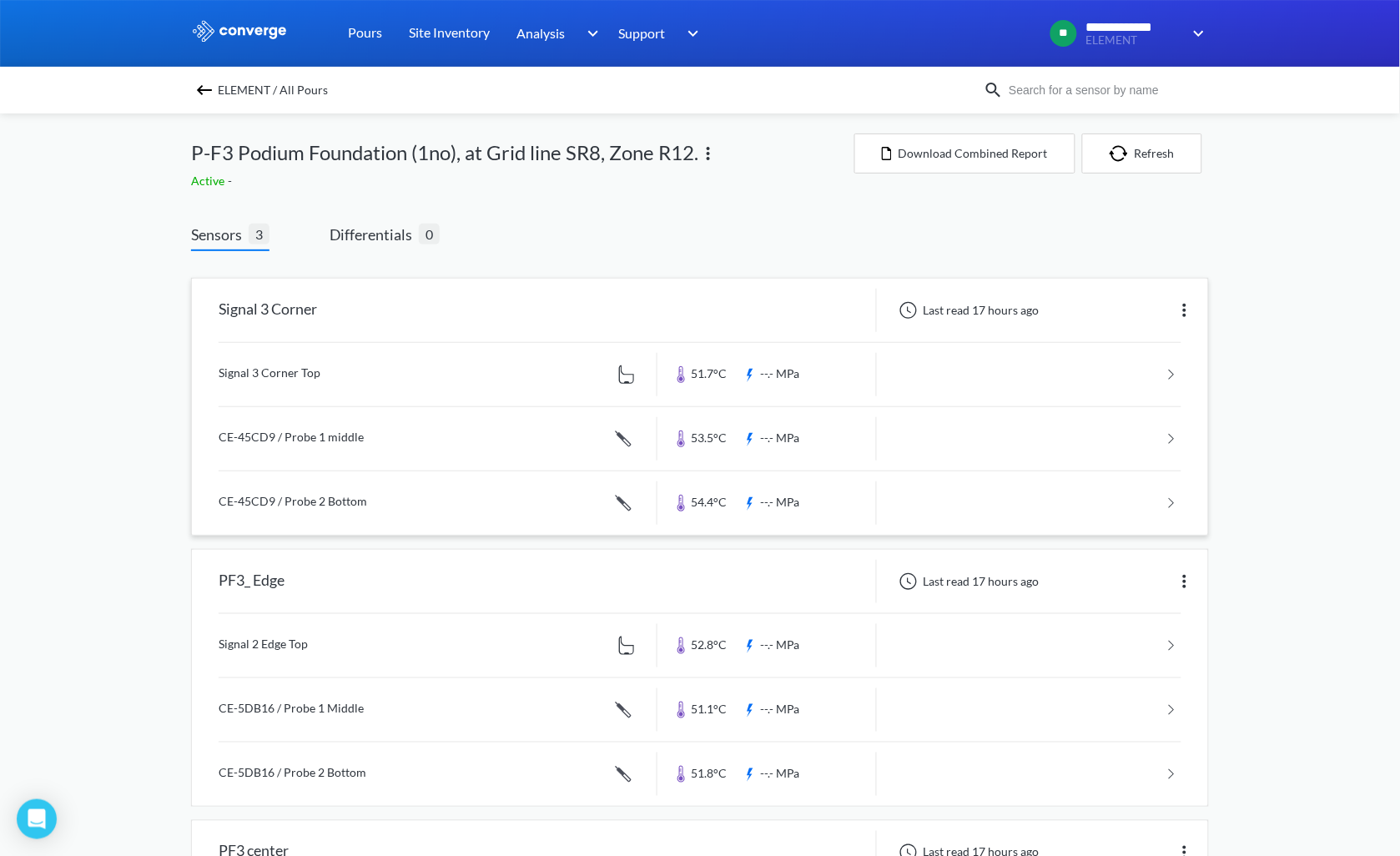
click at [1185, 307] on img at bounding box center [1184, 310] width 20 height 20
click at [1133, 313] on div "Edit" at bounding box center [1141, 311] width 107 height 32
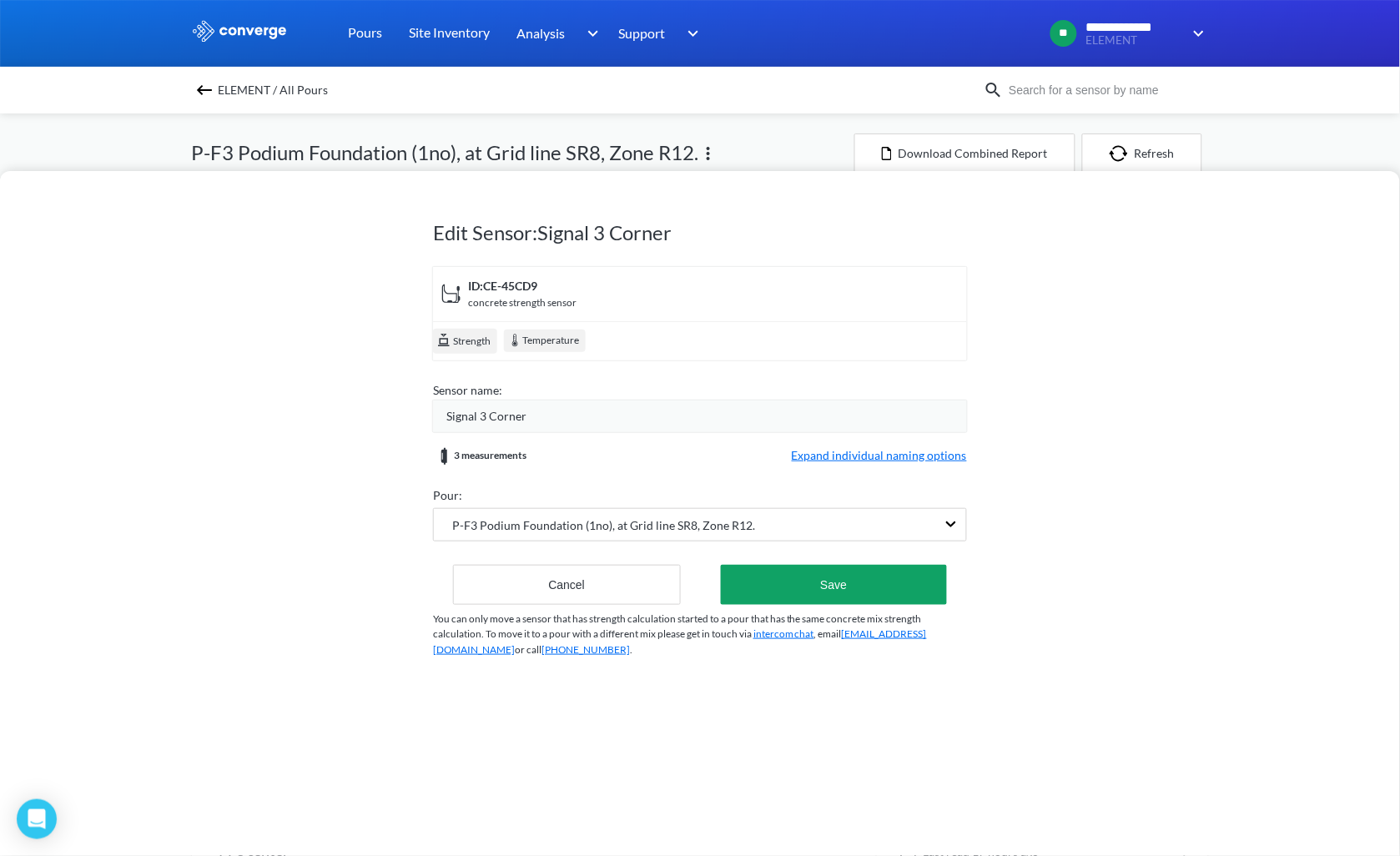
click at [476, 416] on span "Signal 3 Corner" at bounding box center [486, 417] width 80 height 19
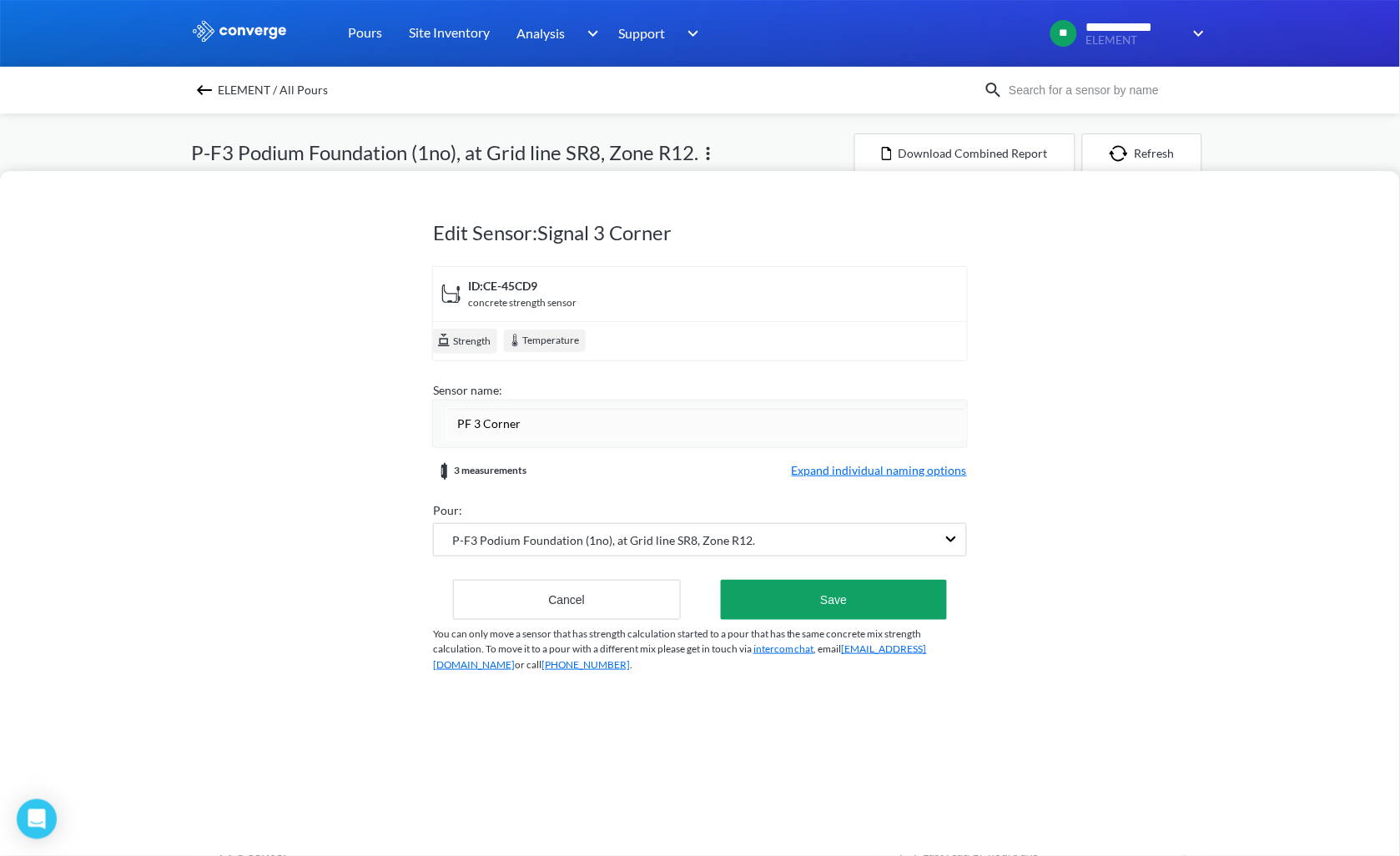
type input "PF3 Corner"
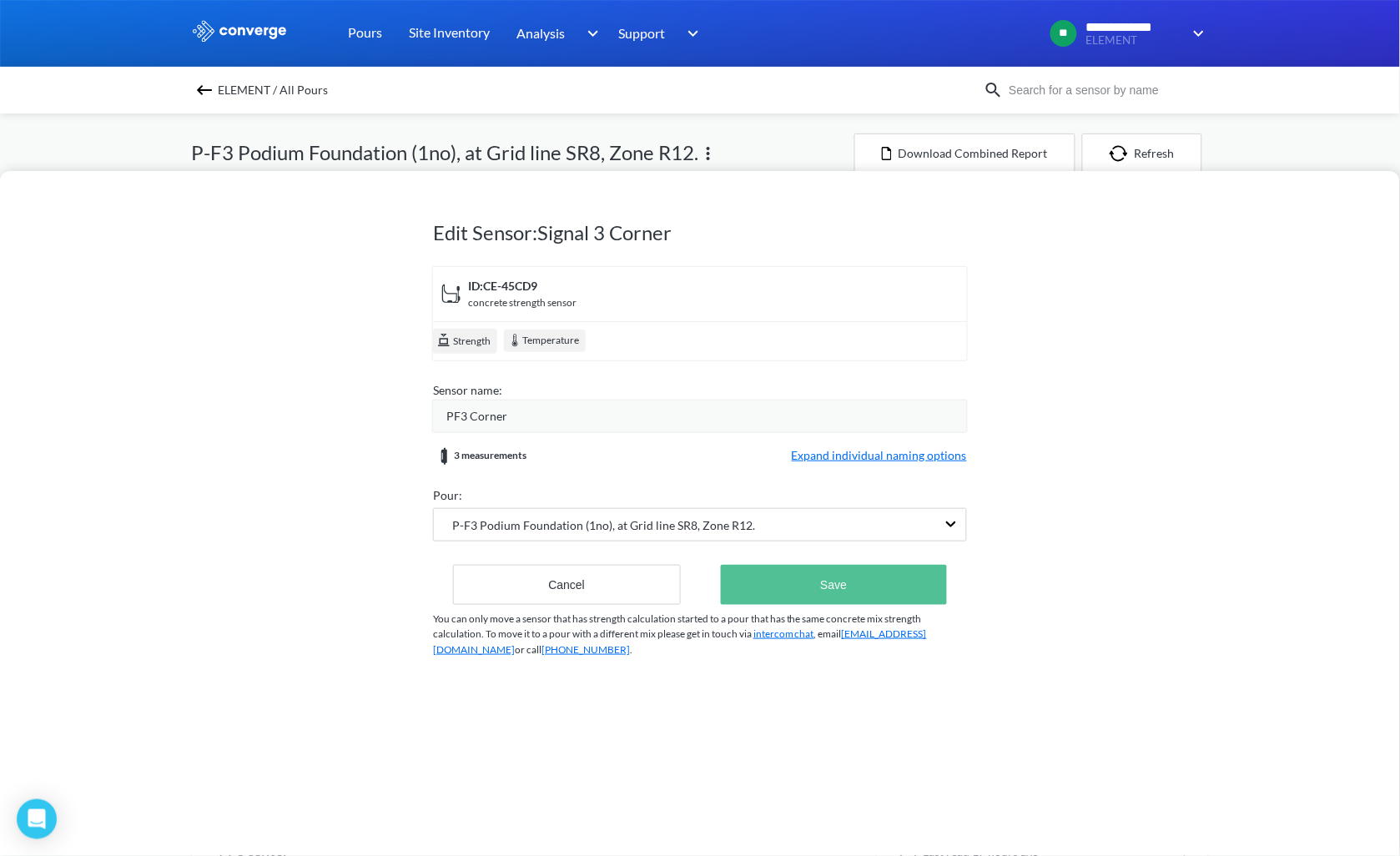
click at [854, 595] on button "Save" at bounding box center [833, 585] width 226 height 40
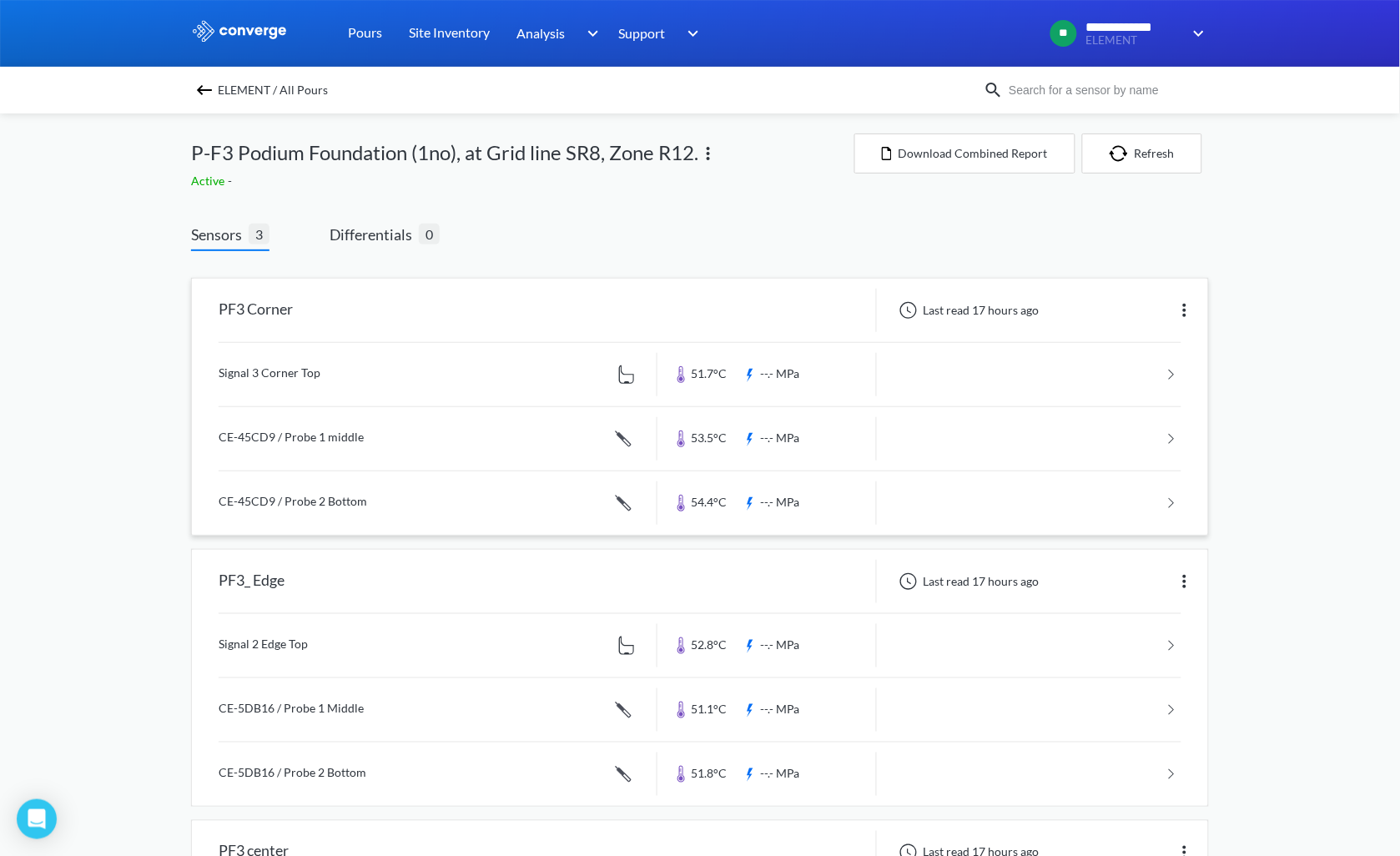
click at [423, 447] on link at bounding box center [700, 439] width 963 height 64
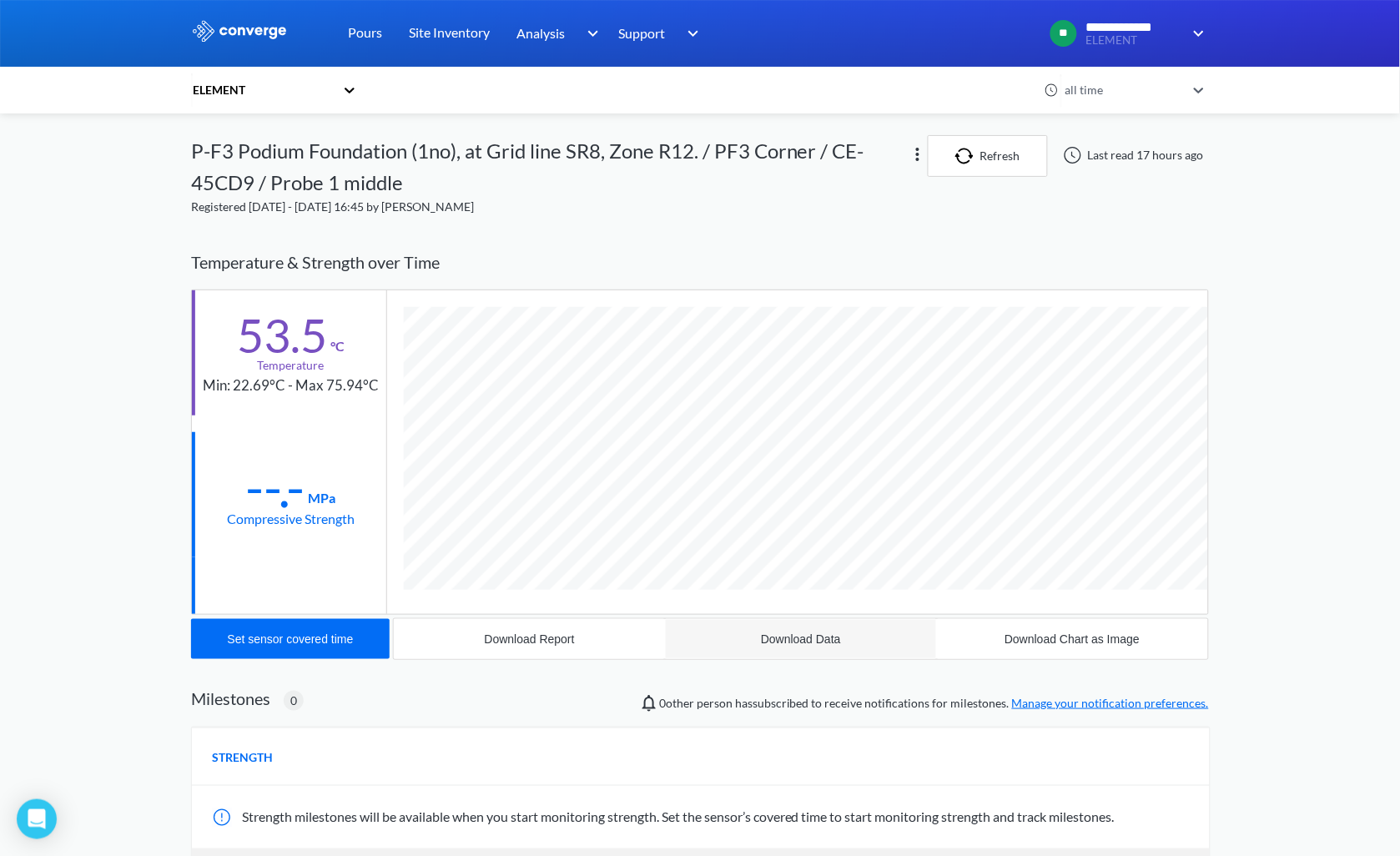
scroll to position [952, 1018]
click at [804, 640] on div "Download Data" at bounding box center [800, 639] width 80 height 13
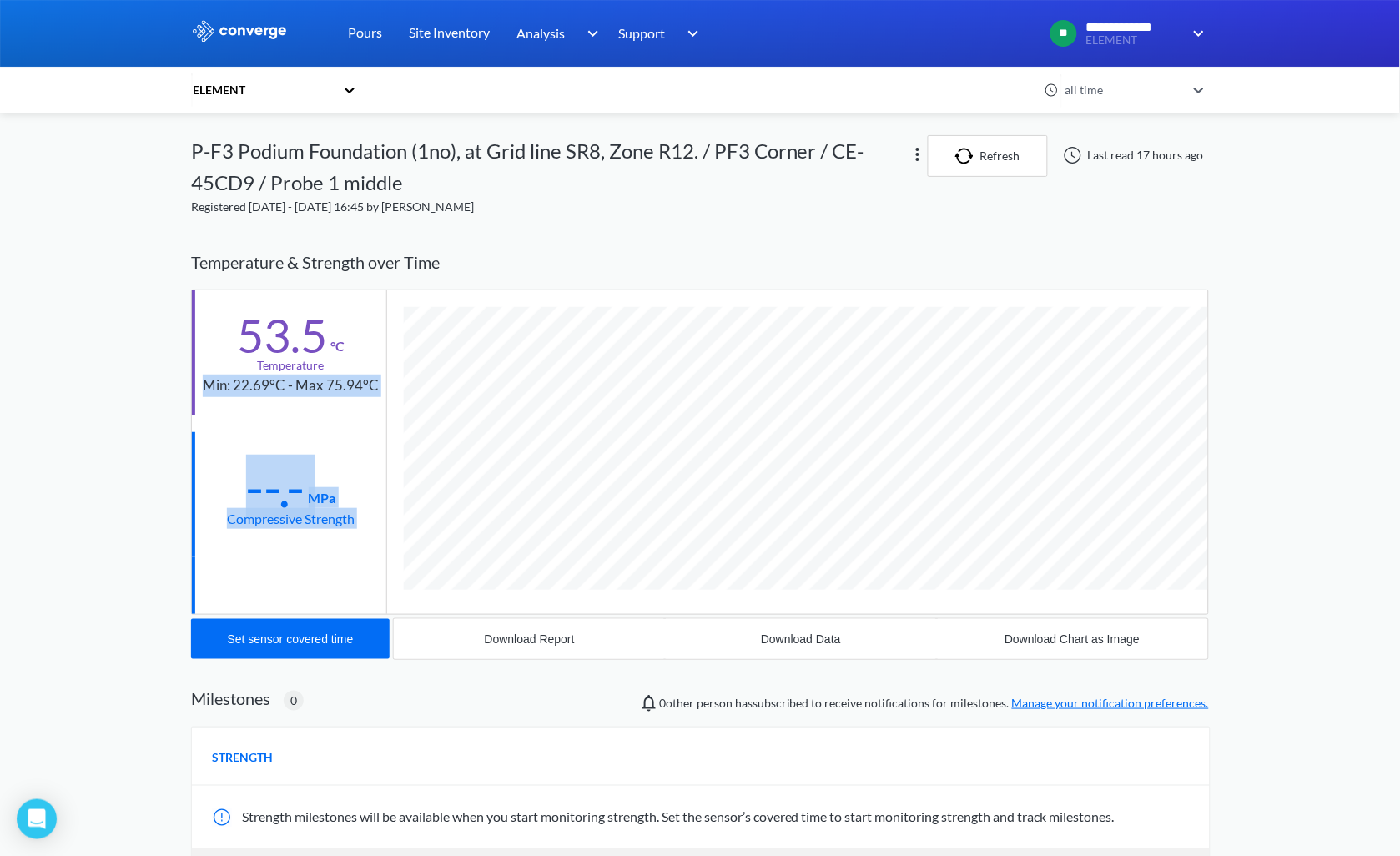
drag, startPoint x: 204, startPoint y: 384, endPoint x: 388, endPoint y: 378, distance: 184.1
click at [388, 378] on div "53.5 °C Temperature Min: 22.69°C - Max 75.94°C --.- MPa Compressive Strength" at bounding box center [700, 451] width 1018 height 326
drag, startPoint x: 388, startPoint y: 378, endPoint x: 312, endPoint y: 412, distance: 83.3
click at [309, 437] on div "--.- MPa Compressive Strength" at bounding box center [288, 494] width 194 height 125
click at [346, 418] on div "53.5 °C Temperature Min: 22.69°C - Max 75.94°C --.- MPa Compressive Strength" at bounding box center [289, 451] width 195 height 324
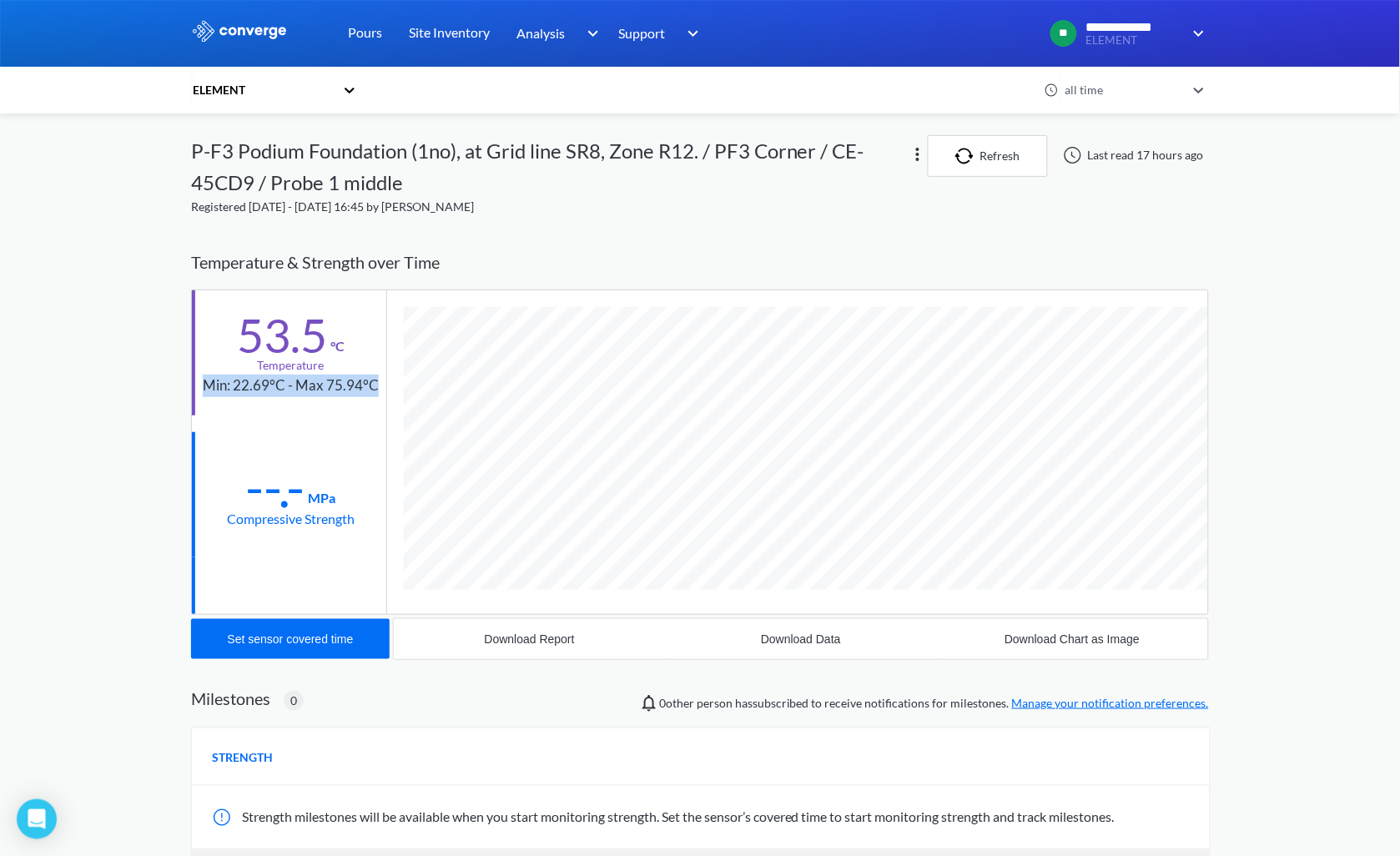
drag, startPoint x: 204, startPoint y: 386, endPoint x: 379, endPoint y: 386, distance: 175.0
click at [379, 386] on div "53.5 °C Temperature Min: 22.69°C - Max 75.94°C" at bounding box center [288, 352] width 194 height 125
copy div "Min: 22.69°C - Max 75.94°C"
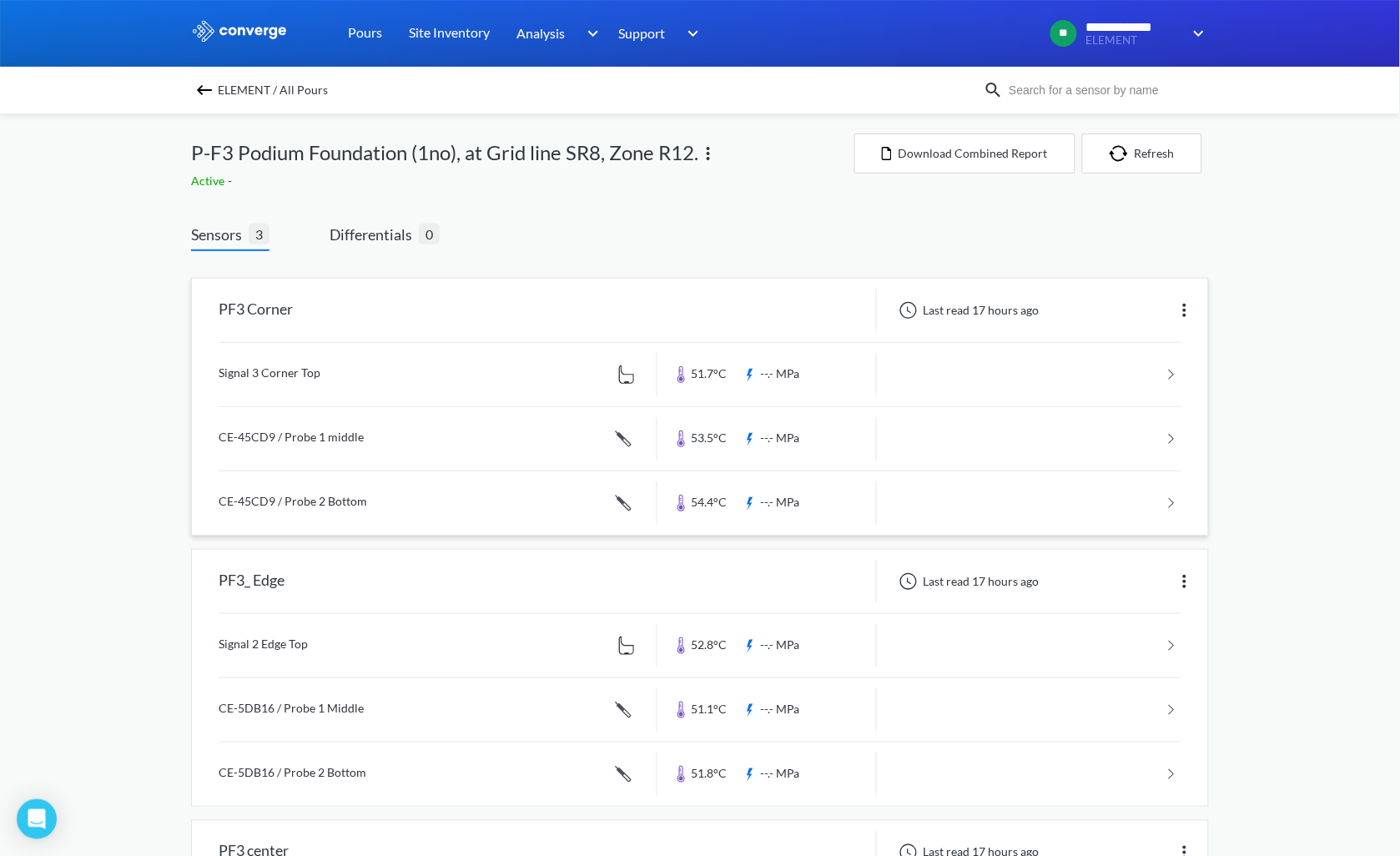
click at [434, 514] on link at bounding box center [700, 503] width 963 height 64
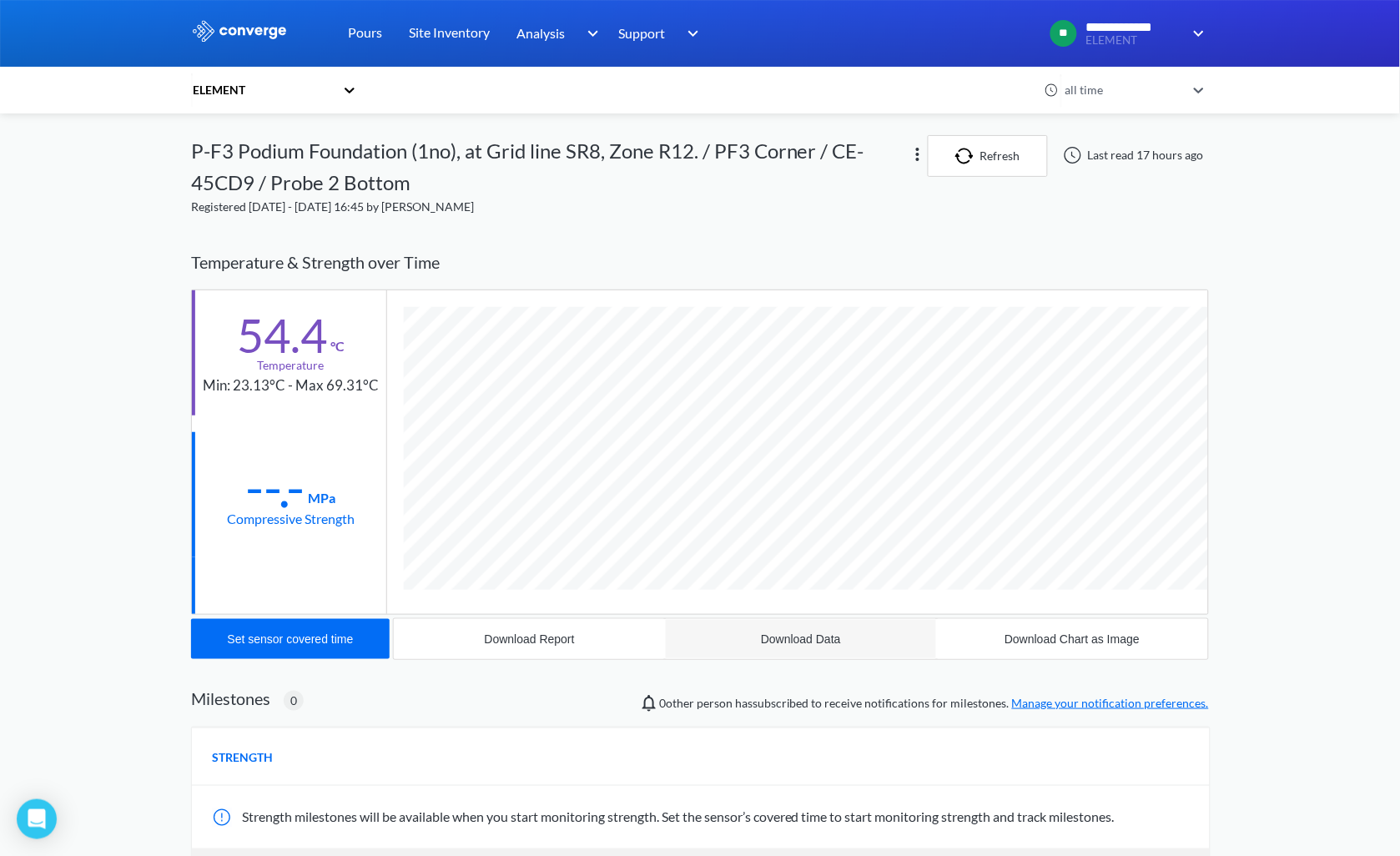
scroll to position [952, 1018]
drag, startPoint x: 206, startPoint y: 384, endPoint x: 334, endPoint y: 388, distance: 128.1
click at [334, 388] on div "Min: 23.13°C - Max 69.31°C" at bounding box center [291, 386] width 176 height 23
drag, startPoint x: 334, startPoint y: 388, endPoint x: 349, endPoint y: 397, distance: 17.5
click at [336, 405] on div "54.4 °C Temperature Min: 23.13°C - Max 69.31°C" at bounding box center [288, 352] width 194 height 125
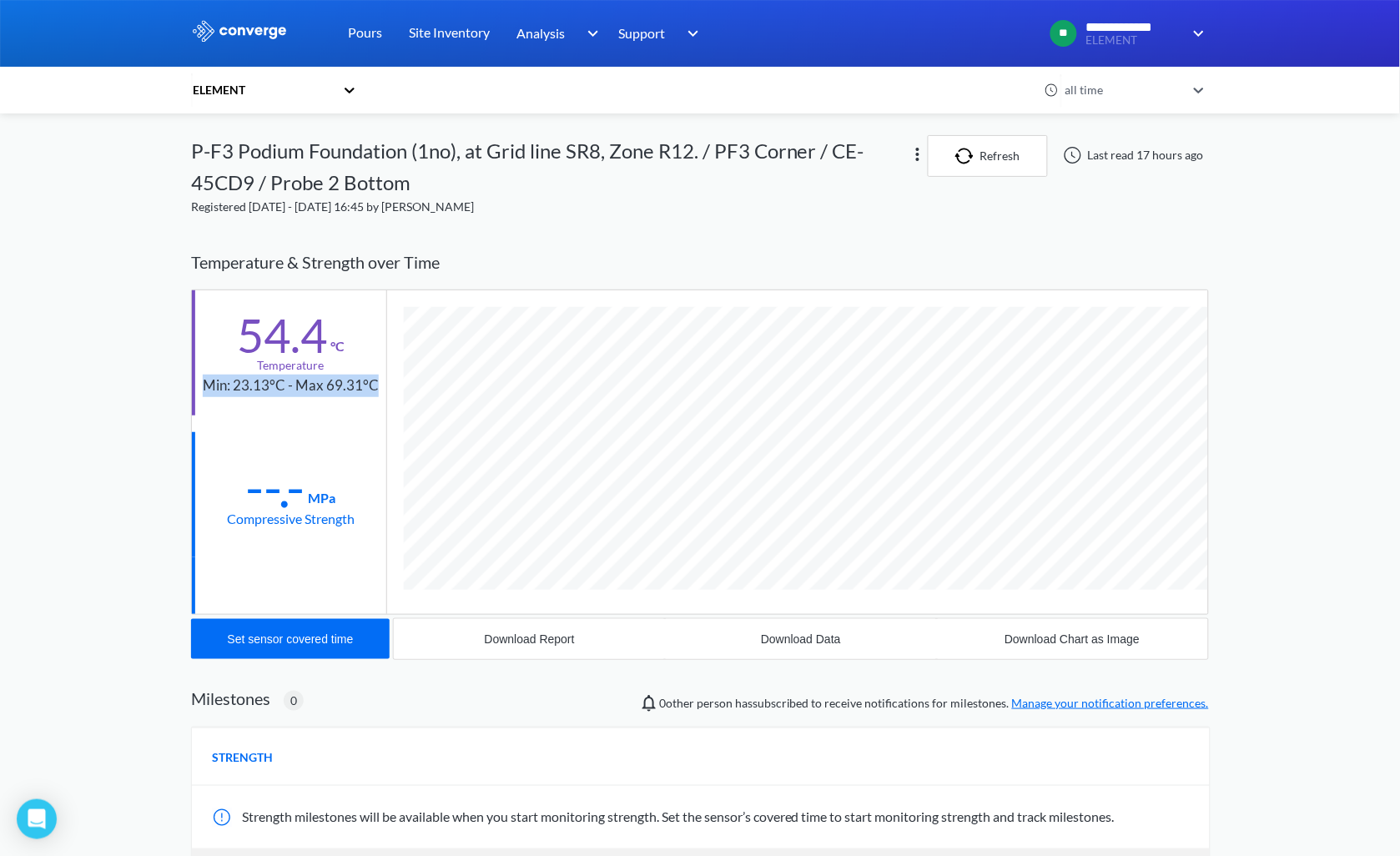
drag, startPoint x: 378, startPoint y: 385, endPoint x: 168, endPoint y: 379, distance: 210.1
click at [168, 379] on div "**********" at bounding box center [700, 548] width 1400 height 1097
click at [818, 650] on button "Download Data" at bounding box center [800, 639] width 271 height 40
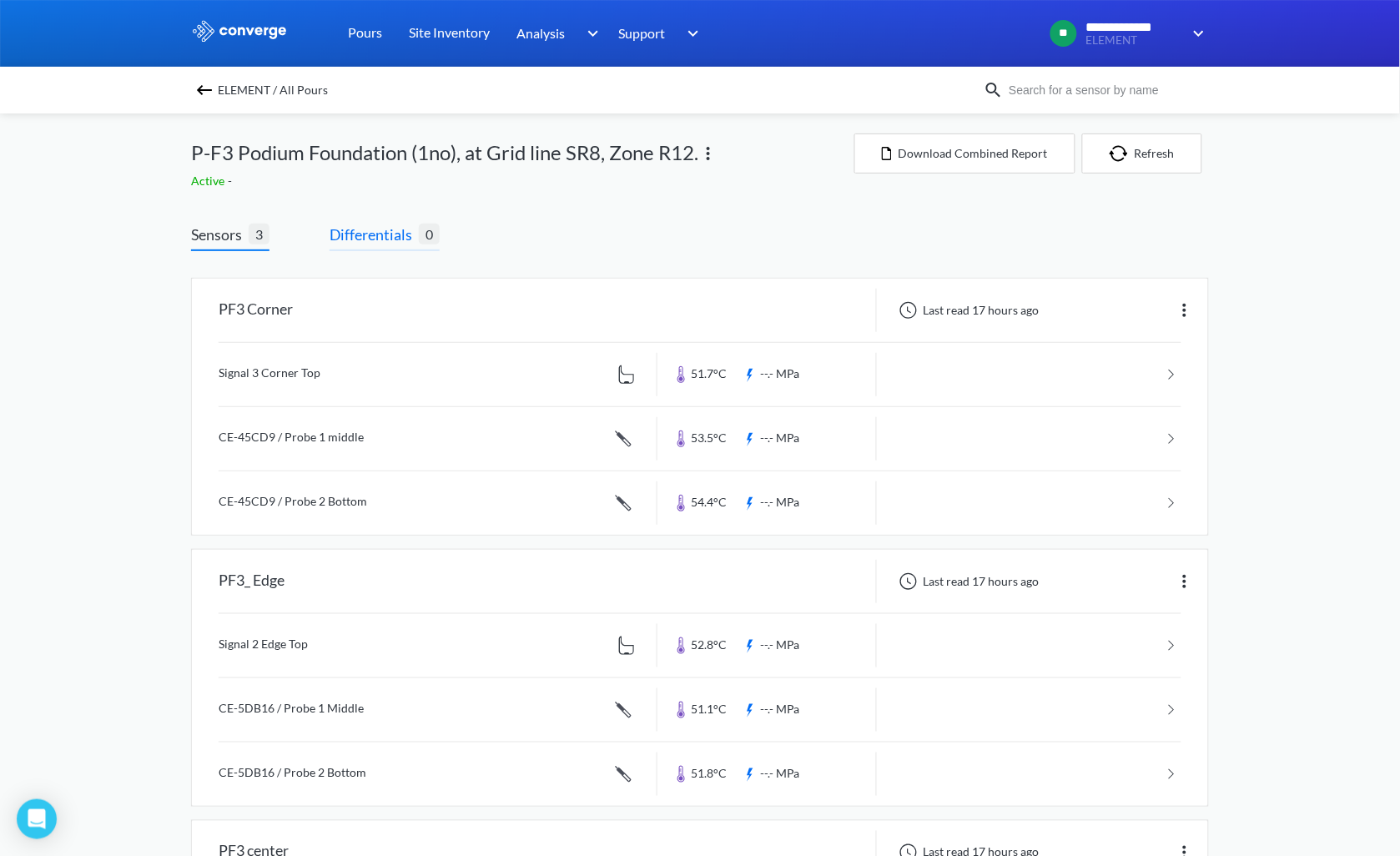
click at [382, 234] on span "Differentials" at bounding box center [373, 234] width 89 height 23
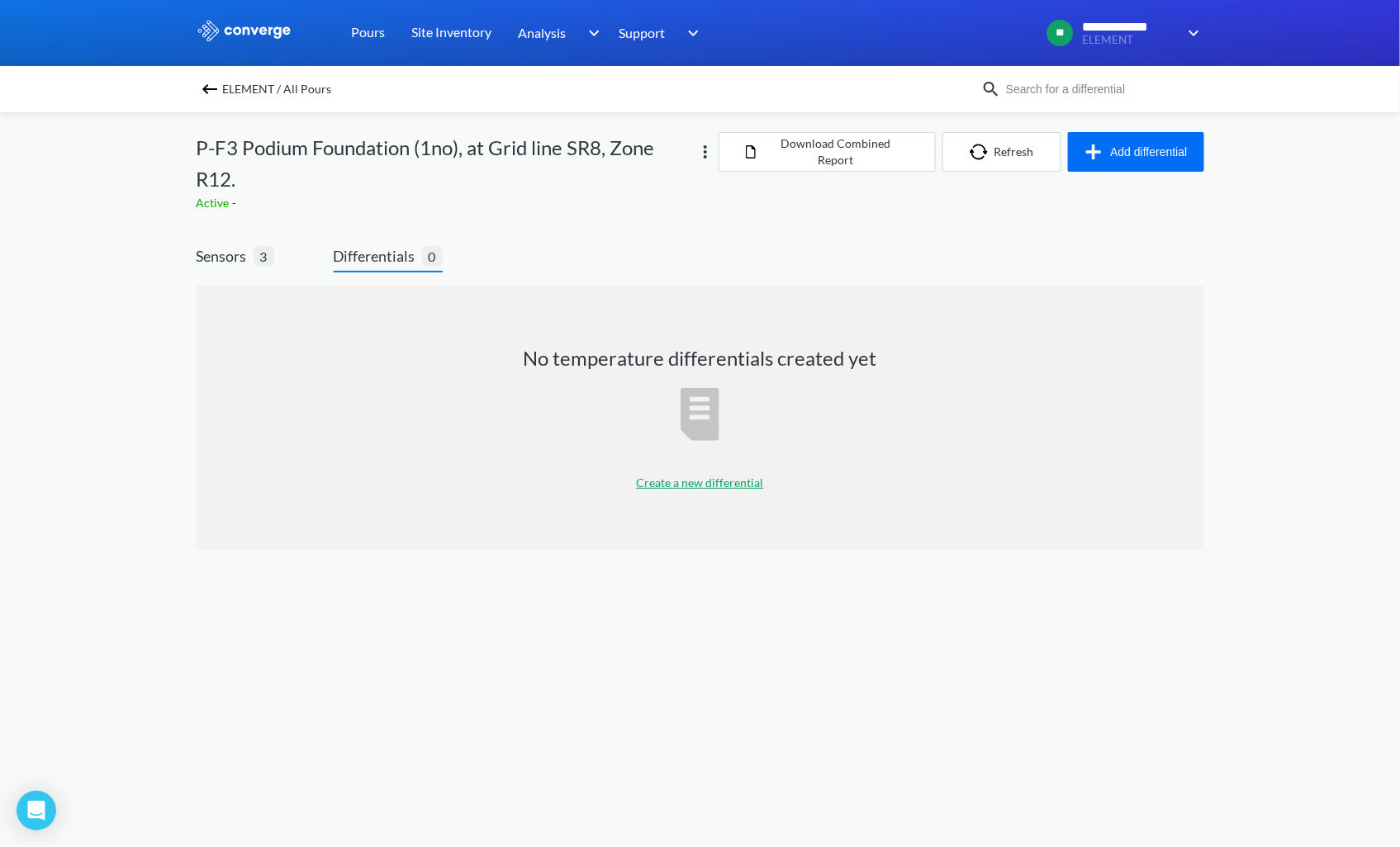
click at [673, 479] on p "Create a new differential" at bounding box center [700, 483] width 127 height 19
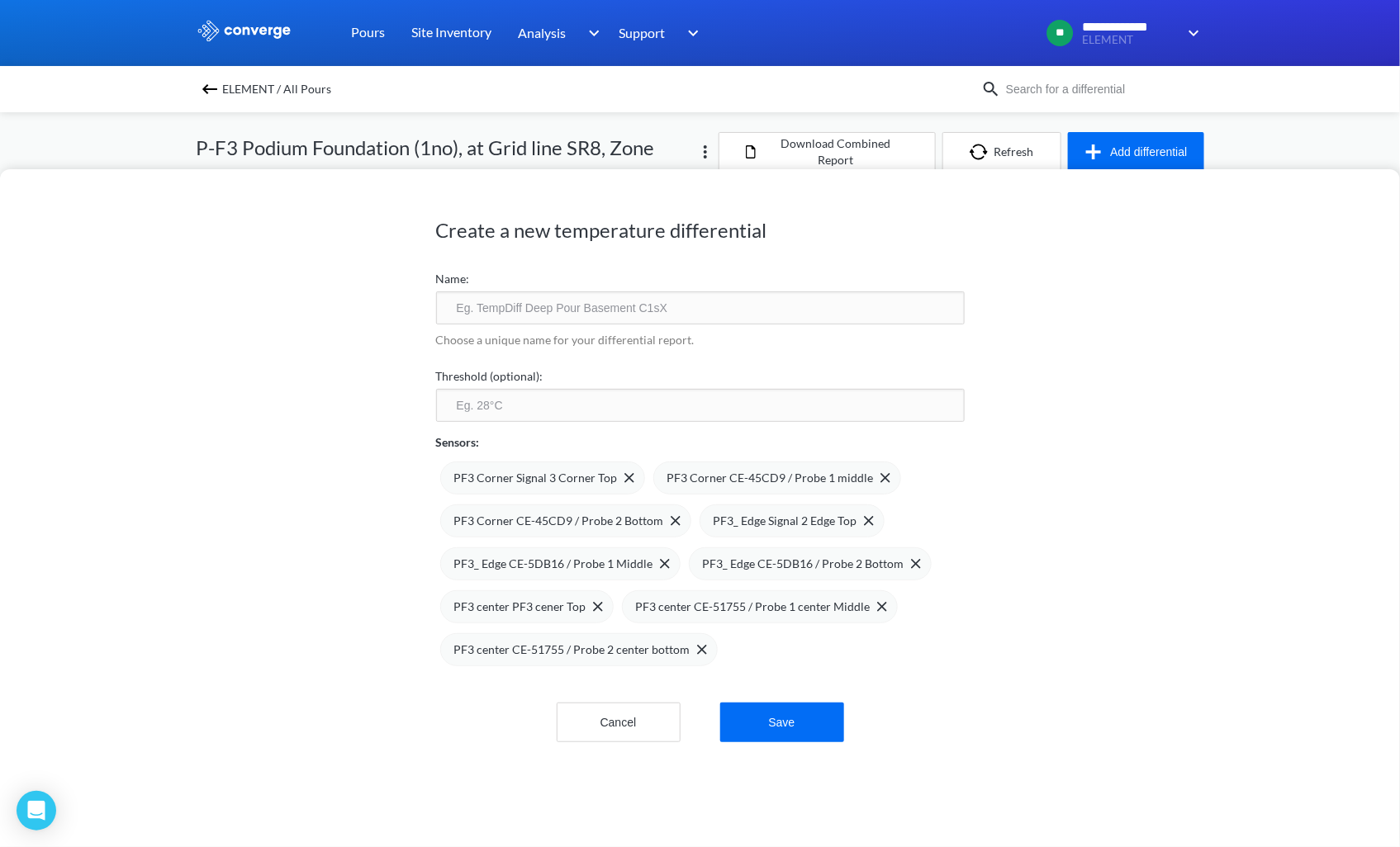
click at [473, 302] on input "text" at bounding box center [700, 308] width 529 height 33
type input "PF3- R7 Coner Top & Middle"
type input "20"
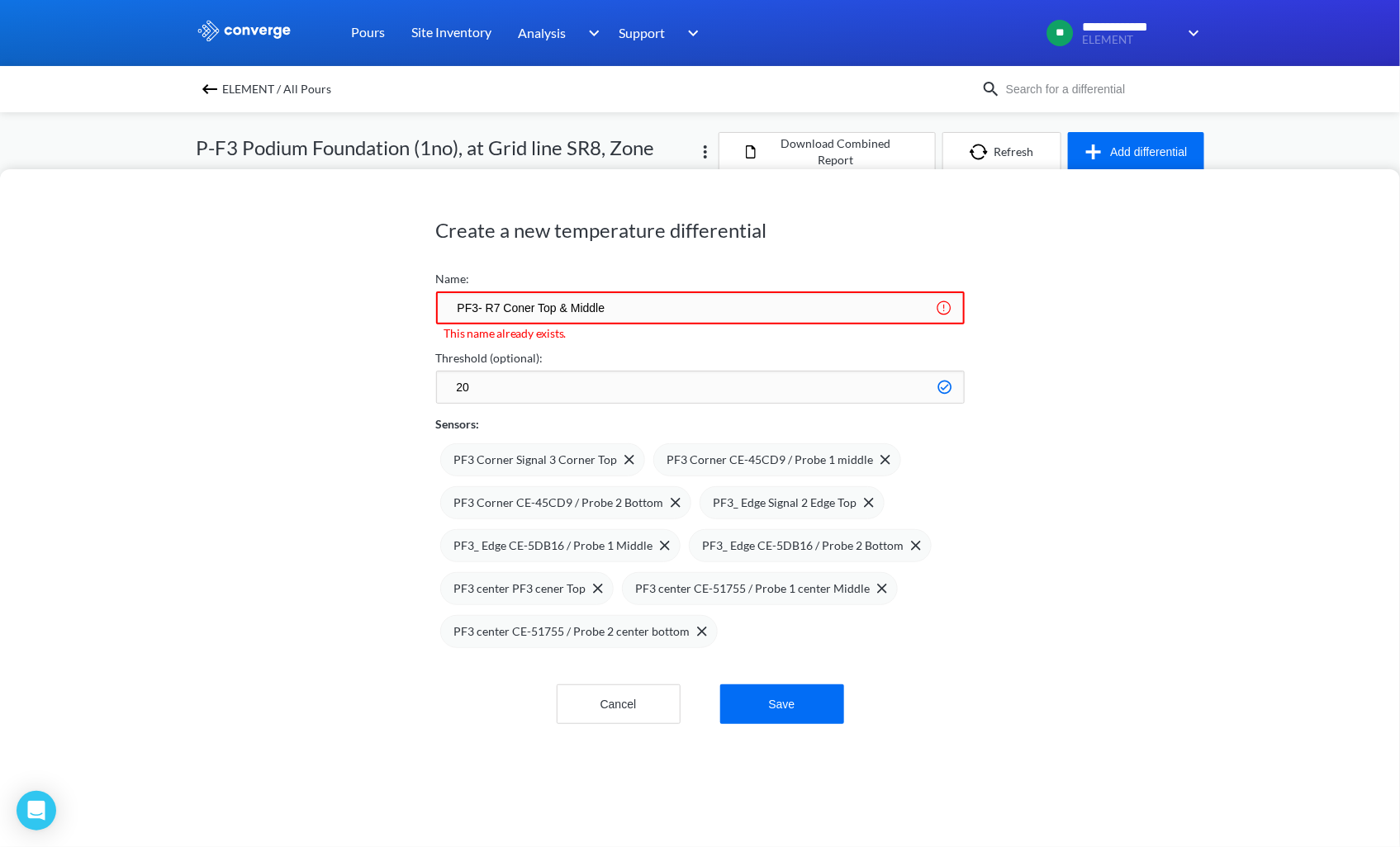
click at [480, 306] on input "PF3- R7 Coner Top & Middle" at bounding box center [700, 308] width 529 height 33
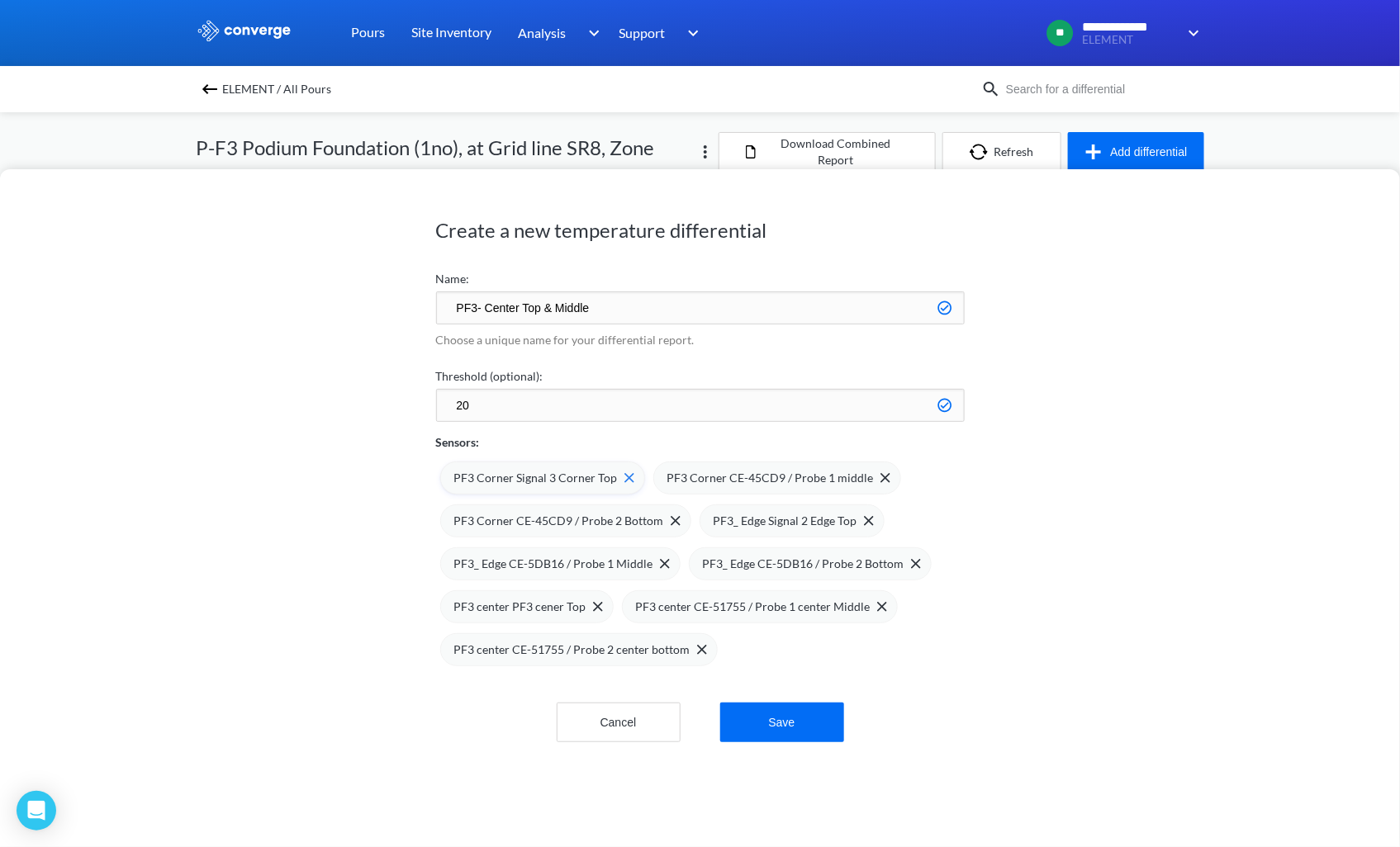
type input "PF3- Center Top & Middle"
click at [624, 474] on img at bounding box center [629, 477] width 10 height 10
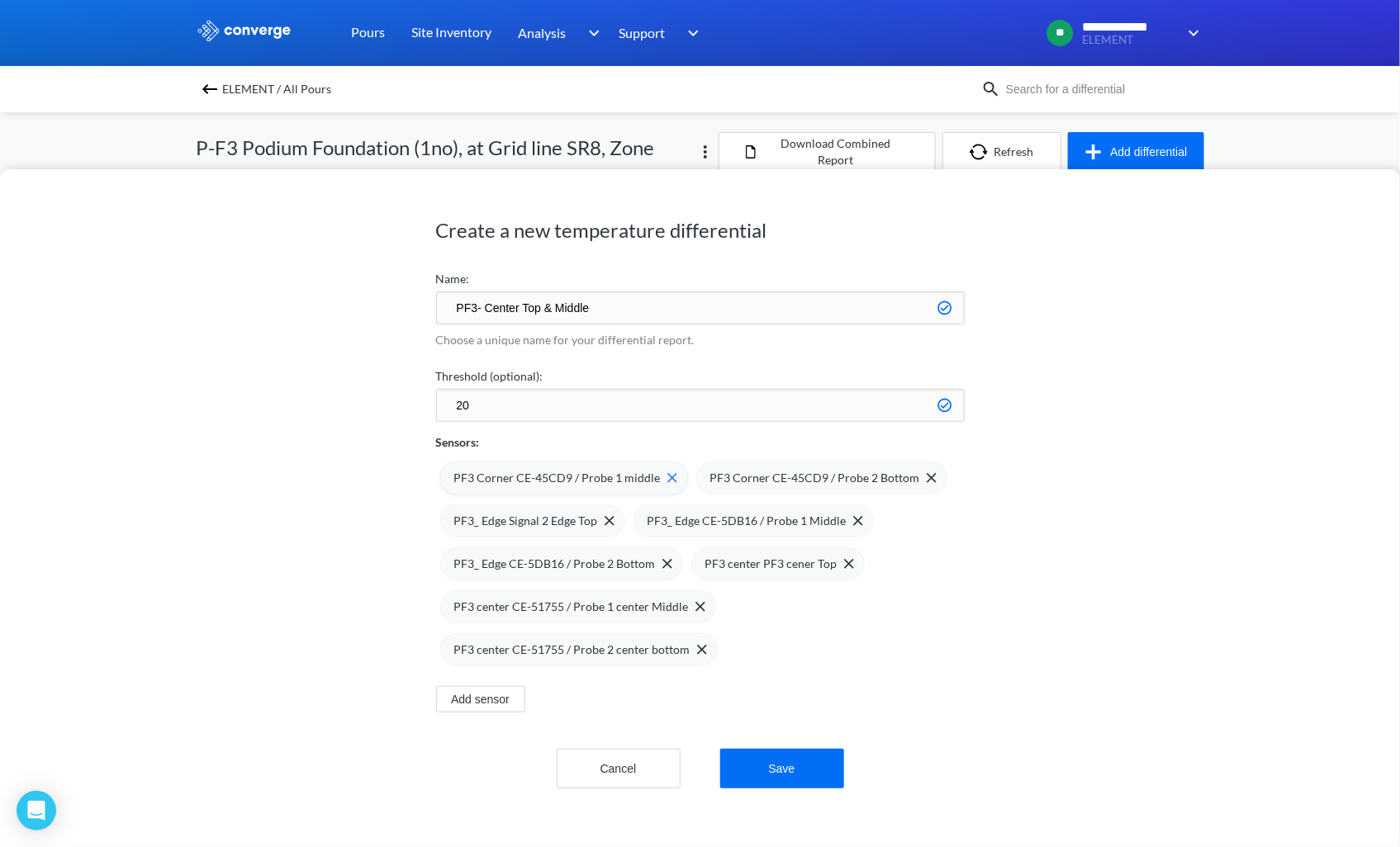
click at [667, 473] on img at bounding box center [672, 477] width 10 height 10
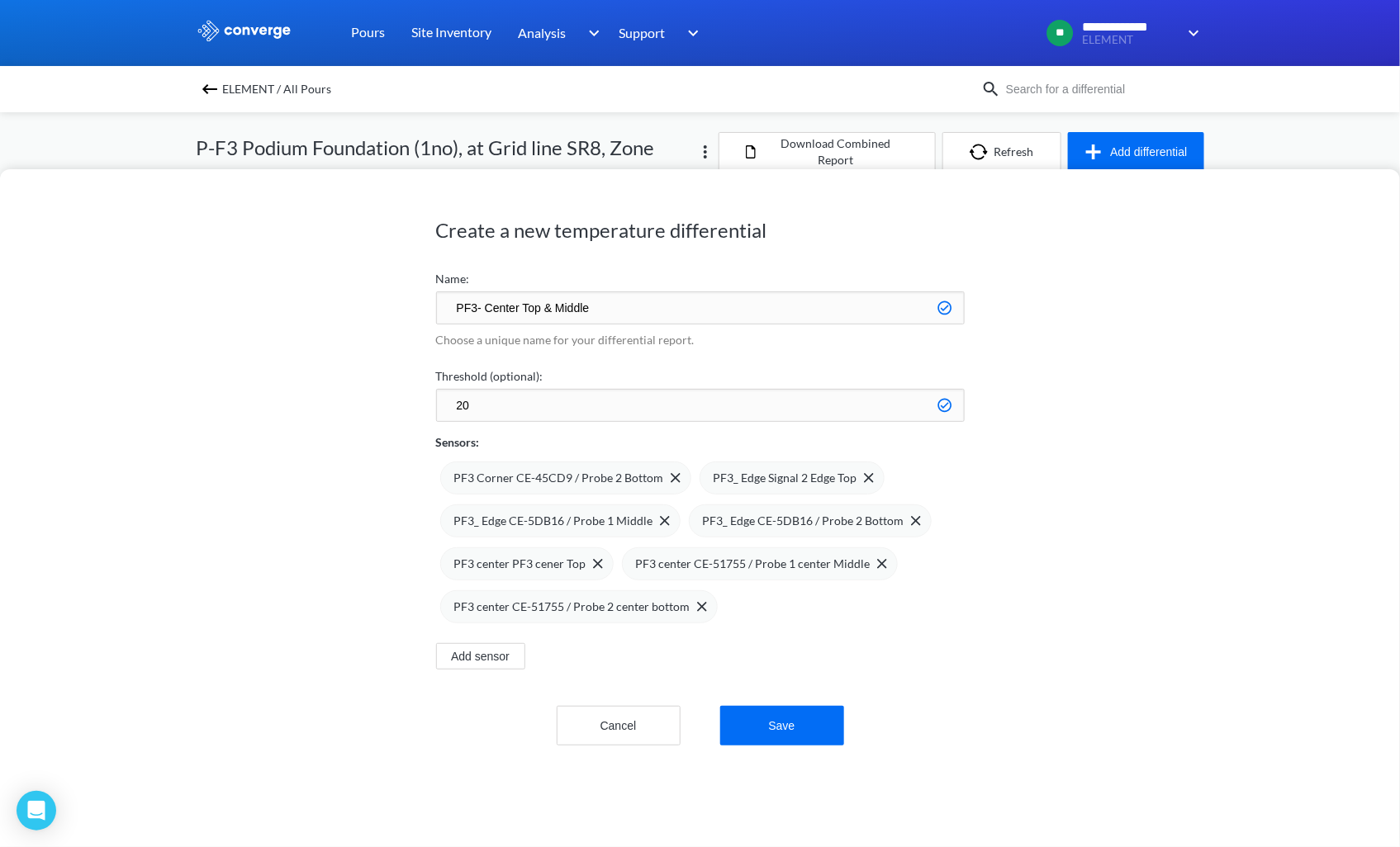
click at [0, 0] on span at bounding box center [0, 0] width 0 height 0
click at [605, 479] on img at bounding box center [609, 477] width 10 height 10
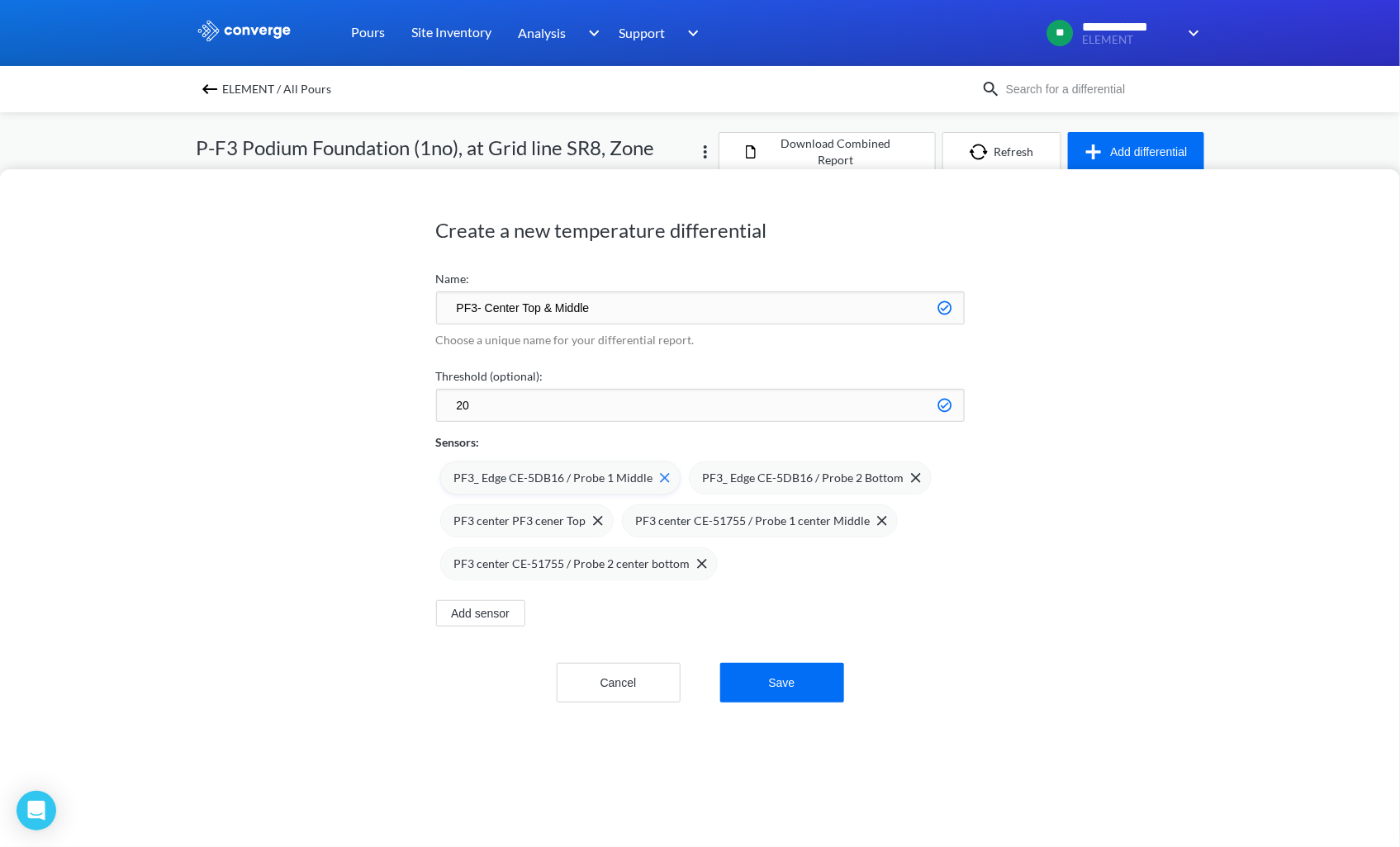
click at [660, 476] on img at bounding box center [664, 477] width 10 height 10
click at [0, 0] on img at bounding box center [0, 0] width 0 height 0
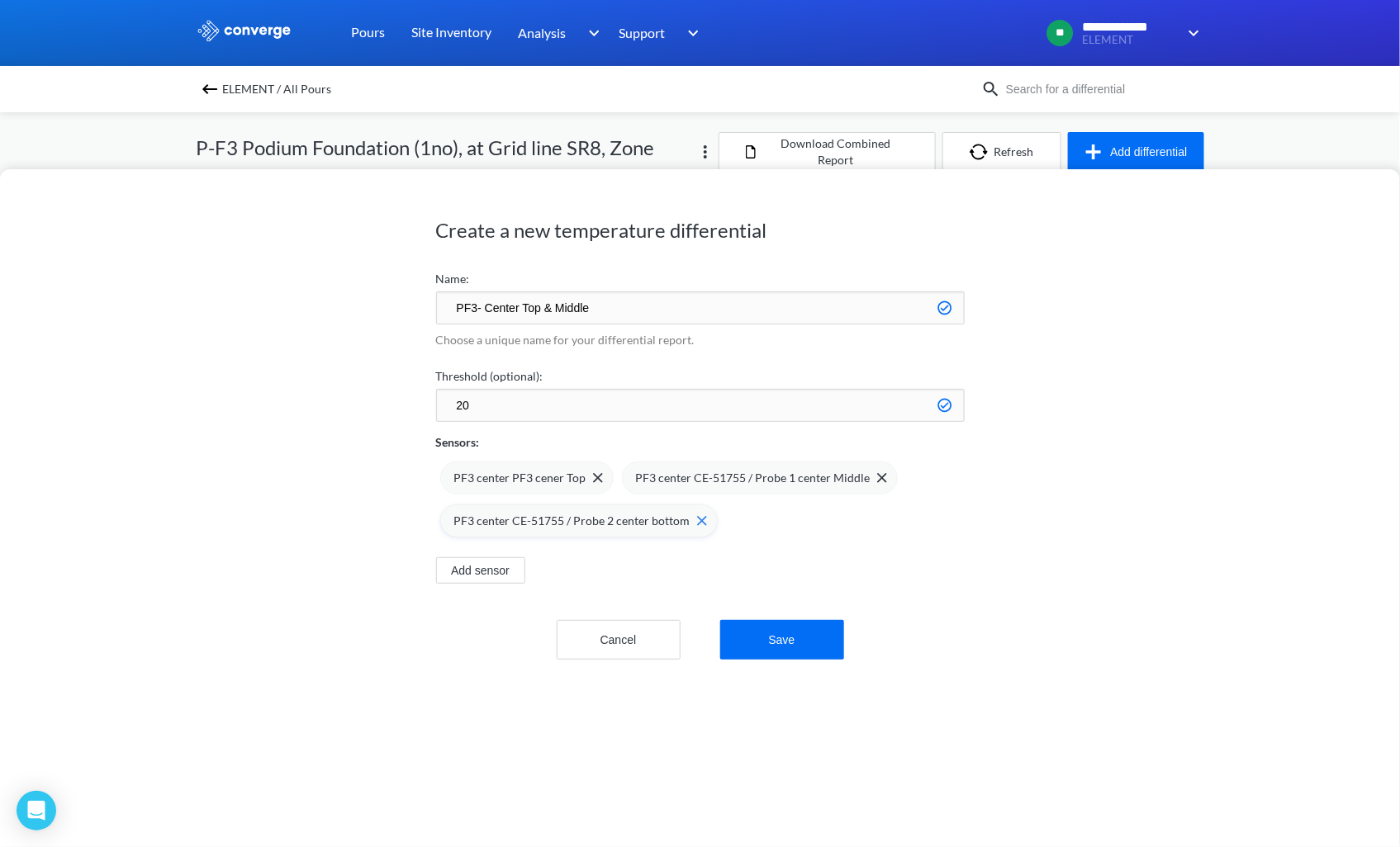
click at [697, 518] on img at bounding box center [701, 521] width 10 height 10
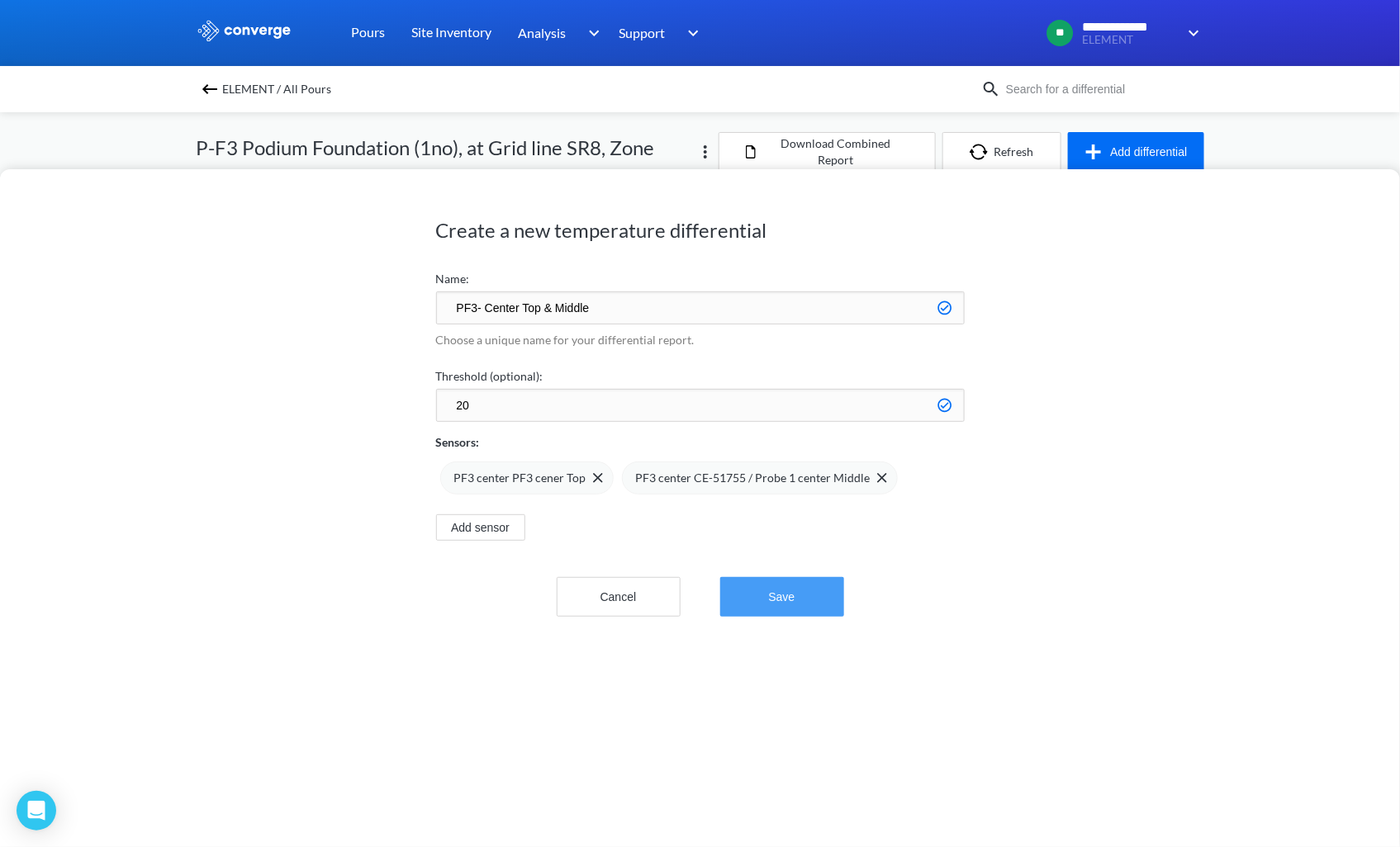
click at [774, 591] on button "Save" at bounding box center [781, 596] width 124 height 40
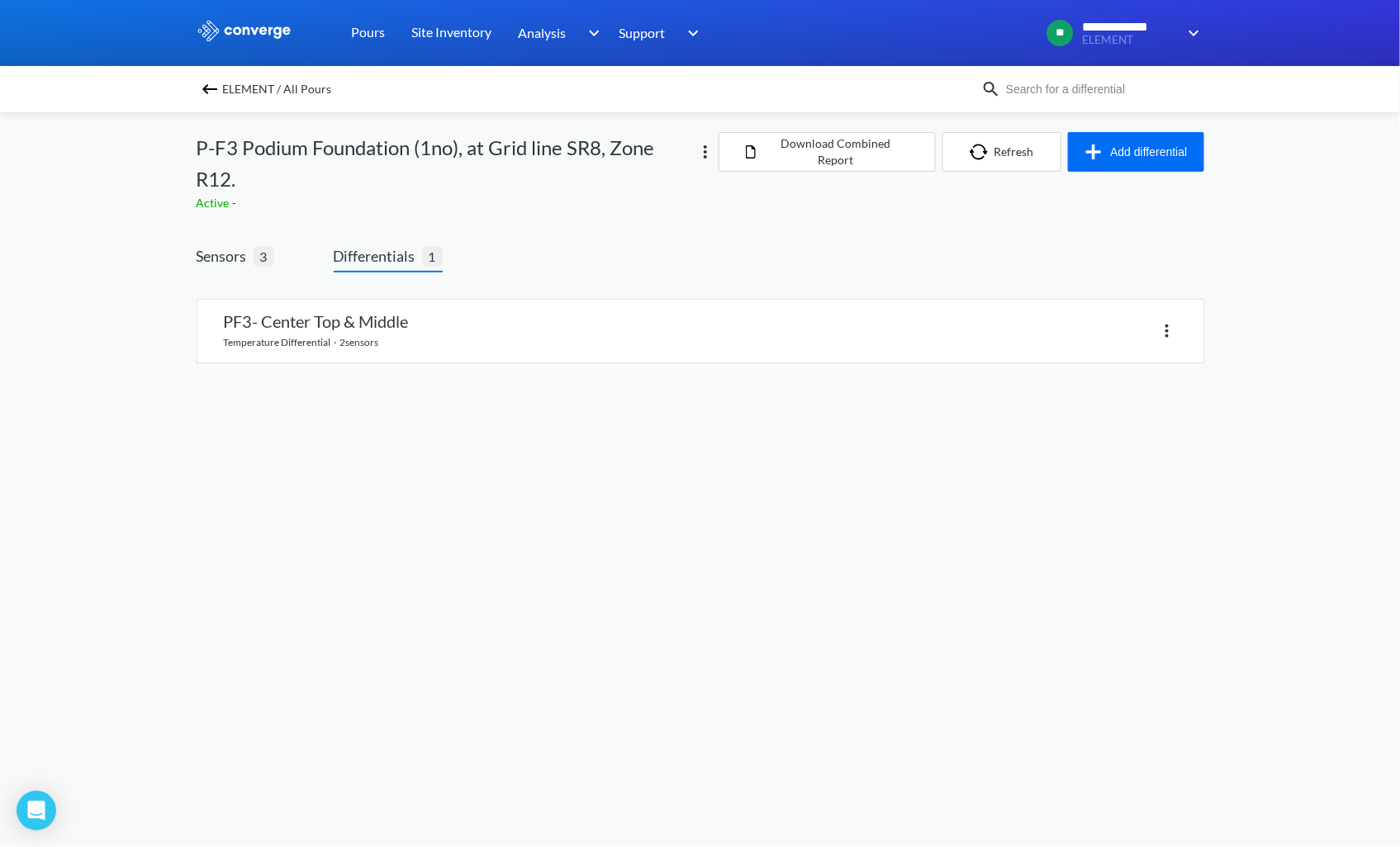
click at [399, 253] on span "Differentials" at bounding box center [377, 255] width 88 height 23
click at [228, 250] on span "Sensors" at bounding box center [225, 255] width 57 height 23
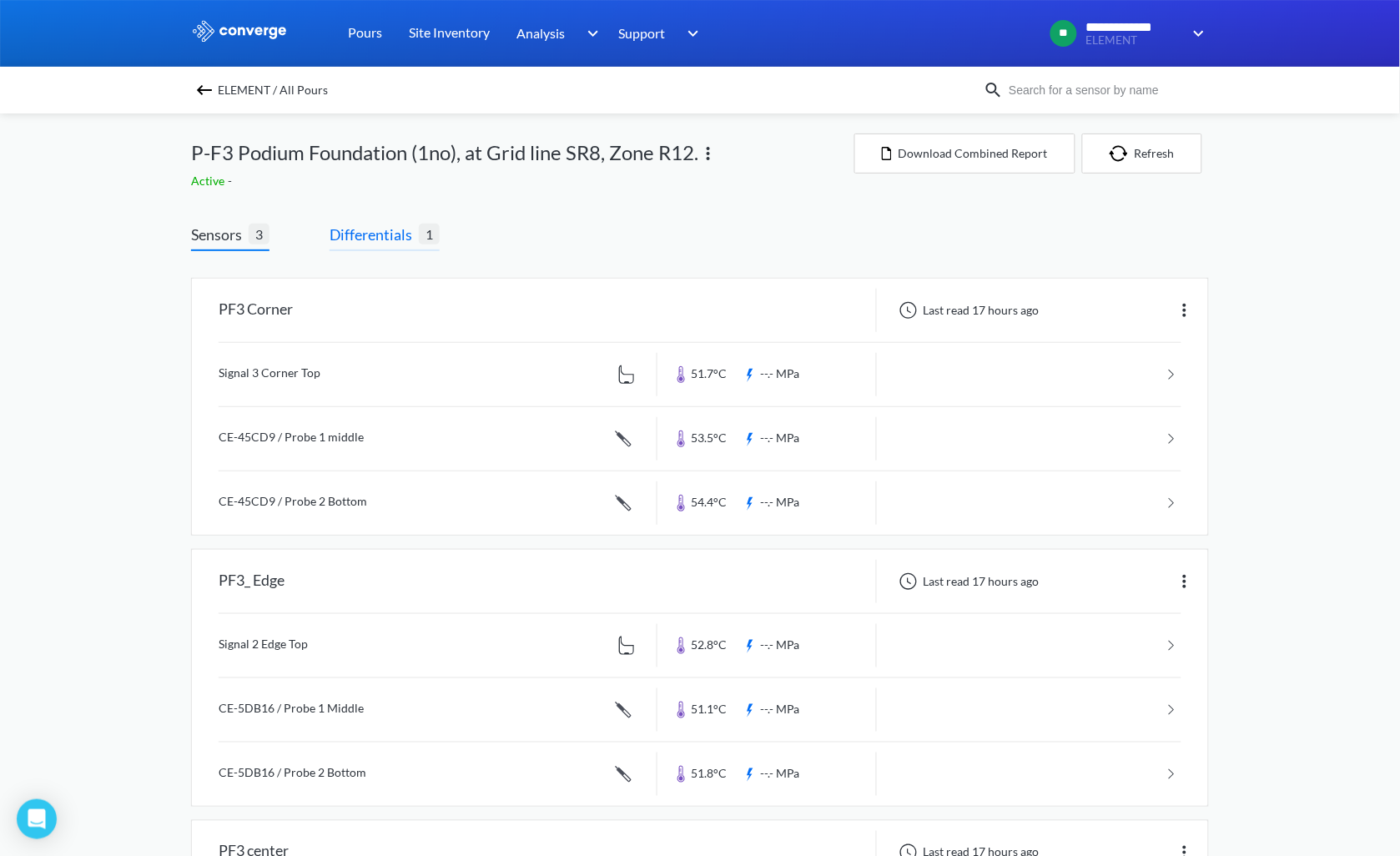
click at [409, 225] on span "Differentials" at bounding box center [373, 234] width 89 height 23
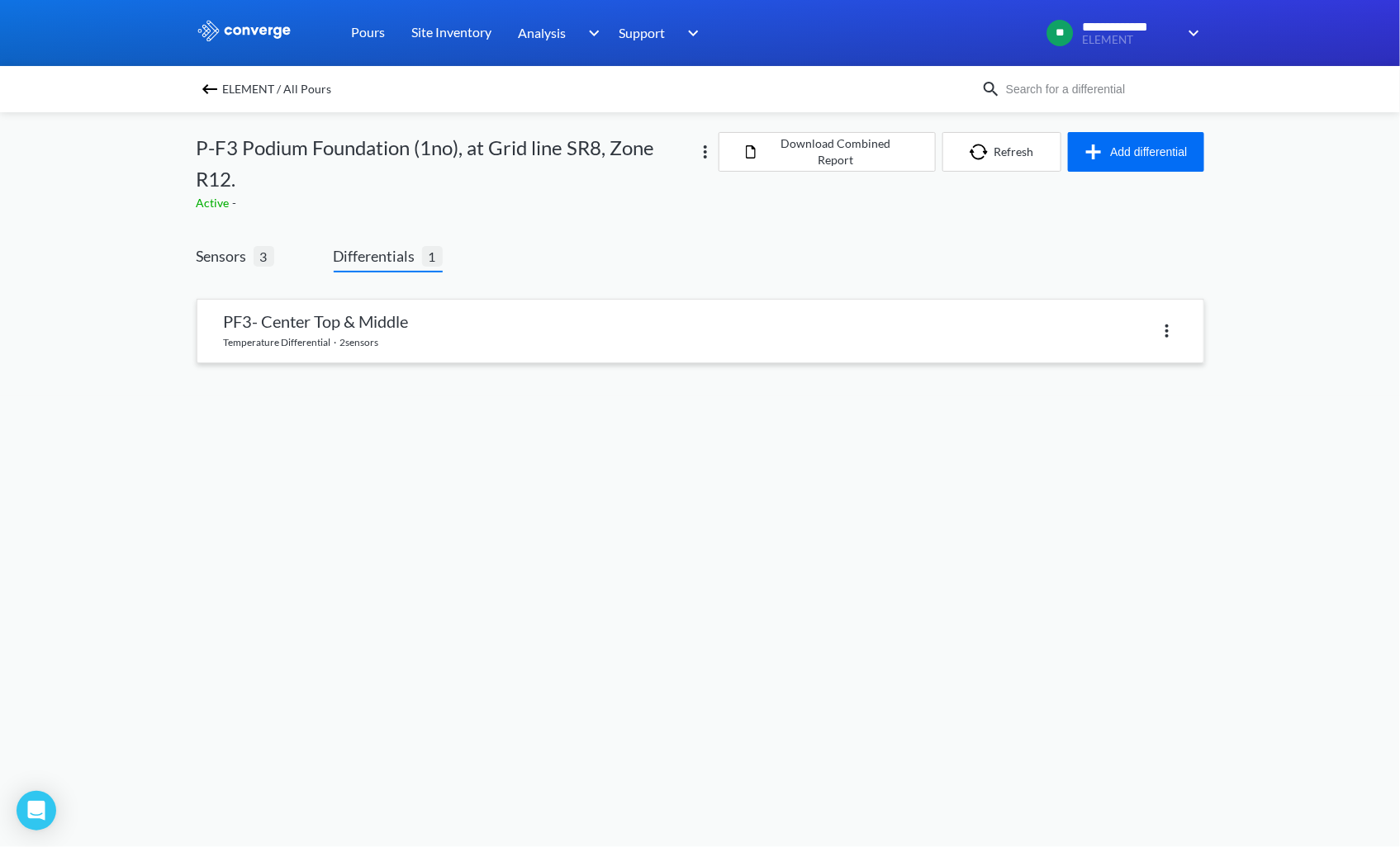
click at [391, 335] on link at bounding box center [700, 332] width 1006 height 63
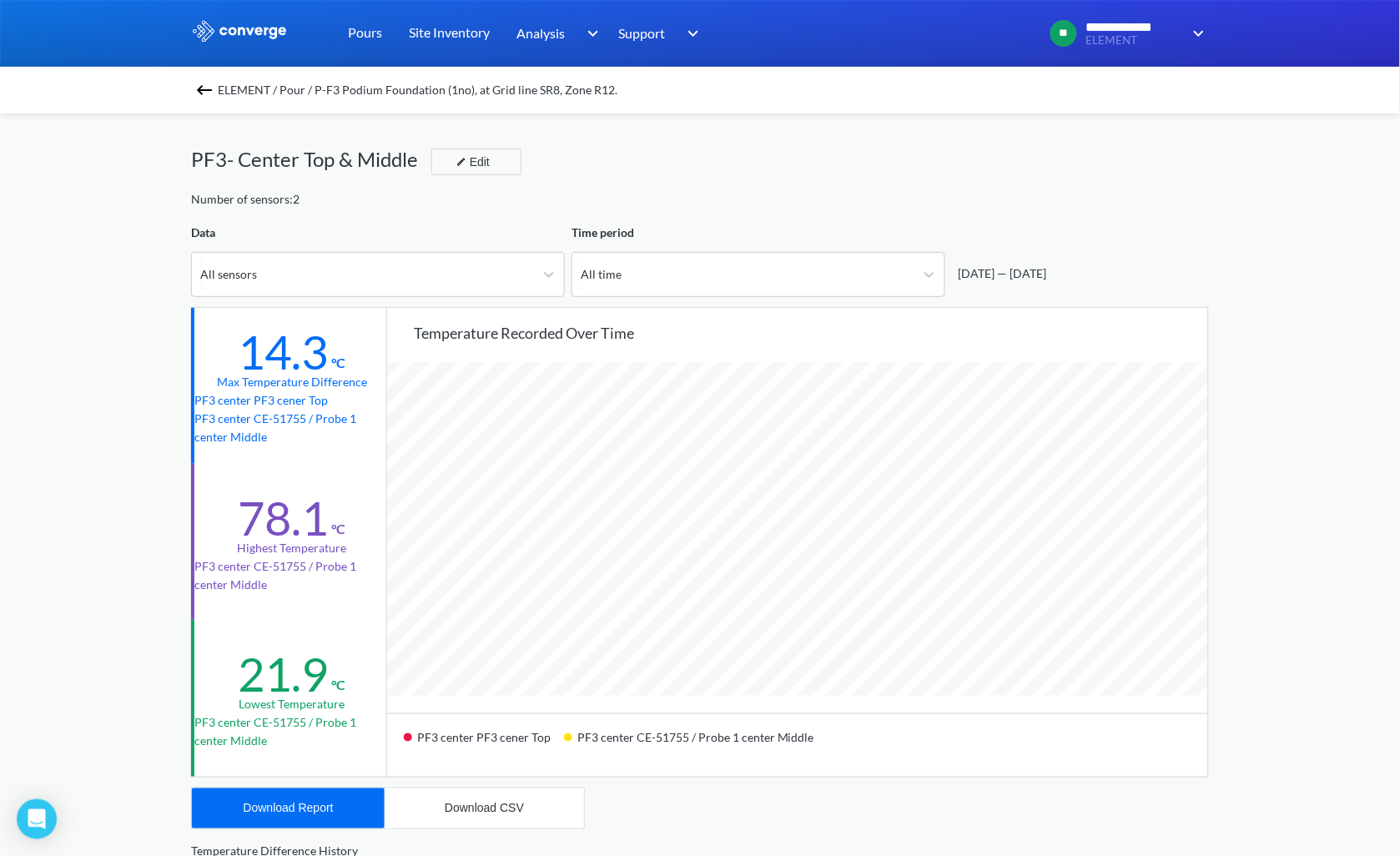
scroll to position [1399, 1400]
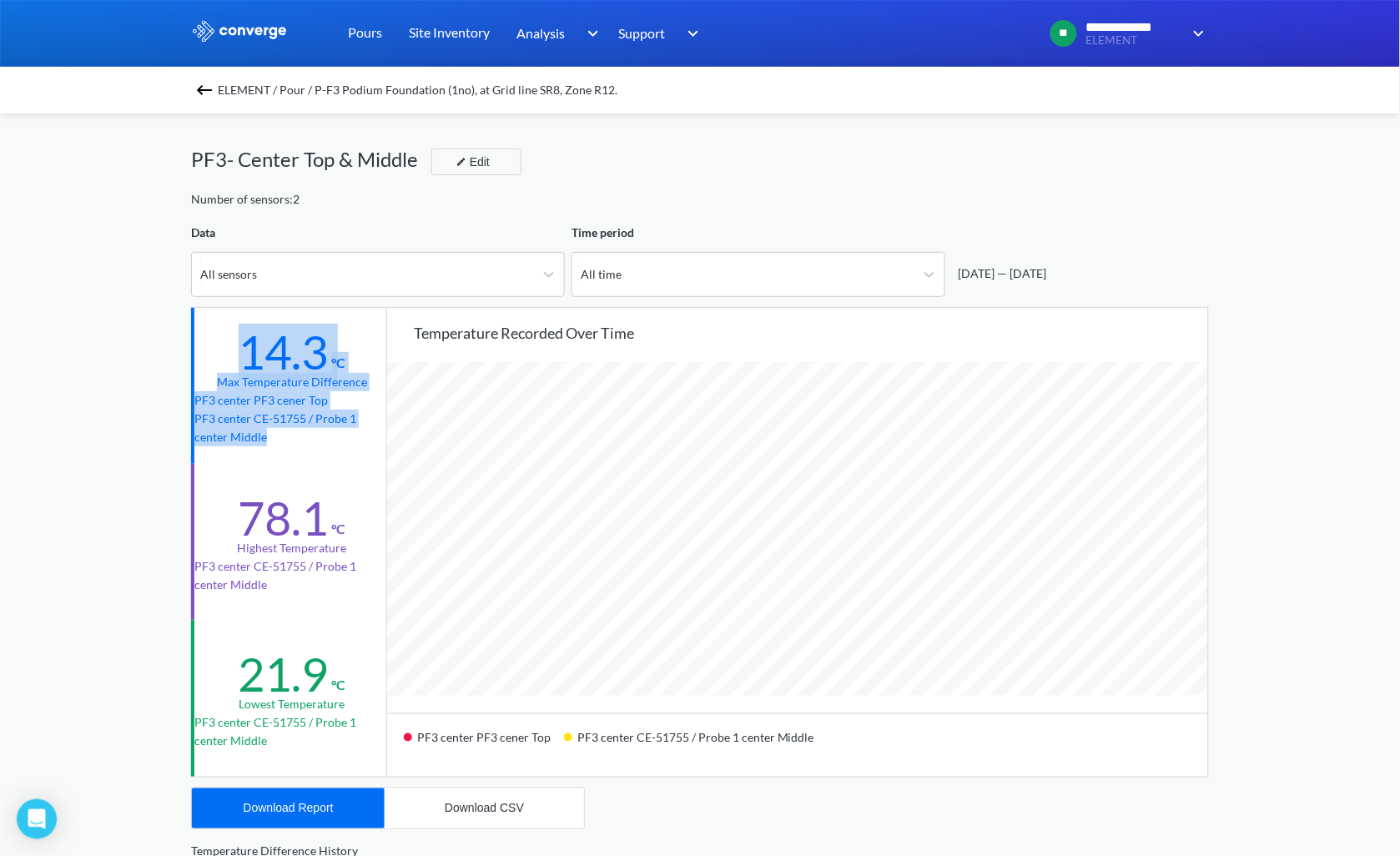
drag, startPoint x: 238, startPoint y: 355, endPoint x: 319, endPoint y: 440, distance: 117.4
click at [319, 440] on div "14.3 °C Max temperature difference PF3 center PF3 cener Top PF3 center CE-51755…" at bounding box center [291, 386] width 199 height 156
drag, startPoint x: 319, startPoint y: 440, endPoint x: 285, endPoint y: 362, distance: 85.1
click at [206, 87] on img at bounding box center [204, 89] width 20 height 20
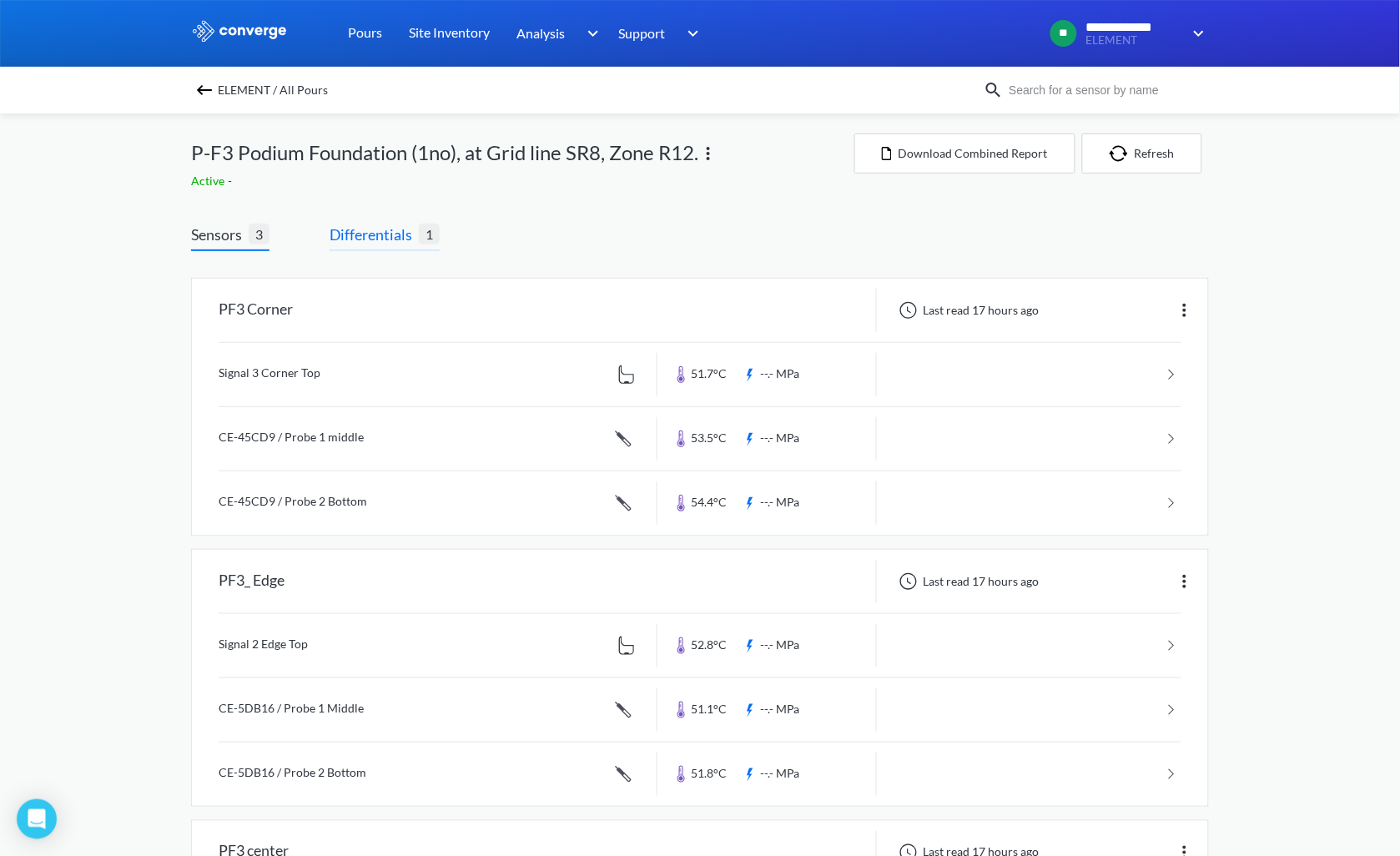
click at [369, 236] on span "Differentials" at bounding box center [373, 234] width 89 height 23
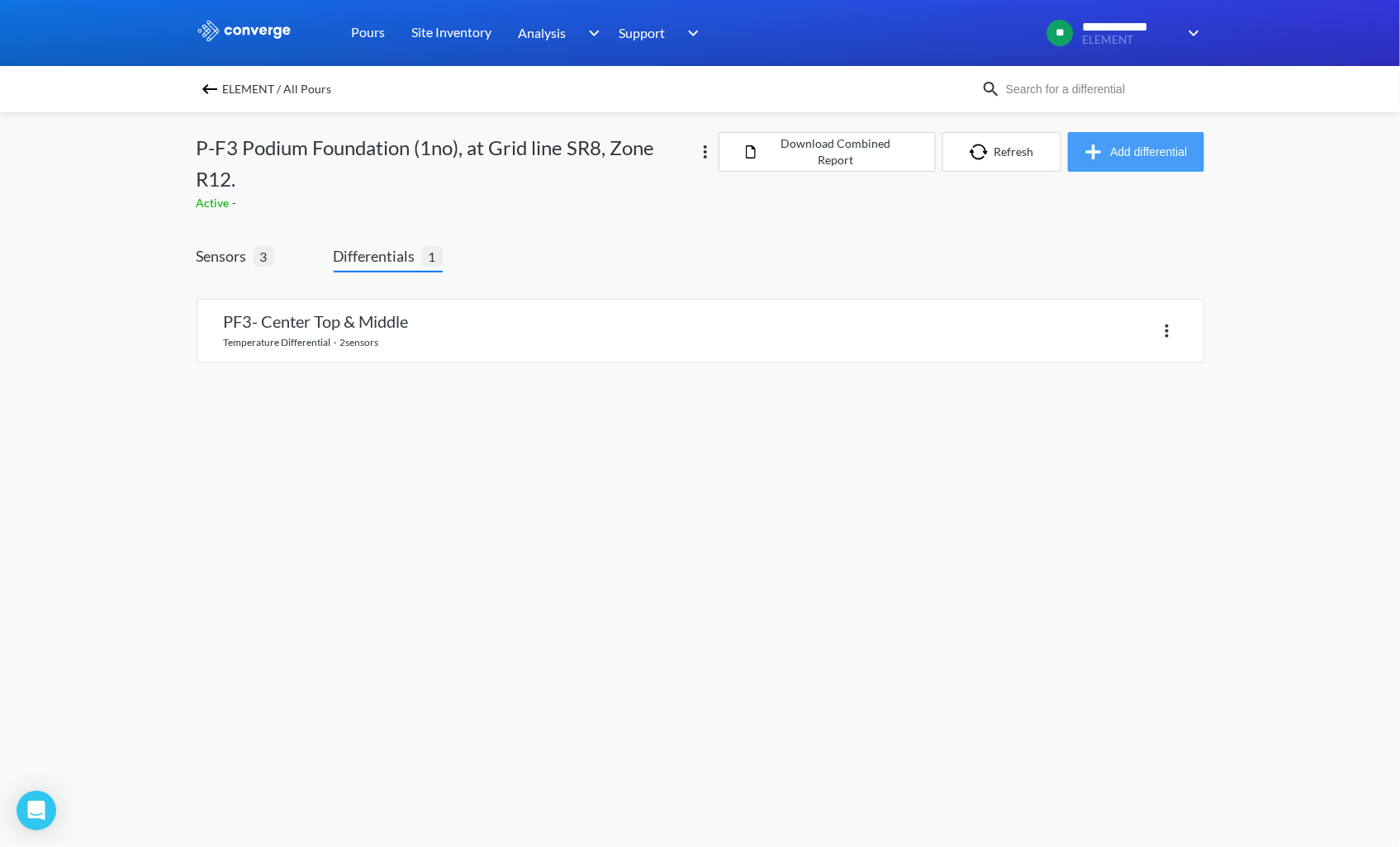
click at [1142, 150] on button "Add differential" at bounding box center [1135, 151] width 137 height 40
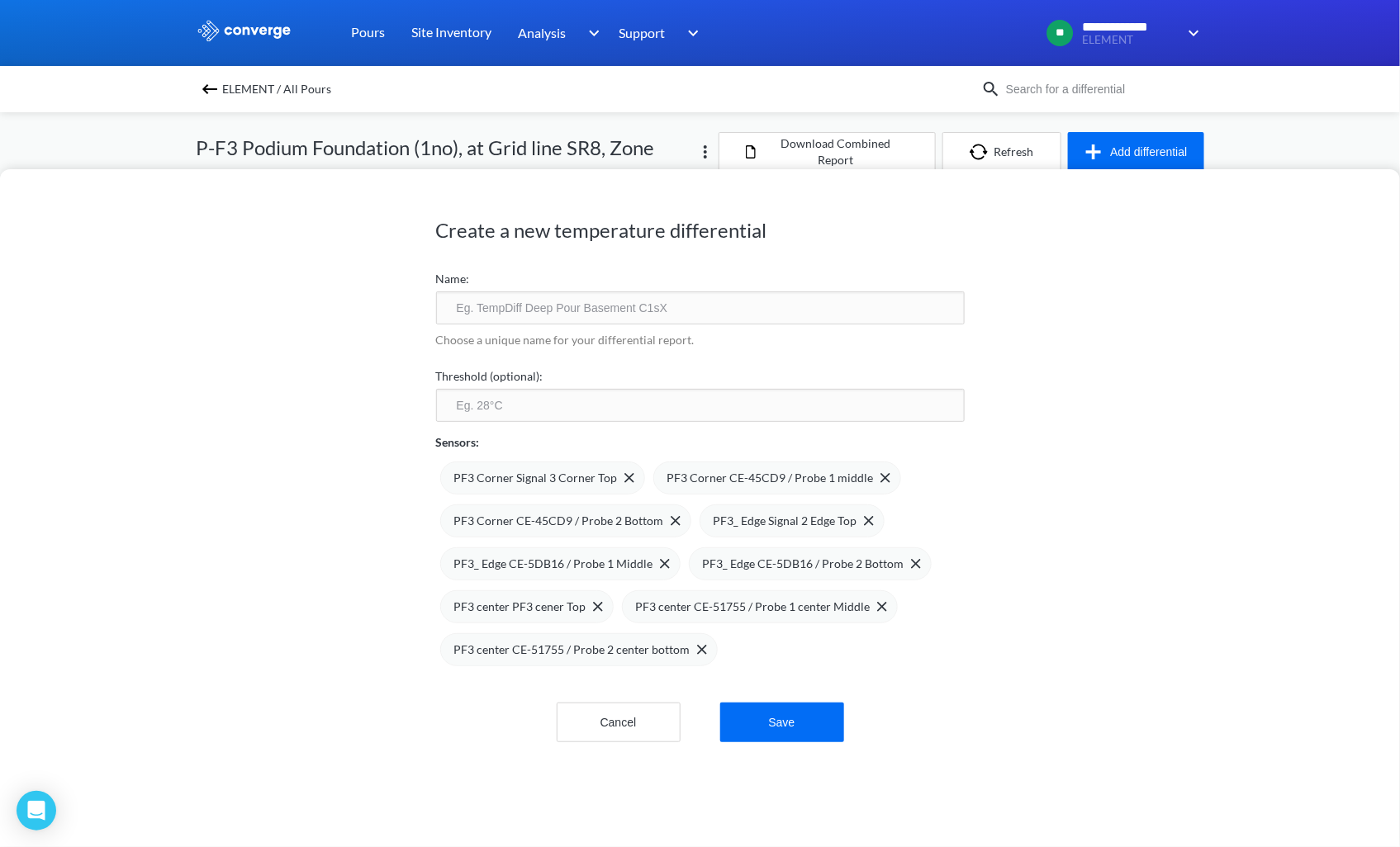
click at [517, 315] on input "text" at bounding box center [700, 308] width 529 height 33
type input "PF3- Center Top & Middle"
type input "20"
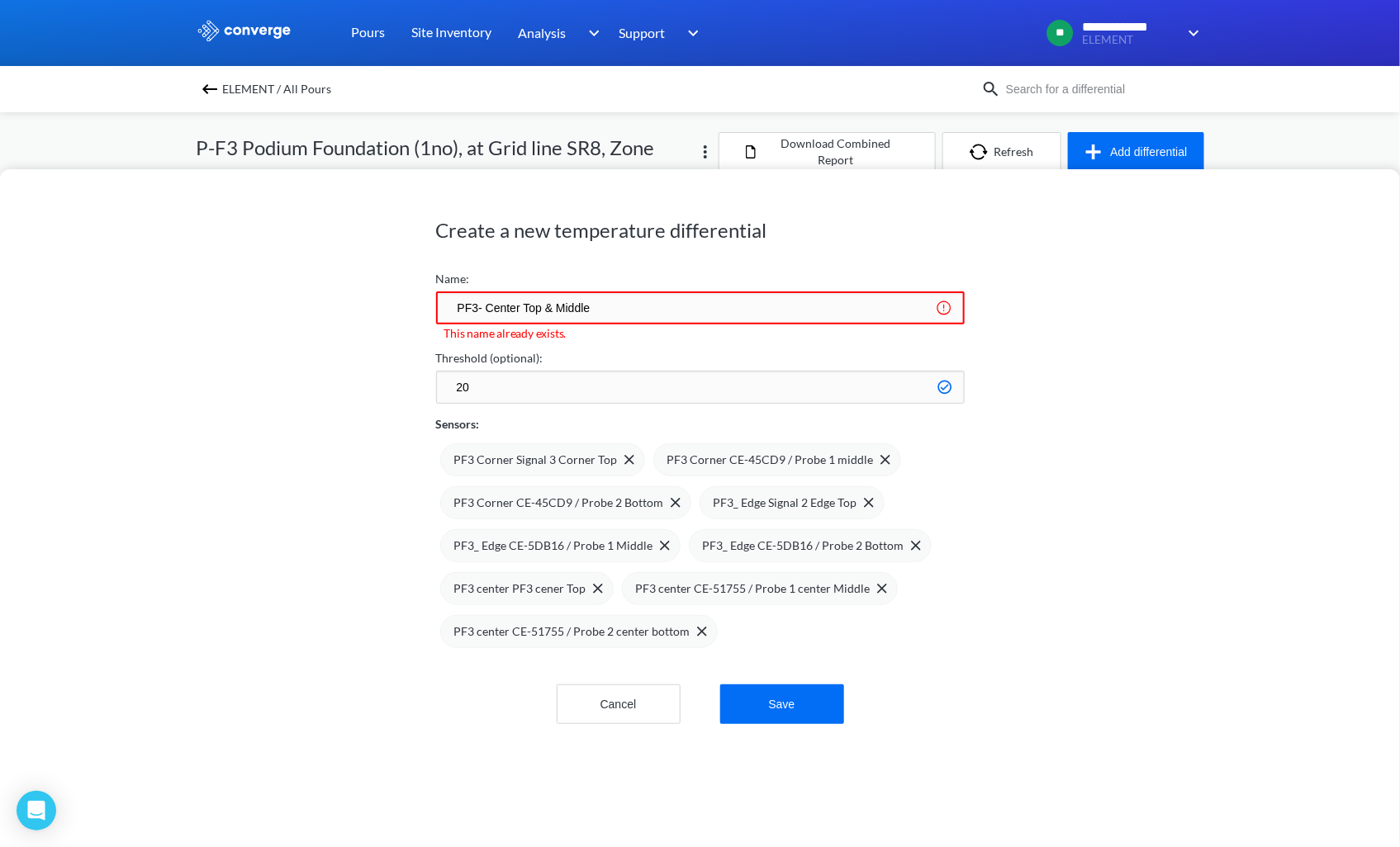
click at [488, 306] on input "PF3- Center Top & Middle" at bounding box center [700, 308] width 529 height 33
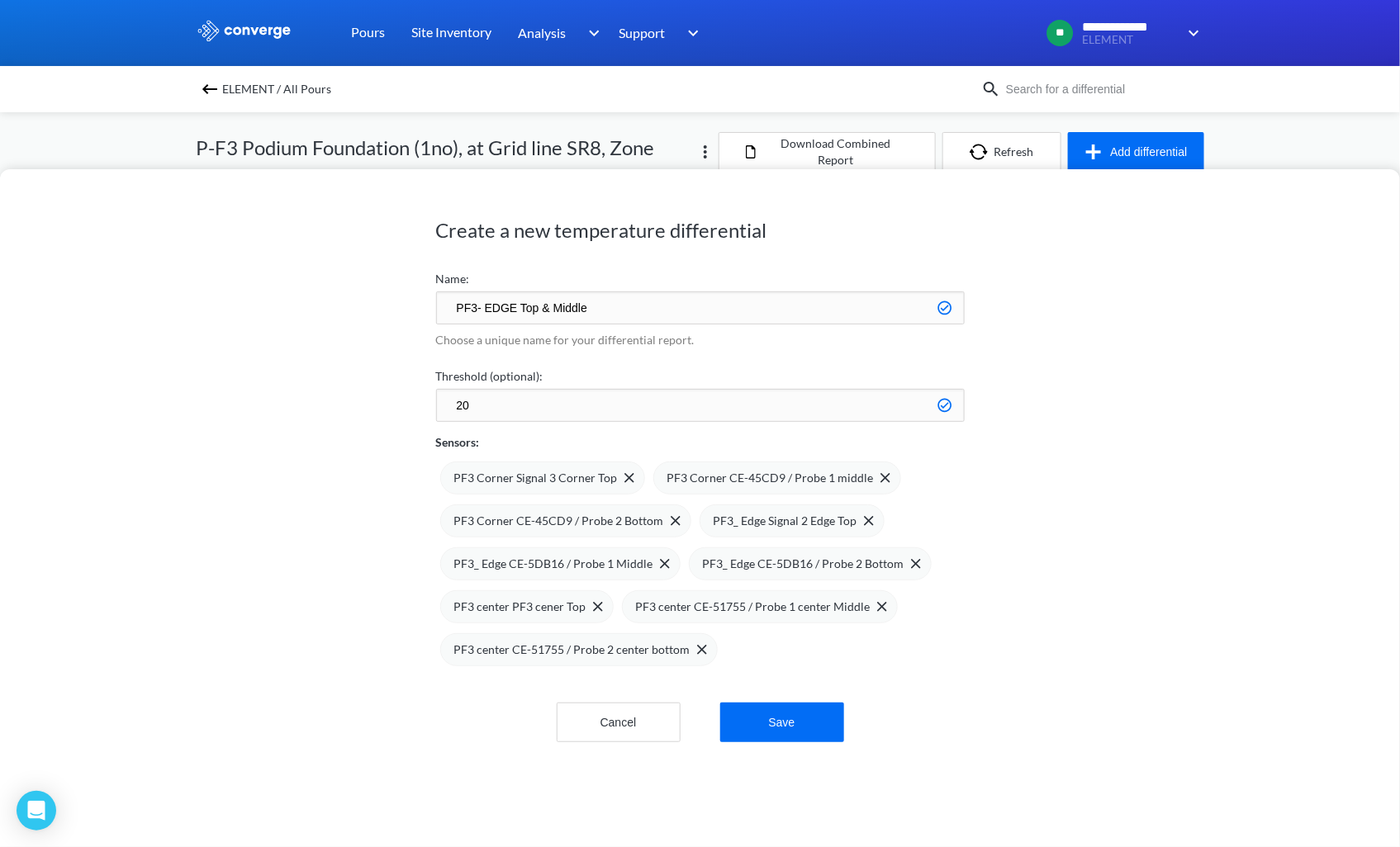
type input "PF3- EDGE Top & Middle"
click at [351, 392] on div "Create a new temperature differential Name: PF3- EDGE Top & Middle Choose a uni…" at bounding box center [700, 508] width 1400 height 678
click at [624, 473] on img at bounding box center [629, 477] width 10 height 10
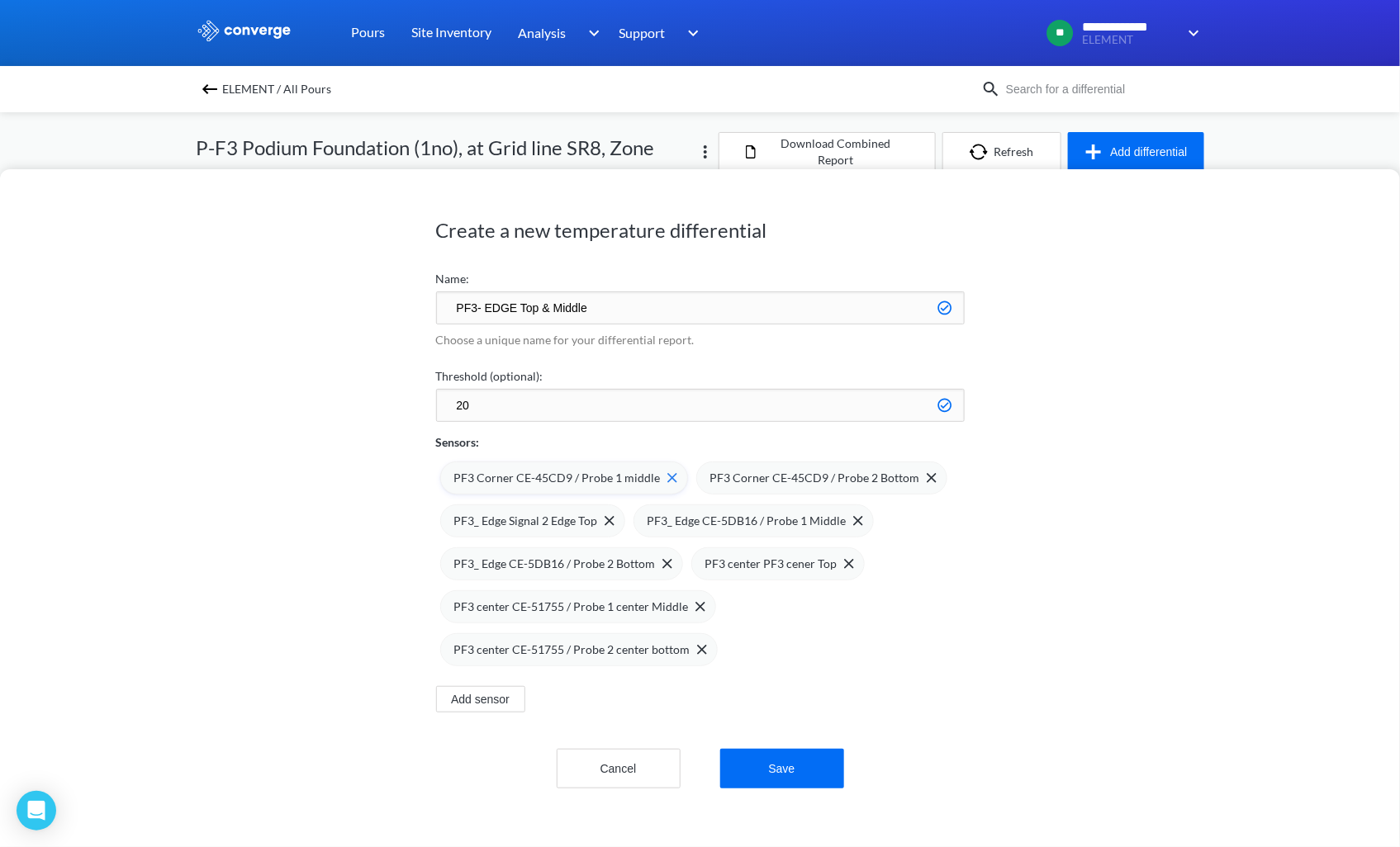
click at [661, 474] on span at bounding box center [669, 477] width 17 height 10
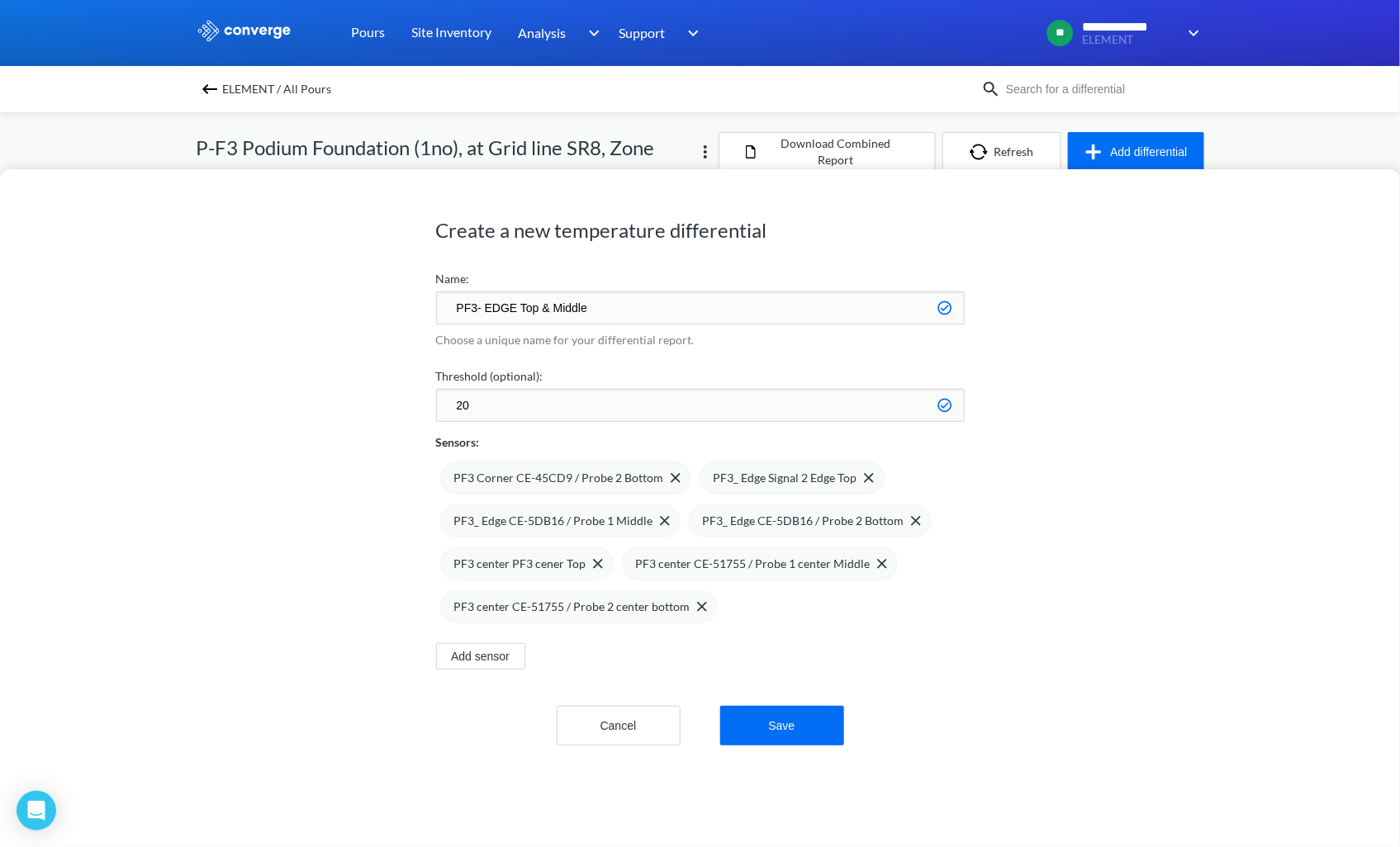
click at [0, 0] on span at bounding box center [0, 0] width 0 height 0
click at [662, 524] on img at bounding box center [667, 521] width 10 height 10
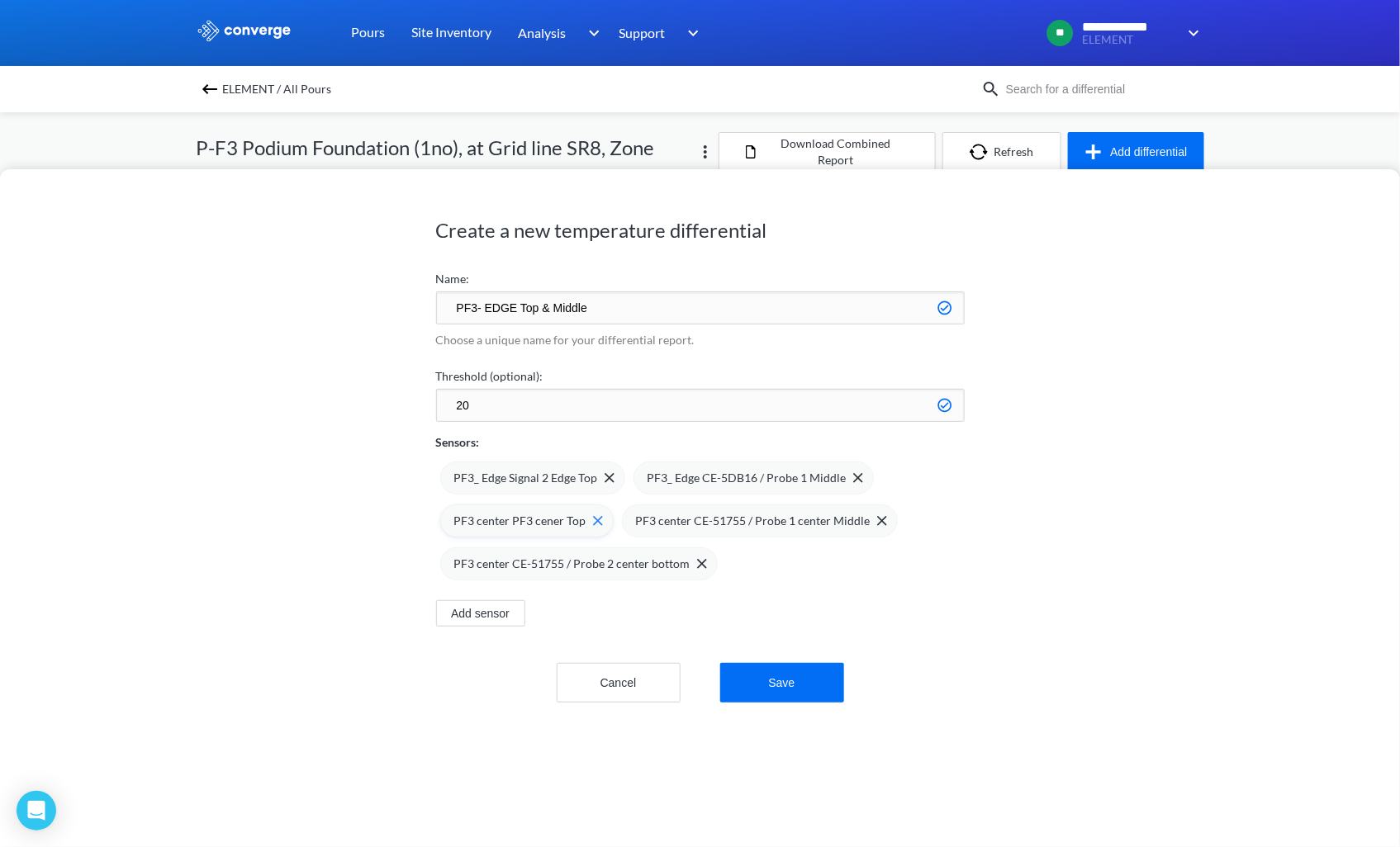
click at [593, 518] on img at bounding box center [597, 521] width 10 height 10
click at [696, 525] on img at bounding box center [700, 521] width 10 height 10
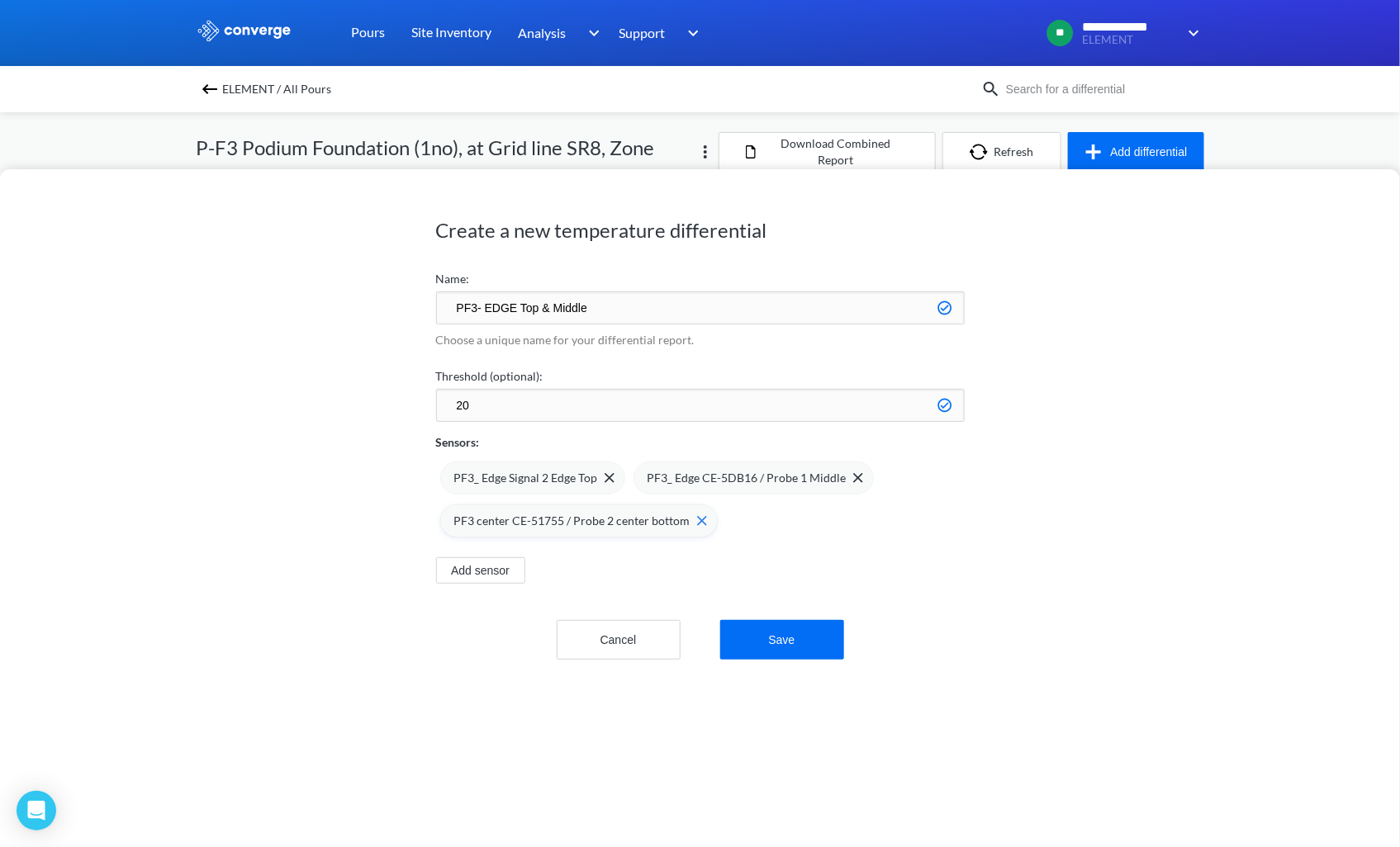
click at [687, 526] on div "PF3 center CE-51755 / Probe 2 center bottom" at bounding box center [581, 521] width 253 height 19
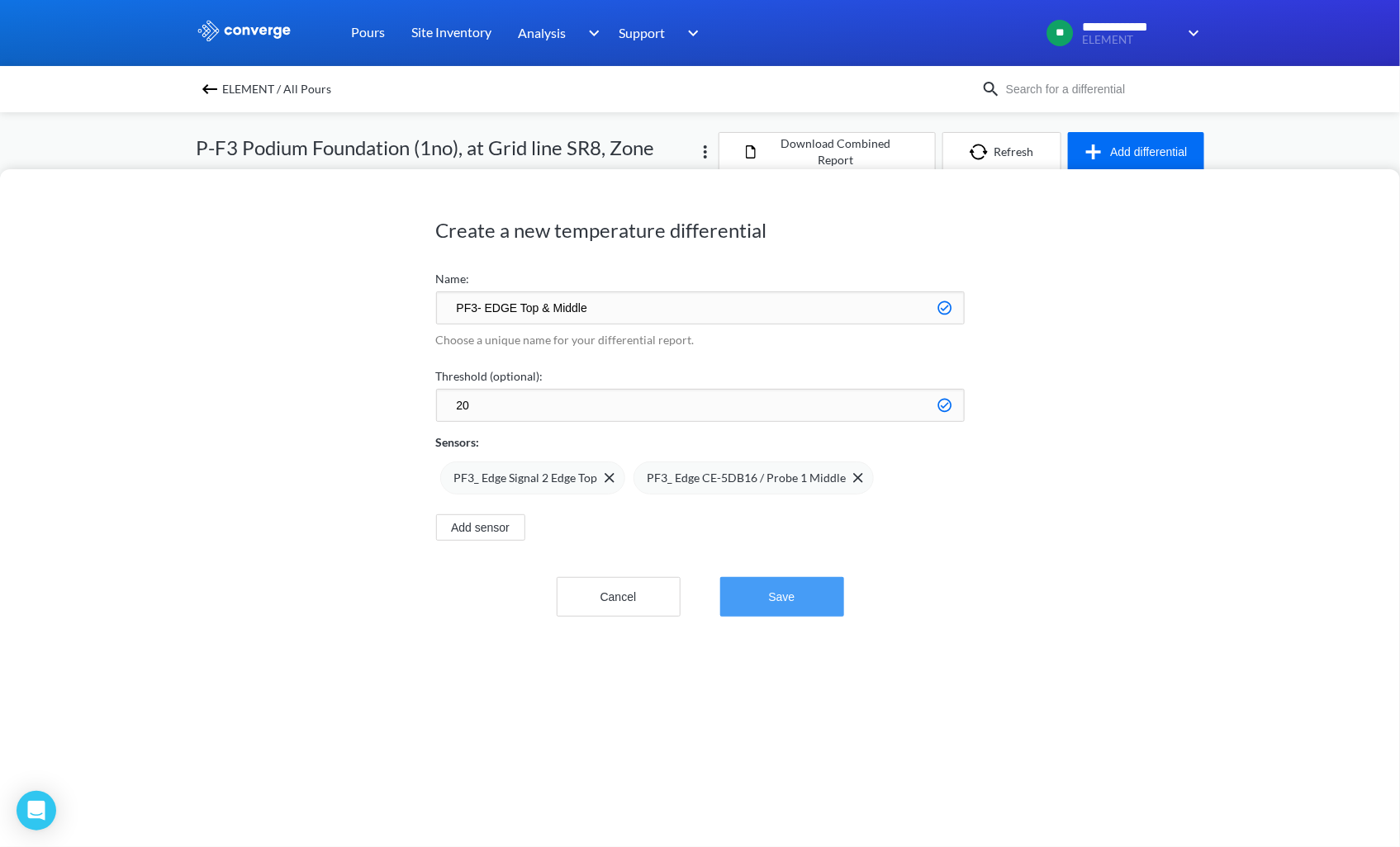
click at [783, 596] on button "Save" at bounding box center [781, 596] width 124 height 40
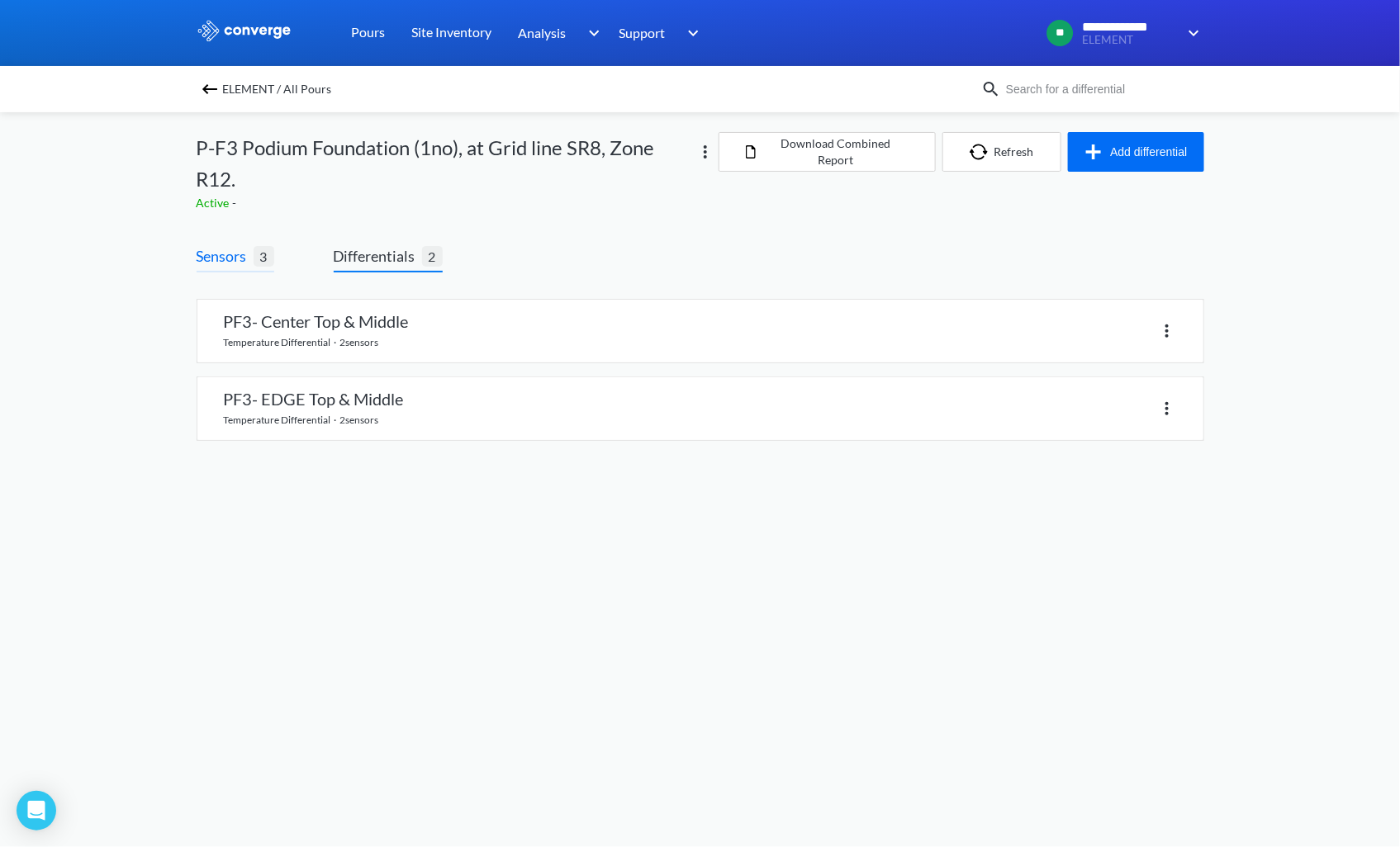
click at [233, 261] on span "Sensors" at bounding box center [225, 255] width 57 height 23
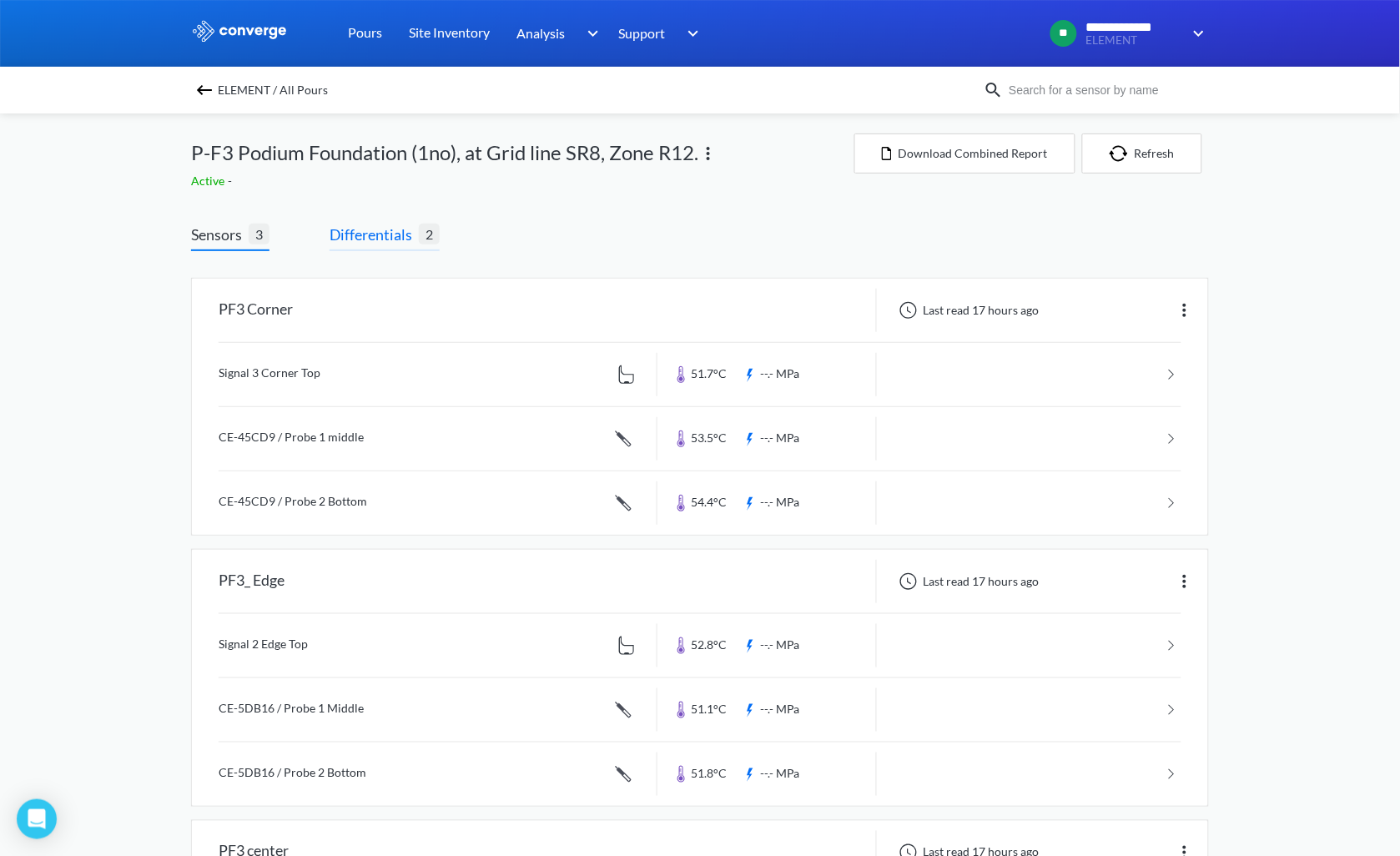
click at [387, 237] on span "Differentials" at bounding box center [373, 234] width 89 height 23
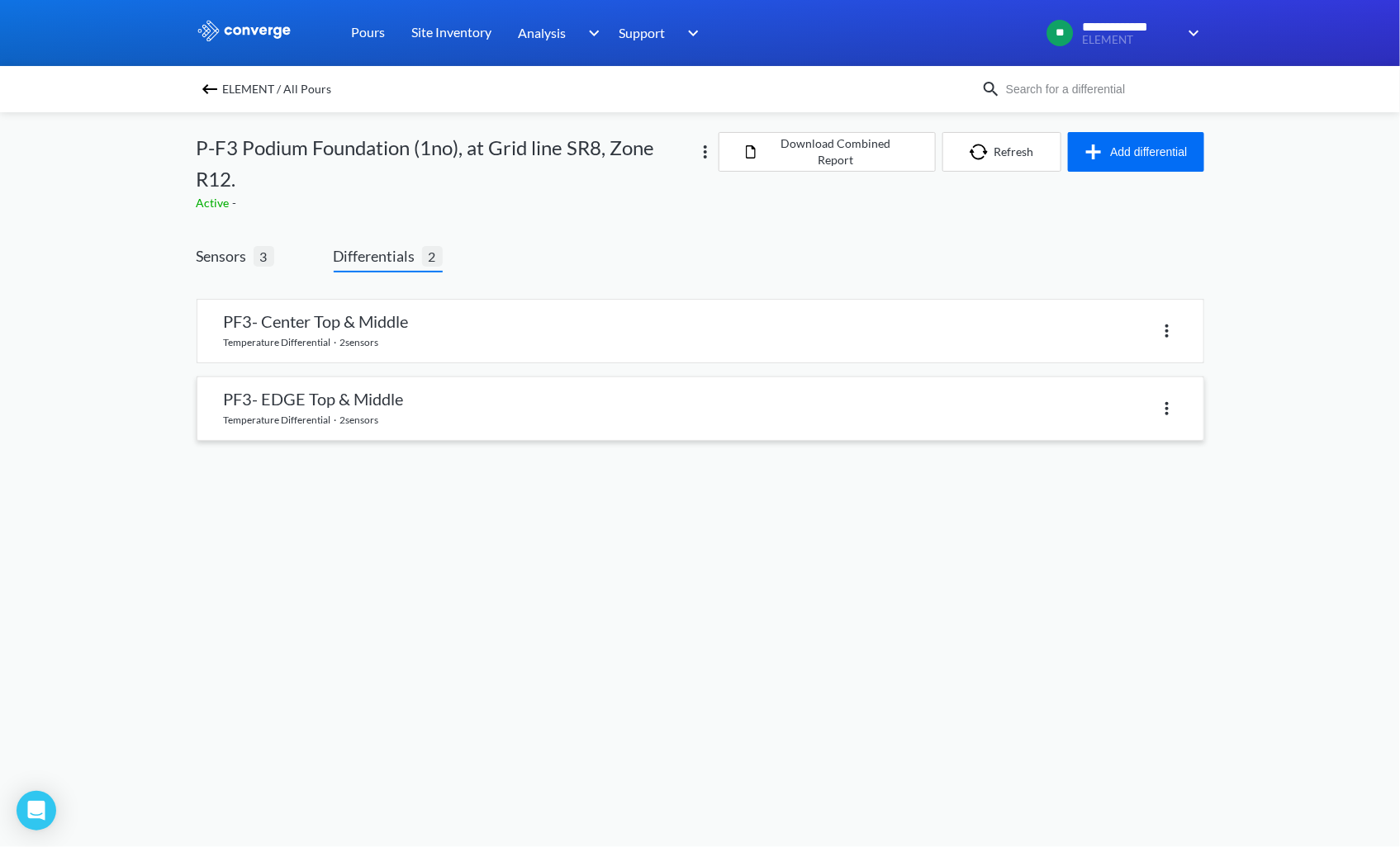
click at [378, 406] on link at bounding box center [700, 409] width 1006 height 63
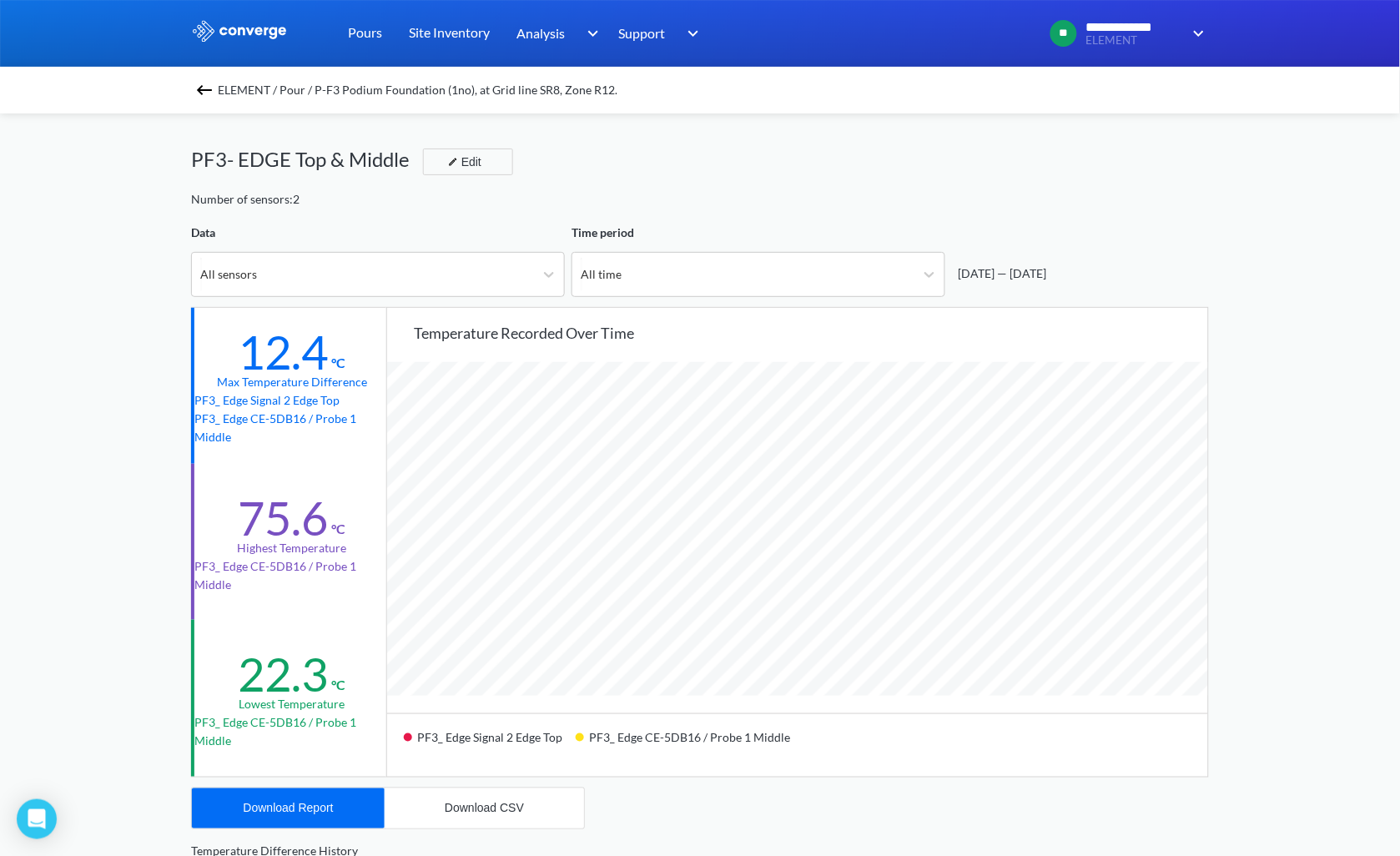
scroll to position [1399, 1400]
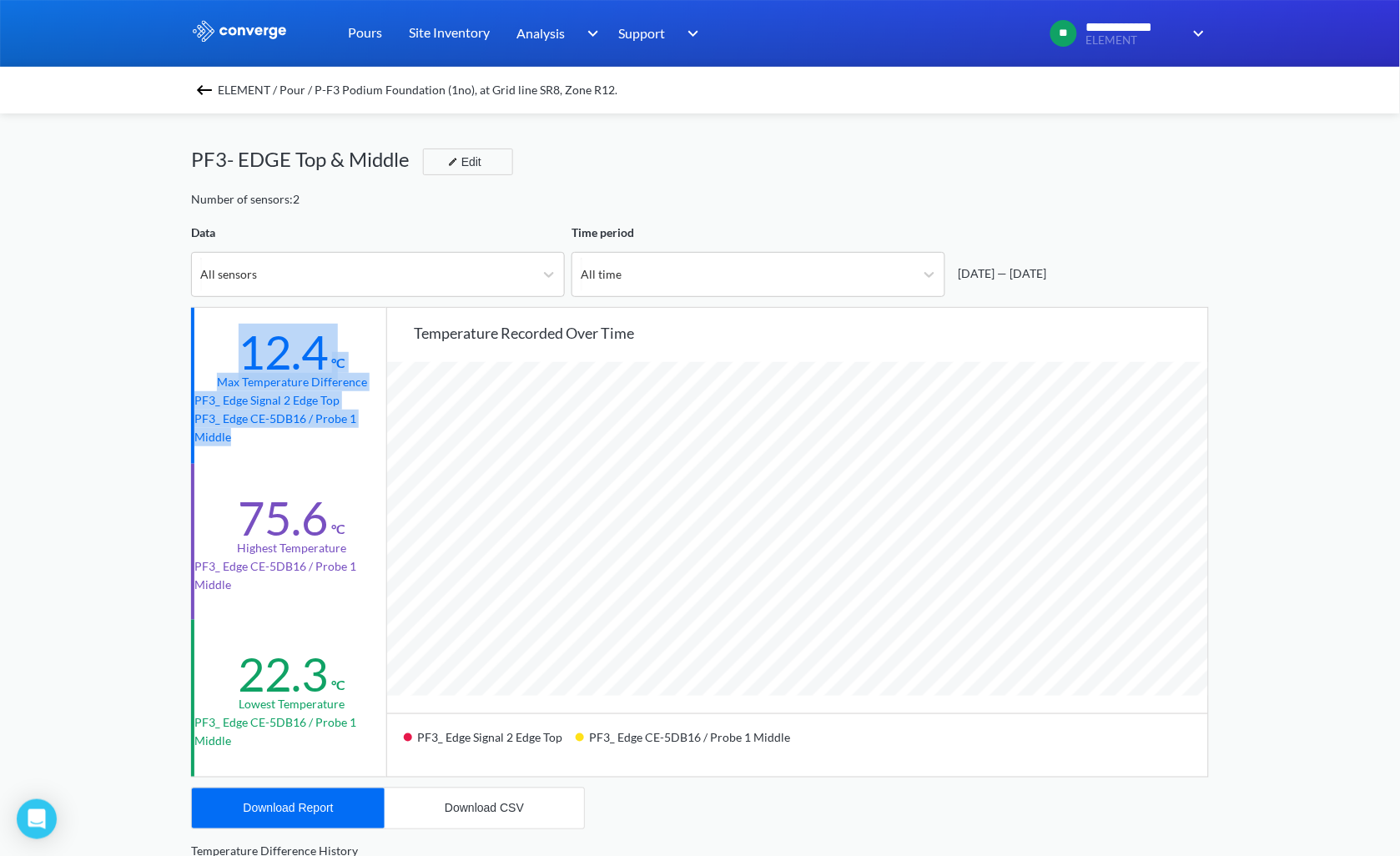
drag, startPoint x: 240, startPoint y: 350, endPoint x: 255, endPoint y: 434, distance: 85.3
click at [255, 434] on div "12.4 °C Max temperature difference PF3_ Edge Signal 2 Edge Top PF3_ Edge CE-5DB…" at bounding box center [291, 386] width 199 height 156
drag, startPoint x: 255, startPoint y: 434, endPoint x: 225, endPoint y: 387, distance: 55.8
click at [214, 96] on img at bounding box center [204, 89] width 20 height 20
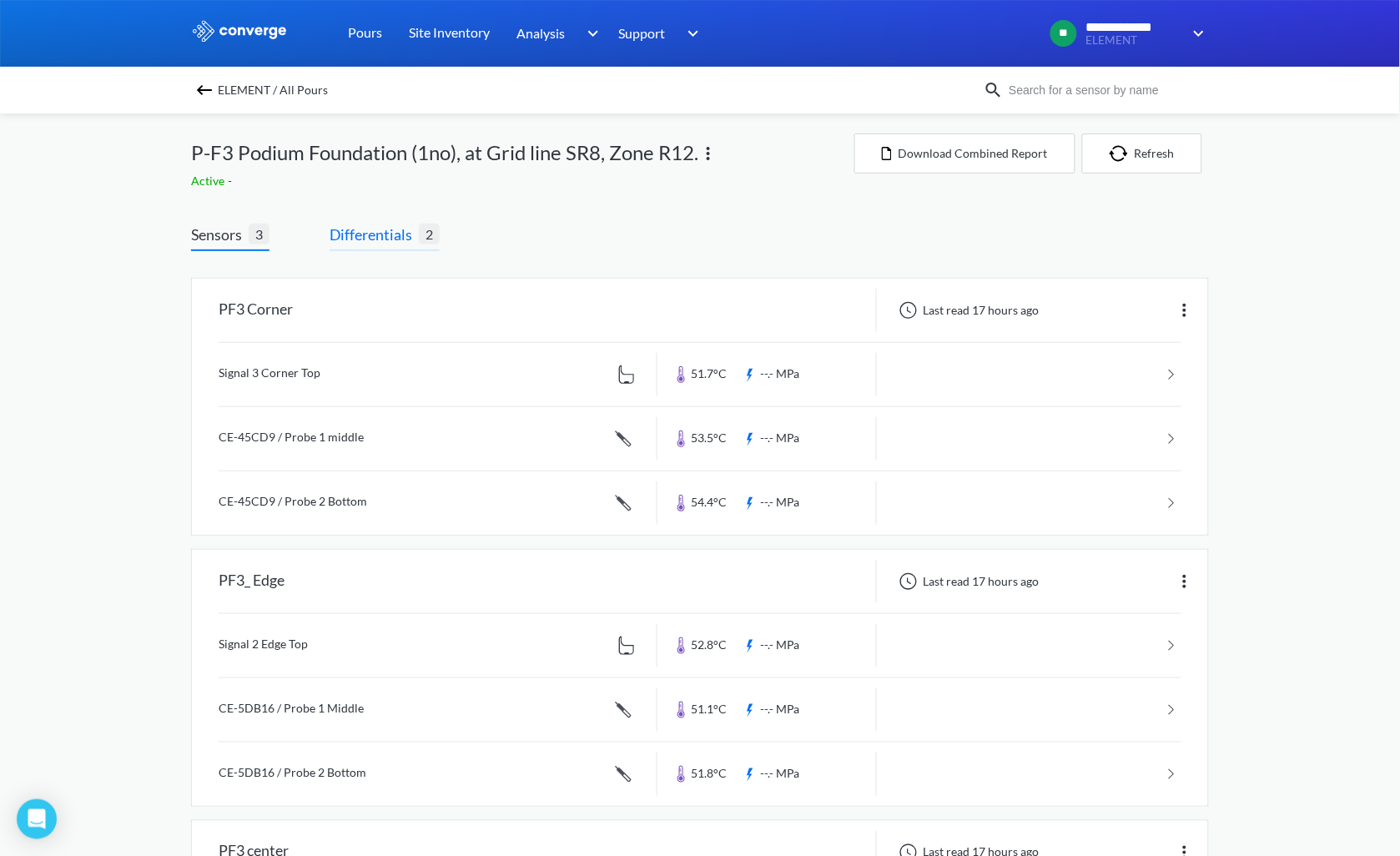
click at [403, 242] on span "Differentials" at bounding box center [373, 234] width 89 height 23
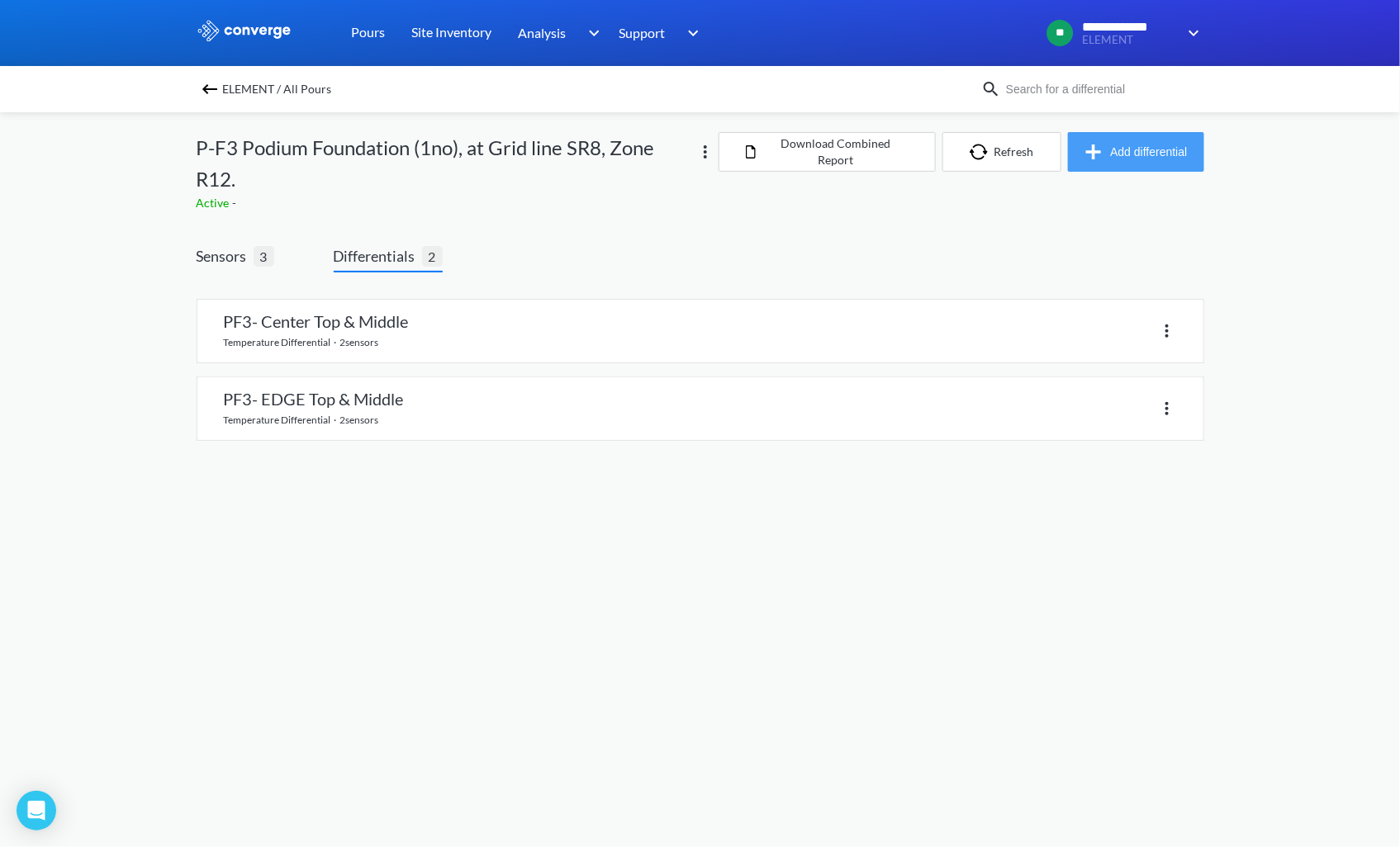
click at [1150, 145] on button "Add differential" at bounding box center [1135, 151] width 137 height 40
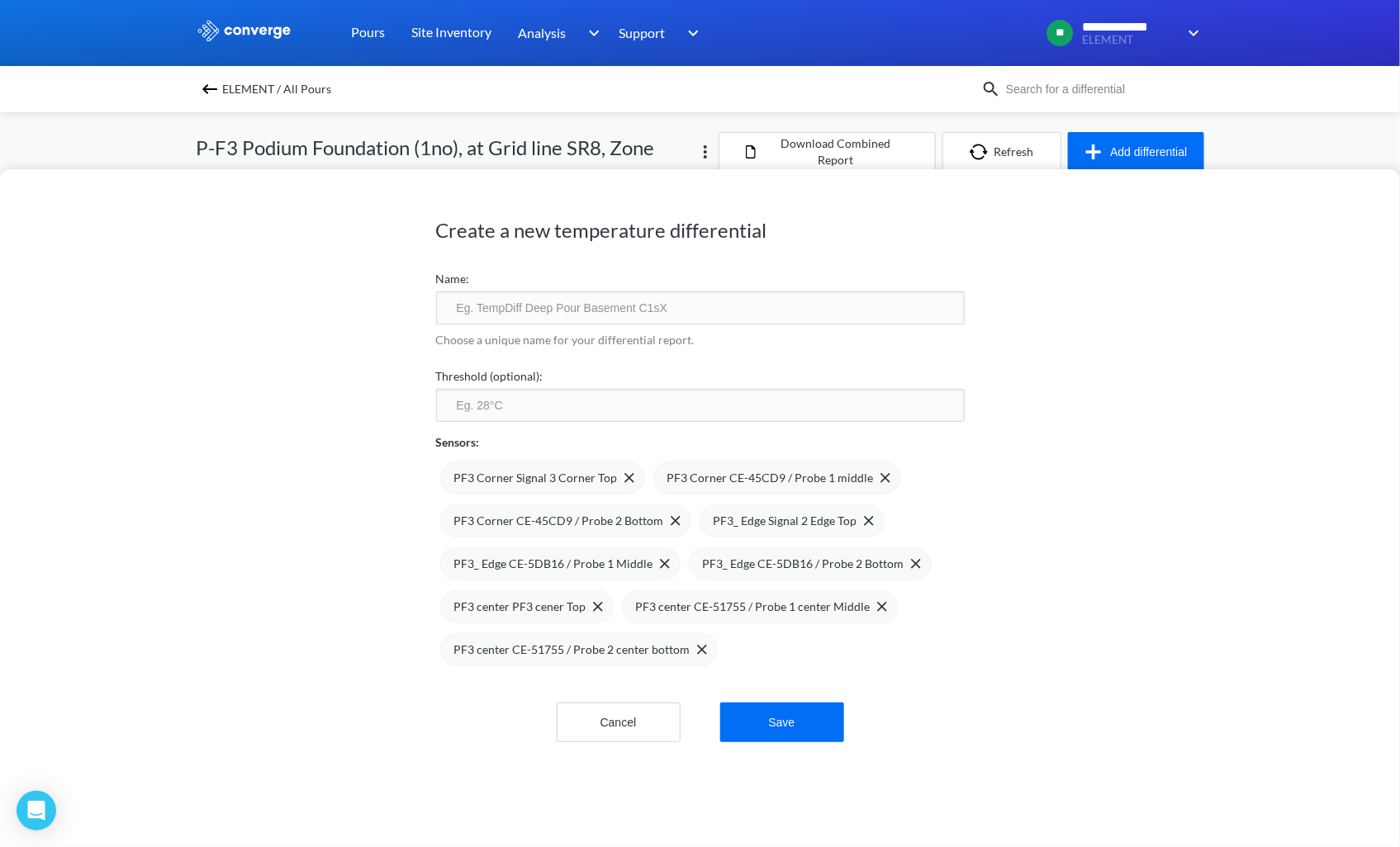
click at [512, 306] on input "text" at bounding box center [700, 308] width 529 height 33
type input "PF3- EDGE Top & Middle"
type input "20"
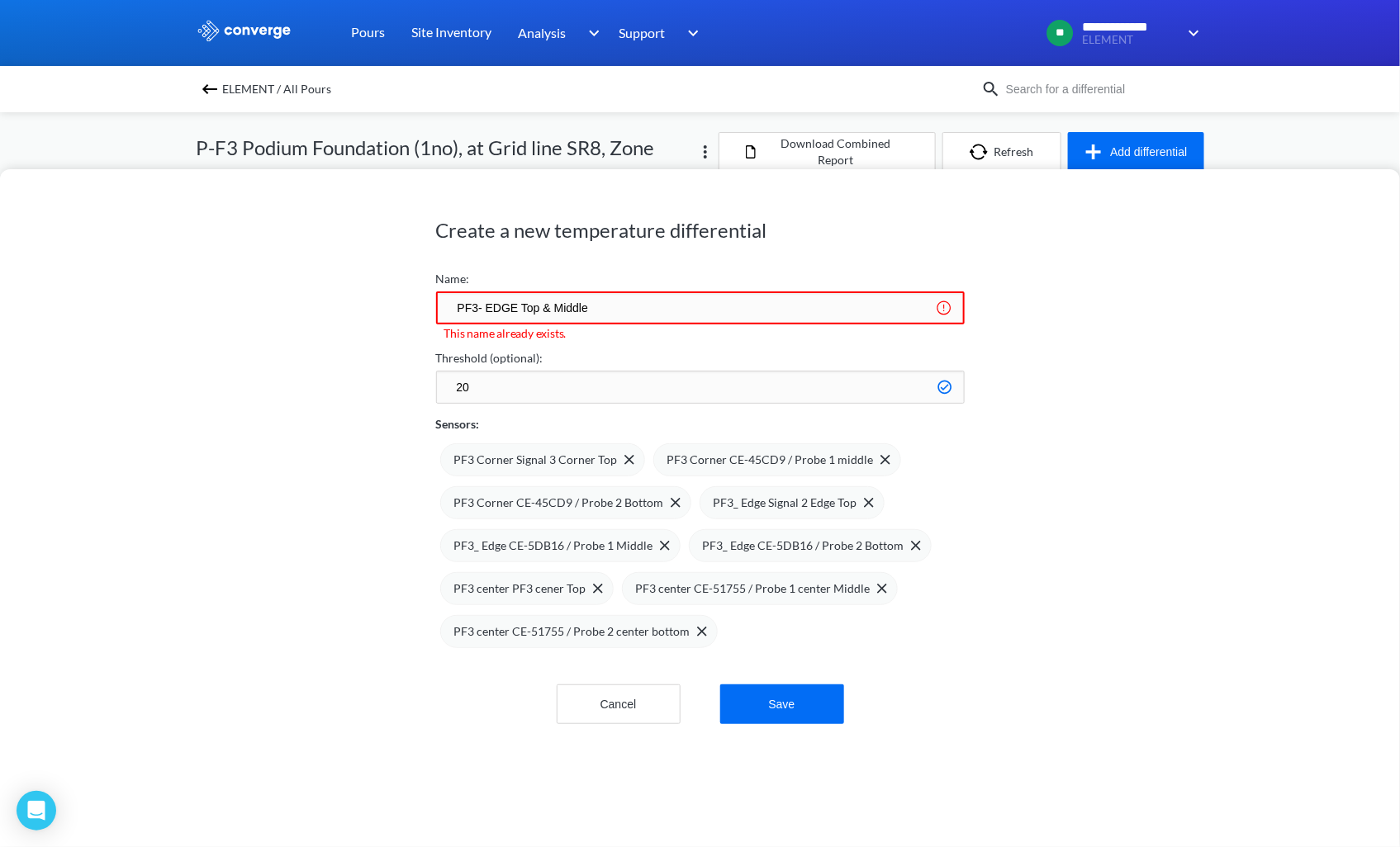
click at [495, 311] on input "PF3- EDGE Top & Middle" at bounding box center [700, 308] width 529 height 33
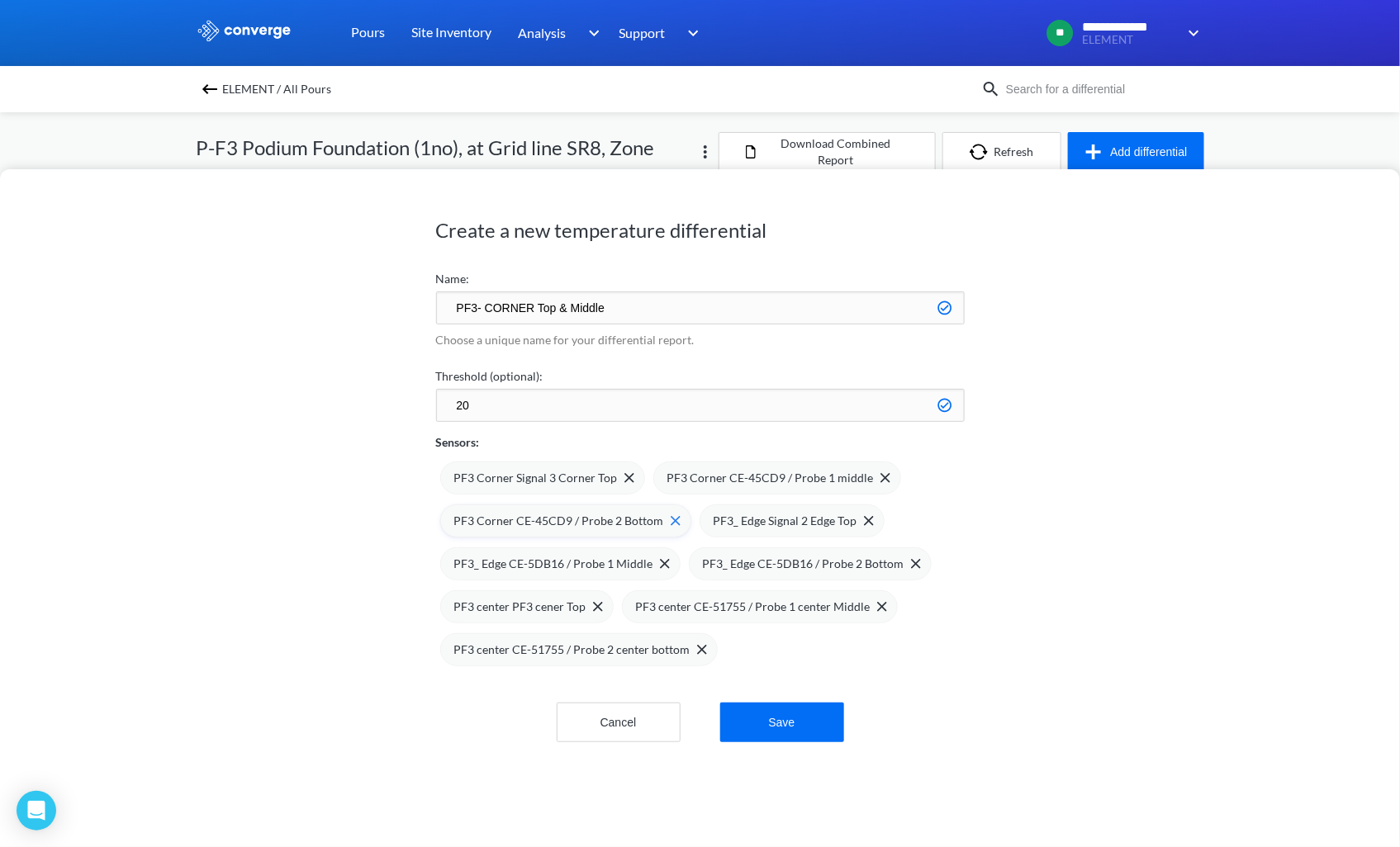
type input "PF3- CORNER Top & Middle"
click at [671, 523] on img at bounding box center [675, 521] width 10 height 10
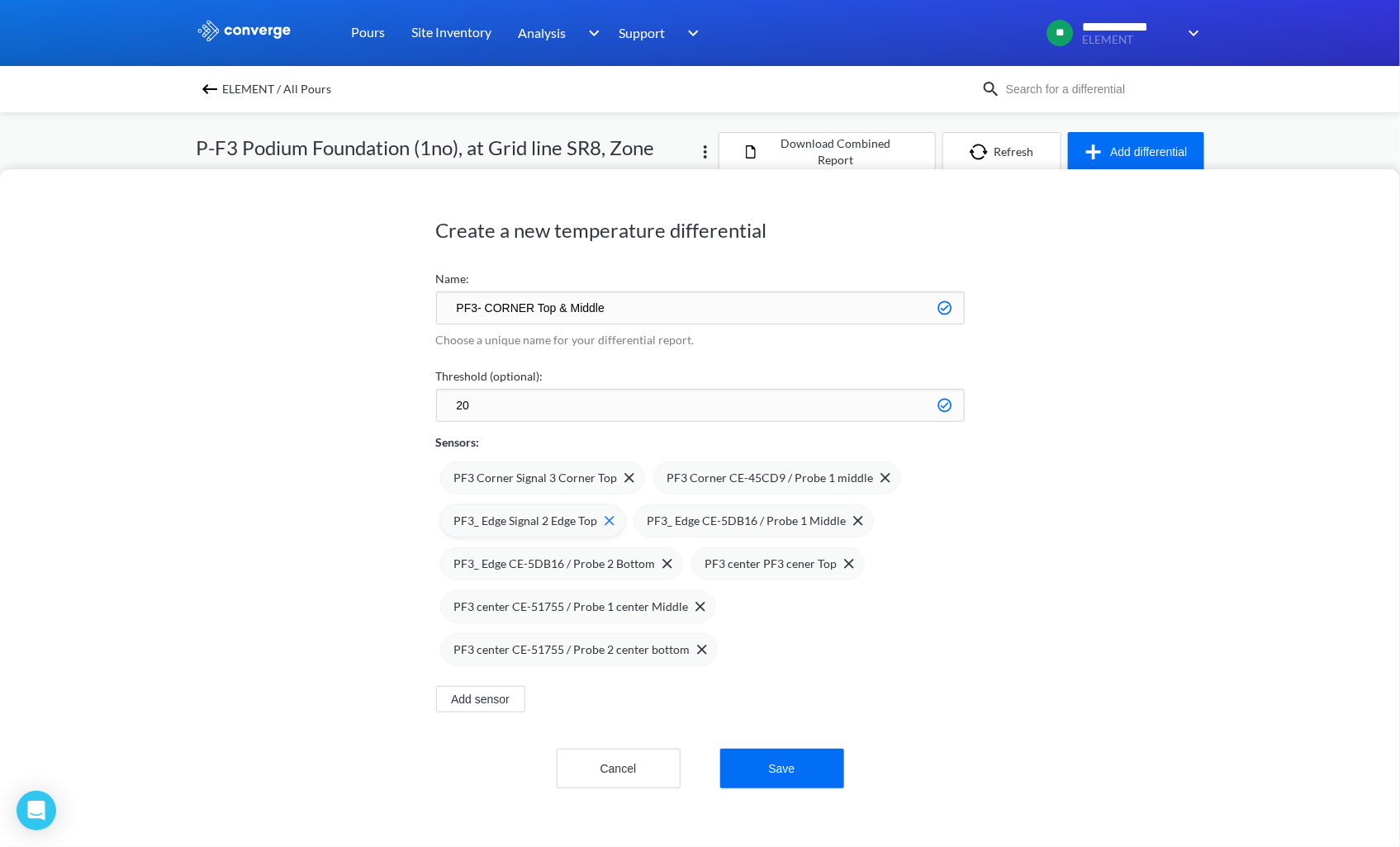
click at [605, 525] on img at bounding box center [609, 521] width 10 height 10
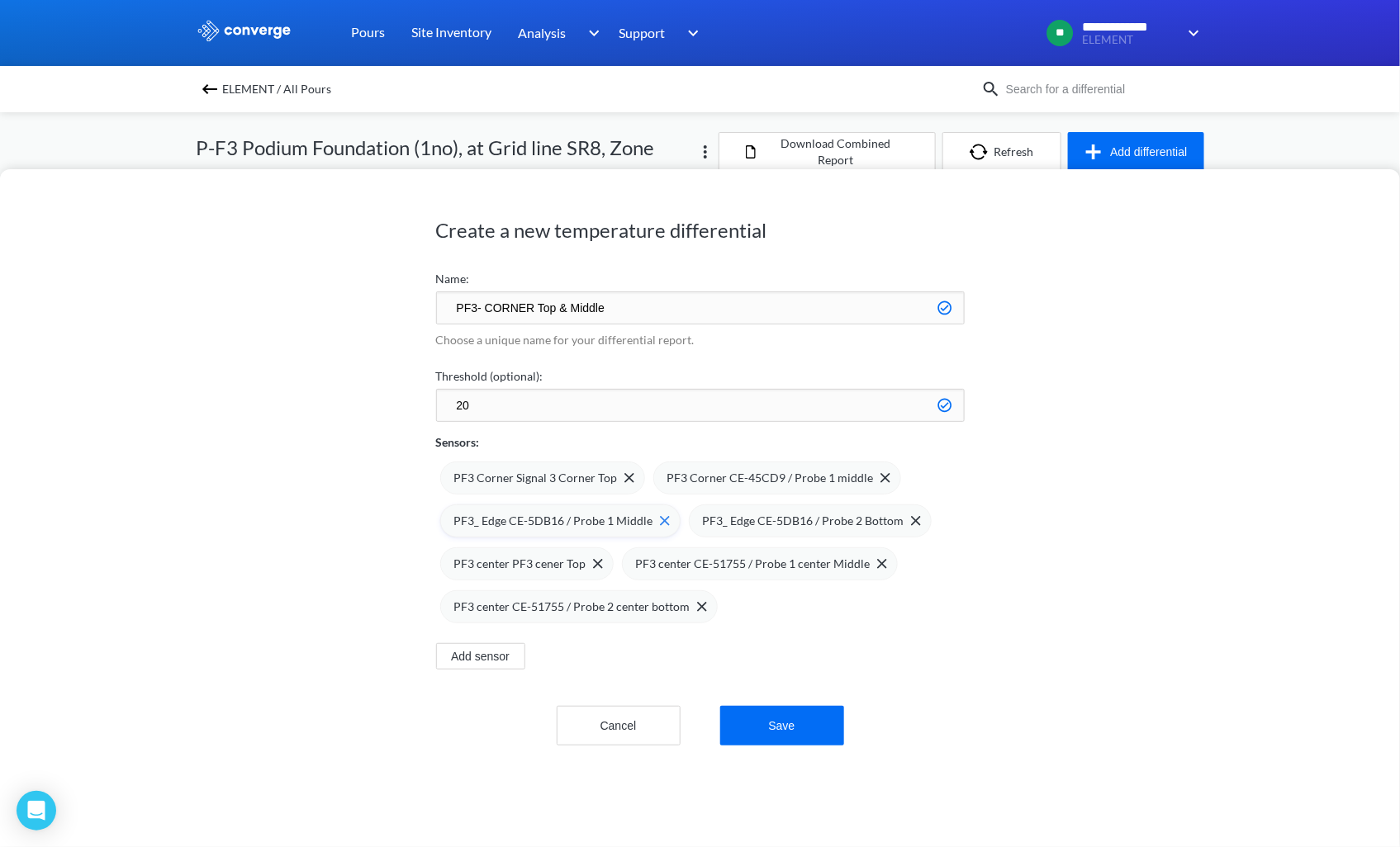
click at [661, 524] on div "PF3_ Edge CE-5DB16 / Probe 1 Middle" at bounding box center [560, 521] width 241 height 33
click at [0, 0] on img at bounding box center [0, 0] width 0 height 0
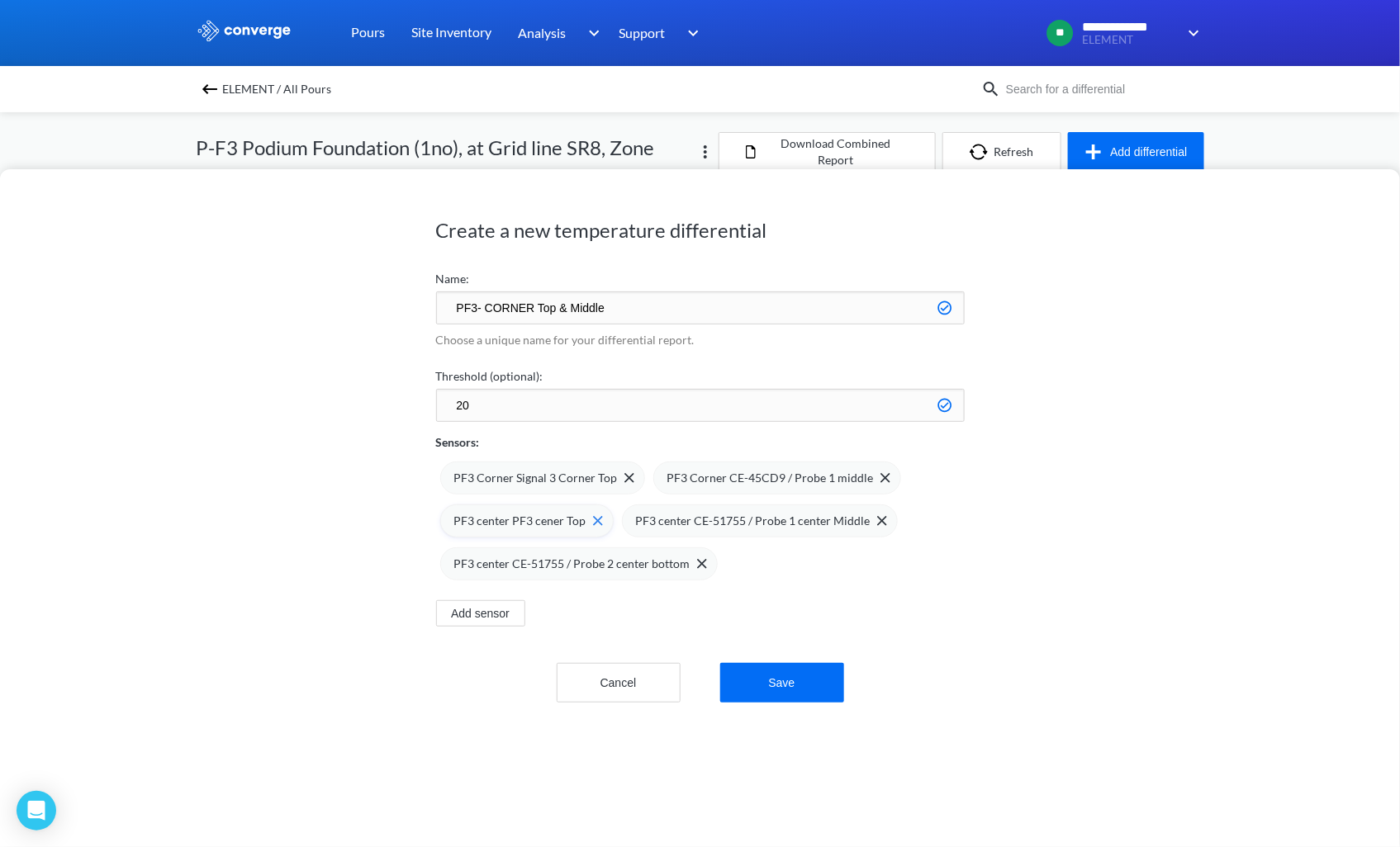
click at [593, 520] on img at bounding box center [597, 521] width 10 height 10
click at [696, 517] on img at bounding box center [700, 521] width 10 height 10
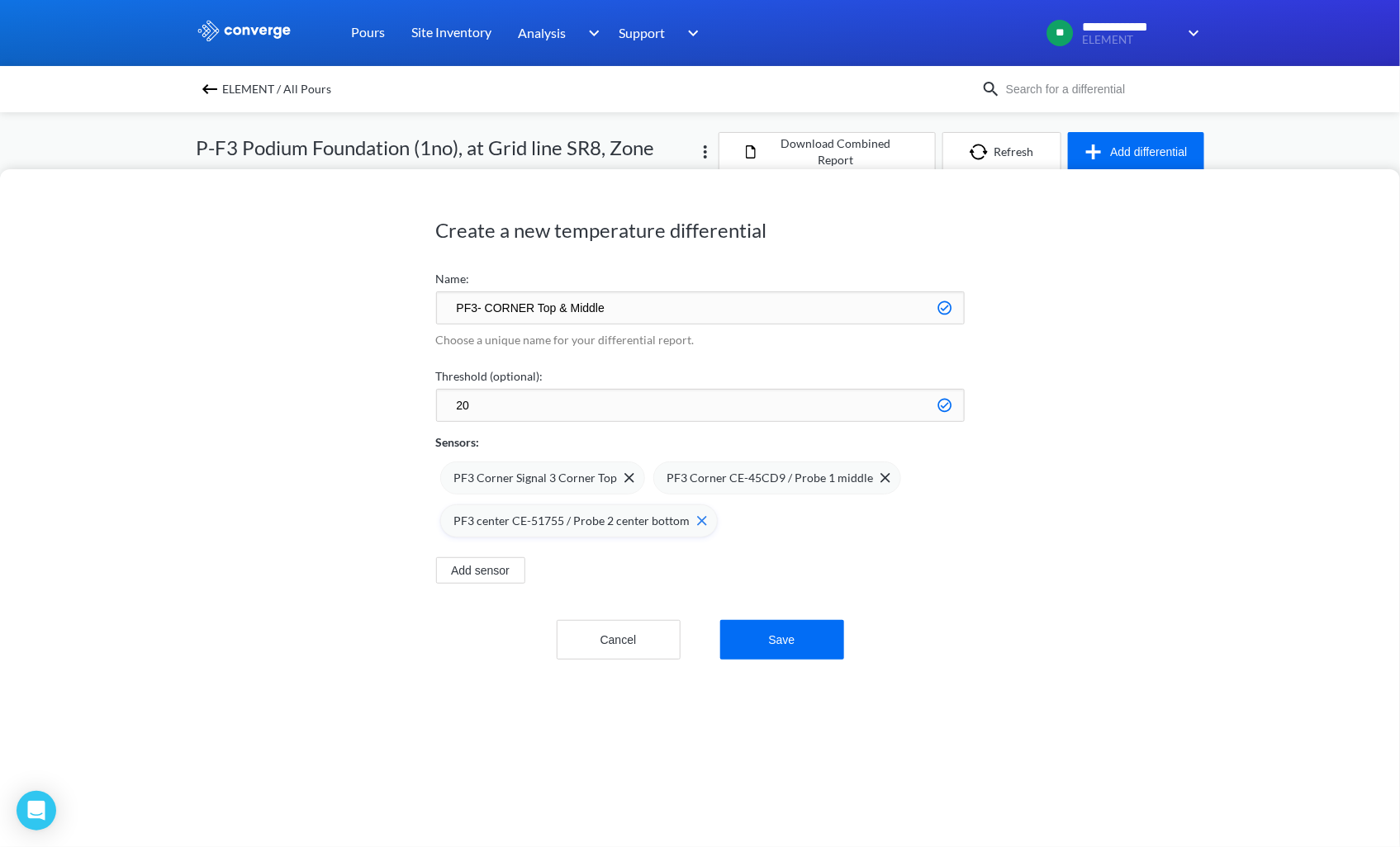
click at [697, 523] on img at bounding box center [701, 521] width 10 height 10
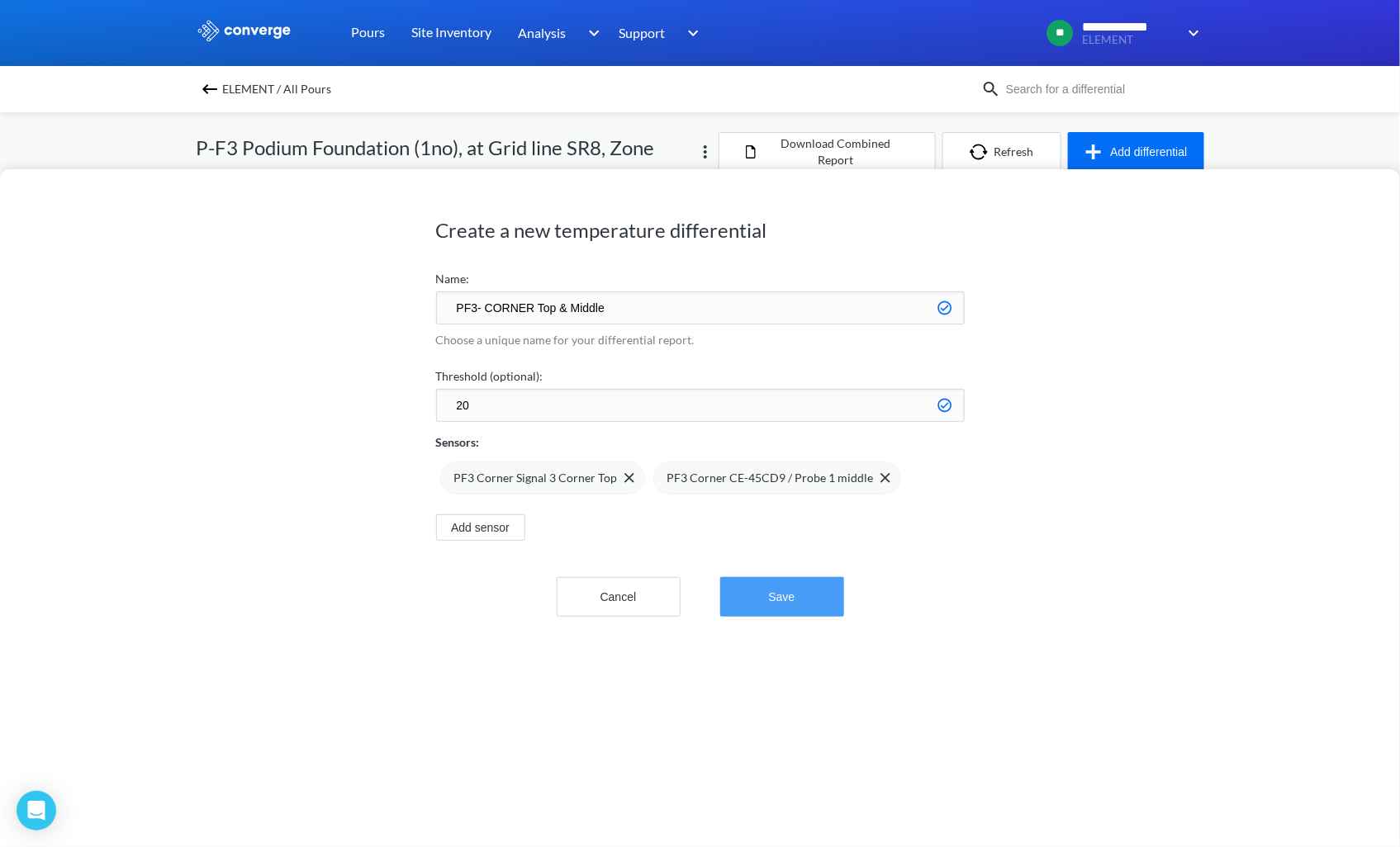
drag, startPoint x: 797, startPoint y: 590, endPoint x: 788, endPoint y: 566, distance: 25.6
click at [793, 590] on button "Save" at bounding box center [781, 596] width 124 height 40
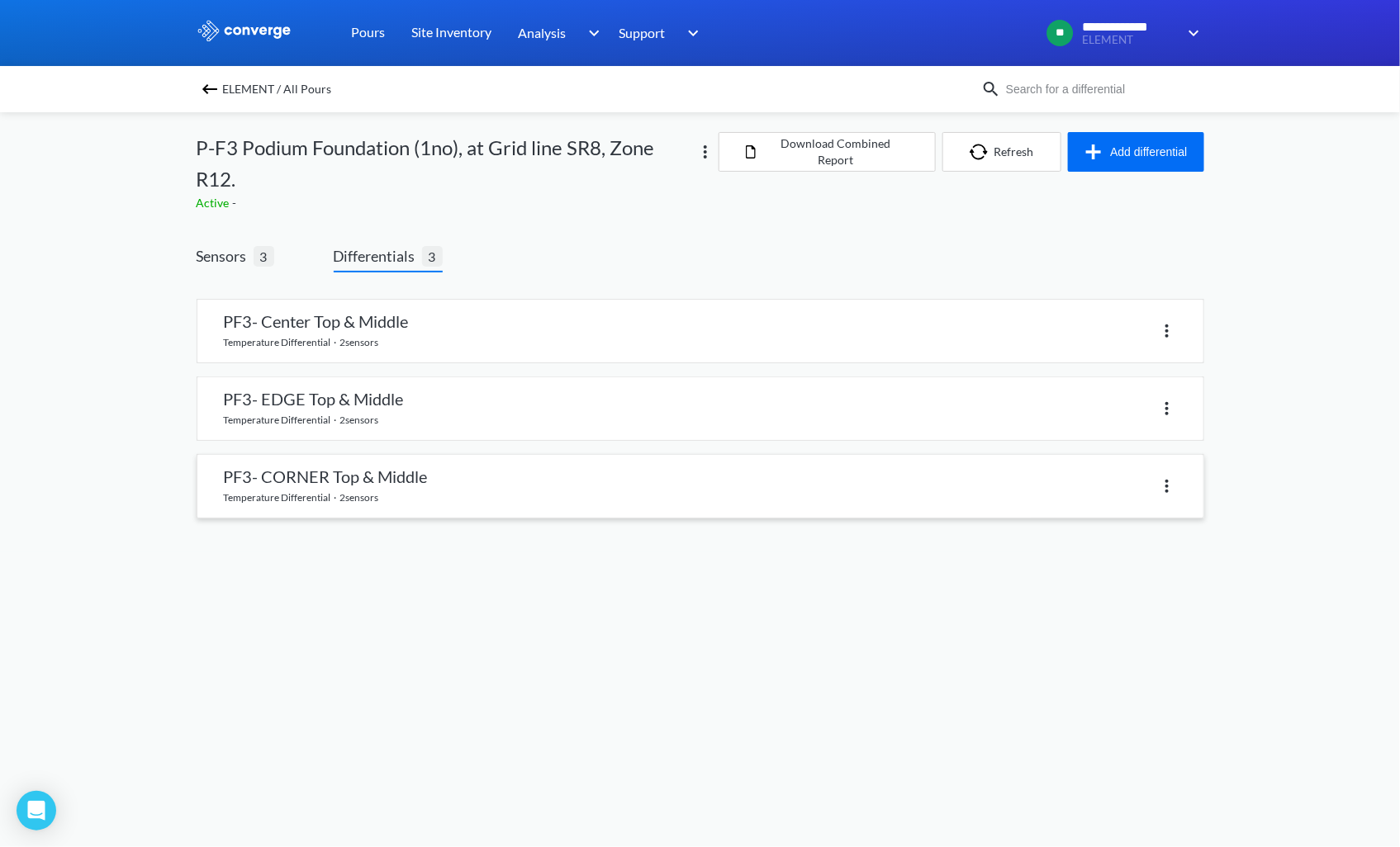
click at [347, 463] on link at bounding box center [700, 487] width 1006 height 63
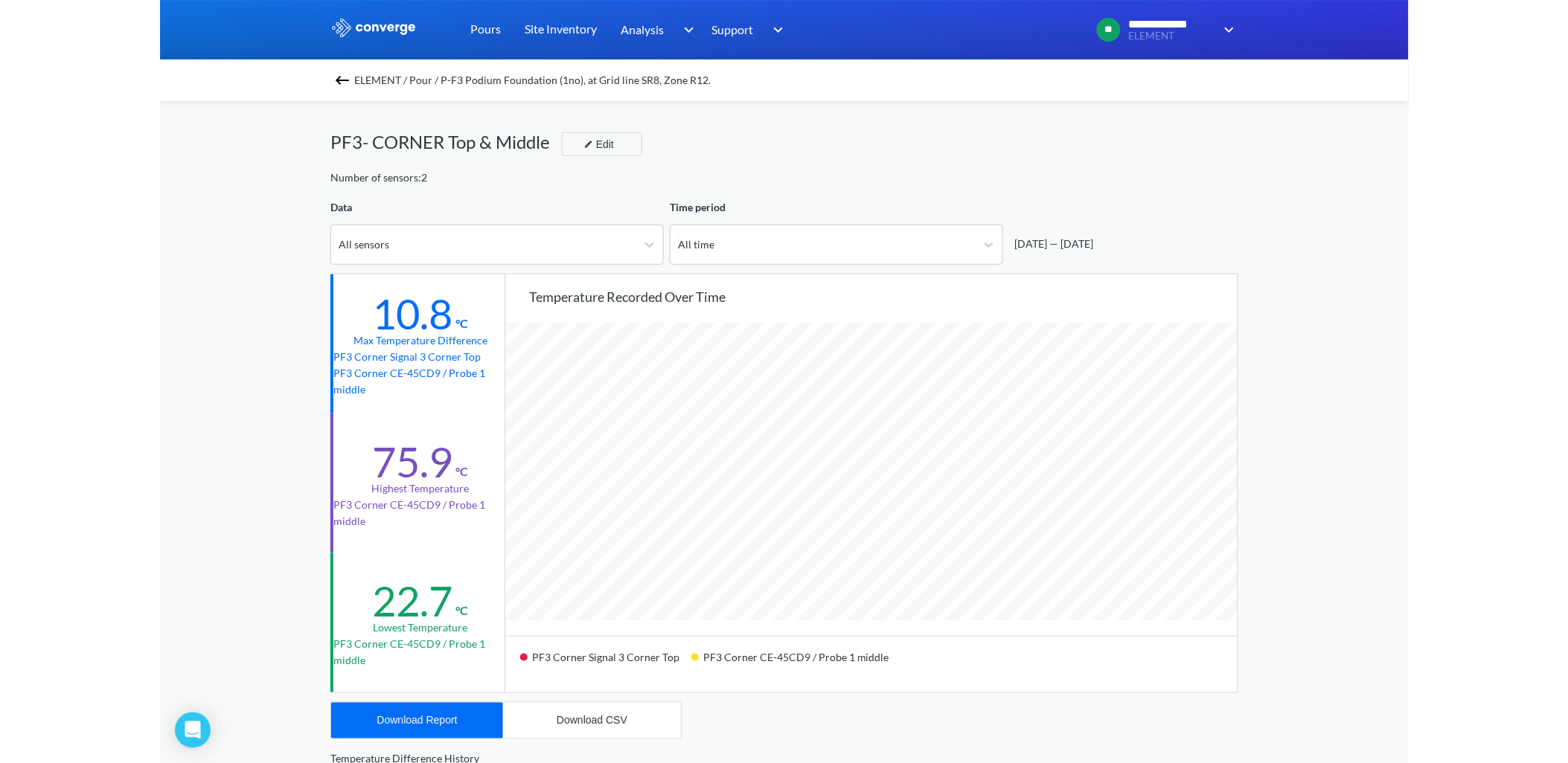
scroll to position [1247, 1249]
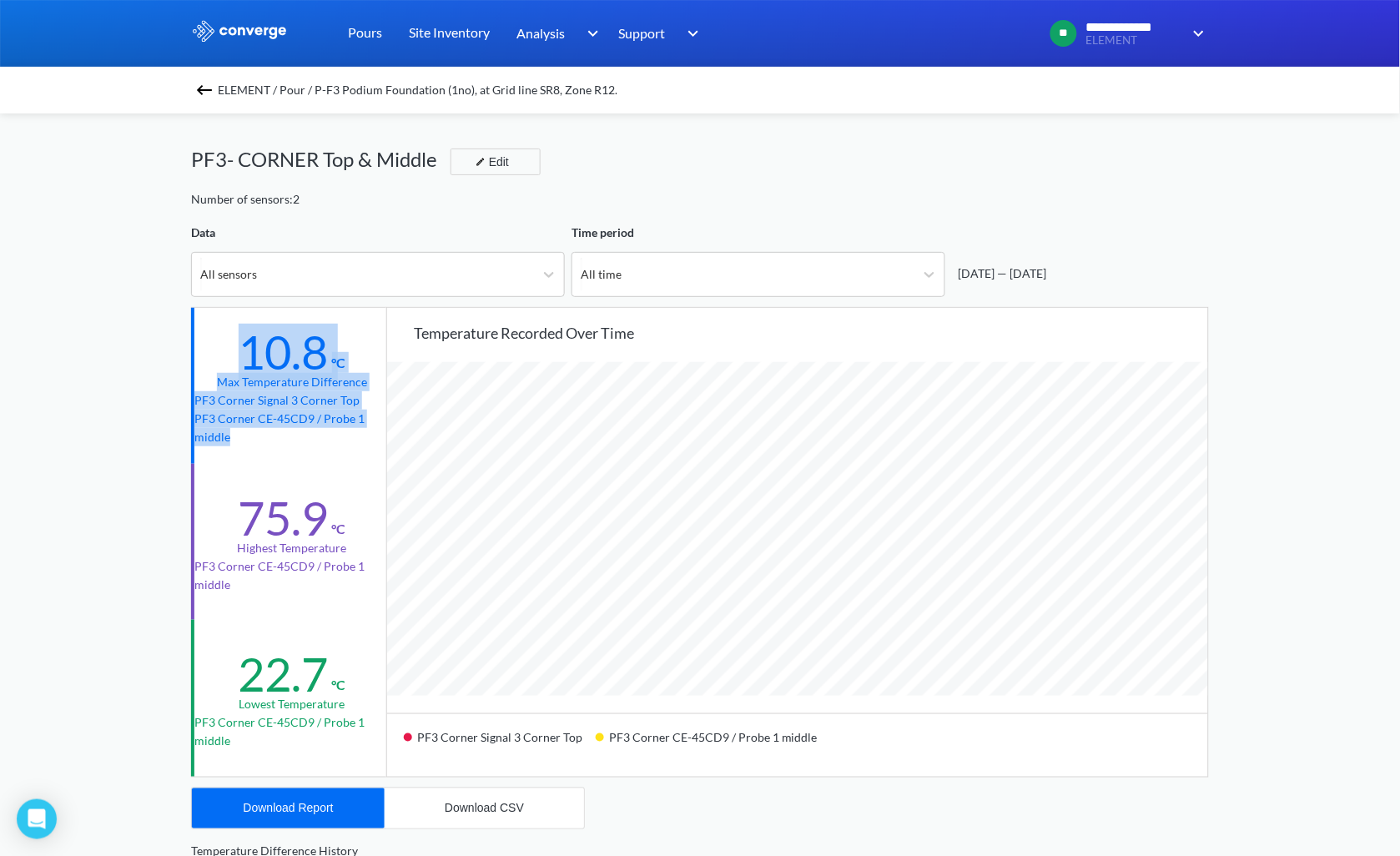
drag, startPoint x: 240, startPoint y: 352, endPoint x: 287, endPoint y: 430, distance: 91.1
click at [287, 430] on div "10.8 °C Max temperature difference PF3 Corner Signal 3 Corner Top PF3 Corner CE…" at bounding box center [291, 386] width 199 height 156
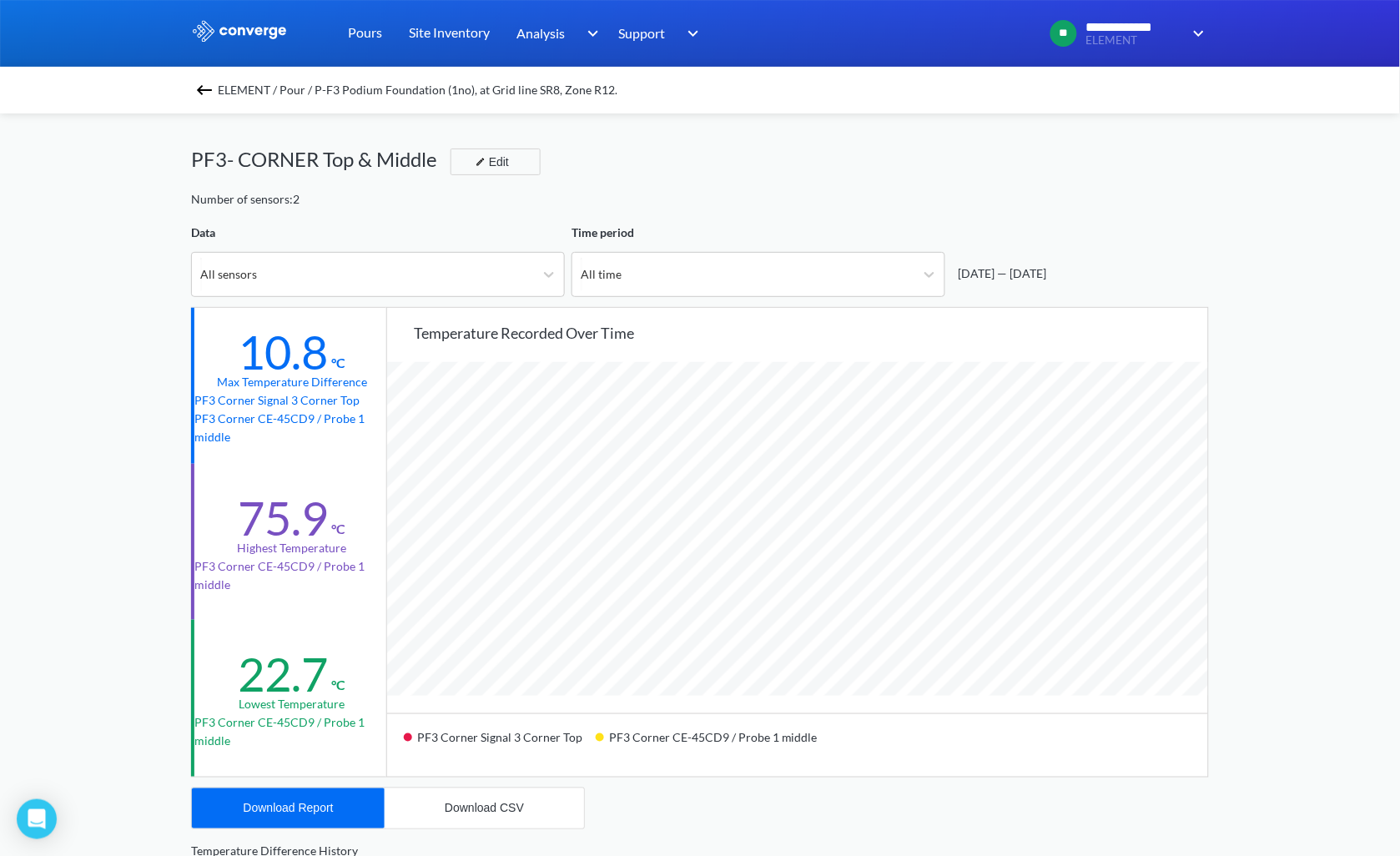
click at [1261, 535] on div "**********" at bounding box center [700, 699] width 1400 height 1399
click at [1273, 287] on div "**********" at bounding box center [700, 699] width 1400 height 1399
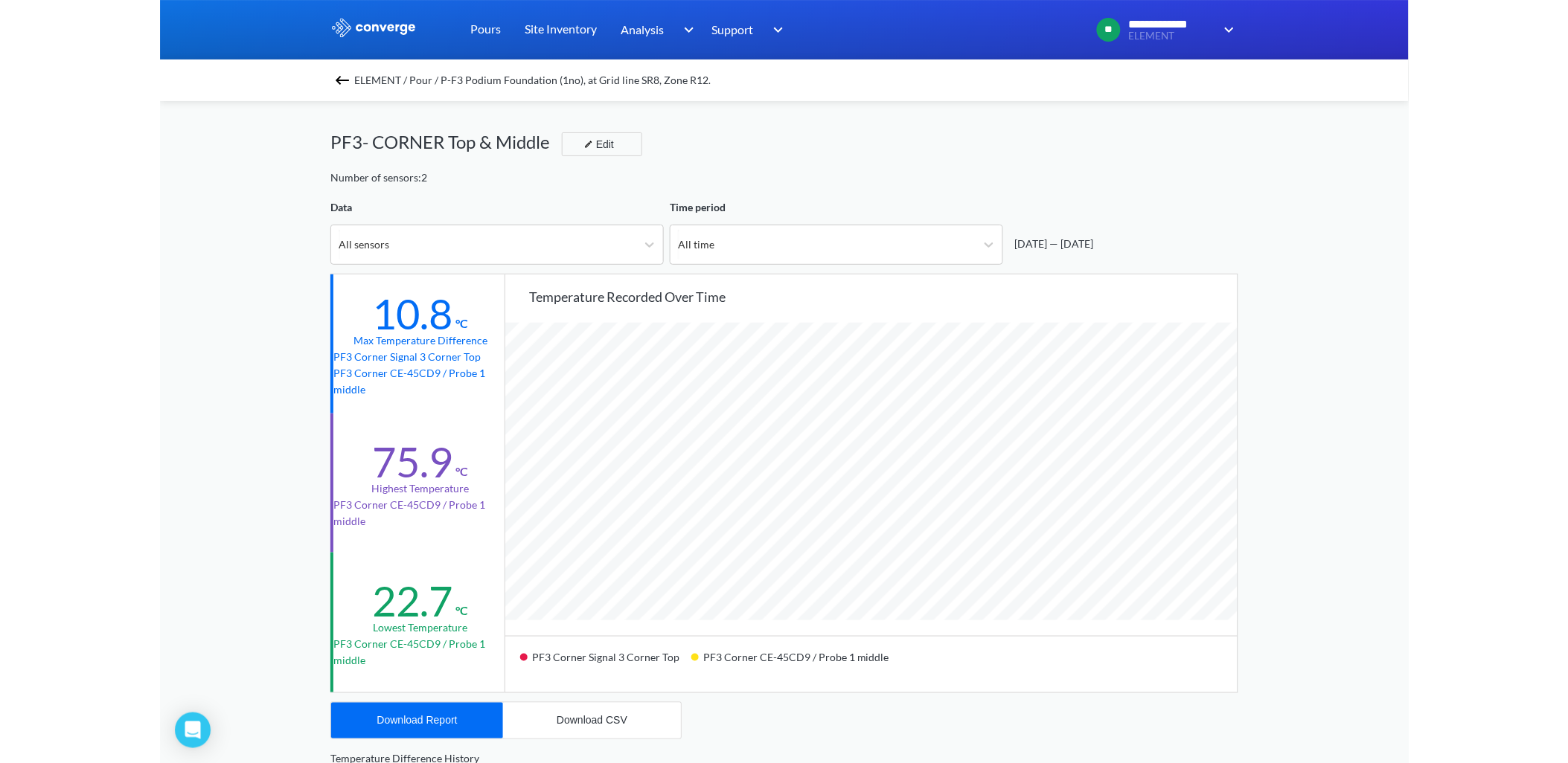
scroll to position [742496, 742651]
